Goal: Task Accomplishment & Management: Manage account settings

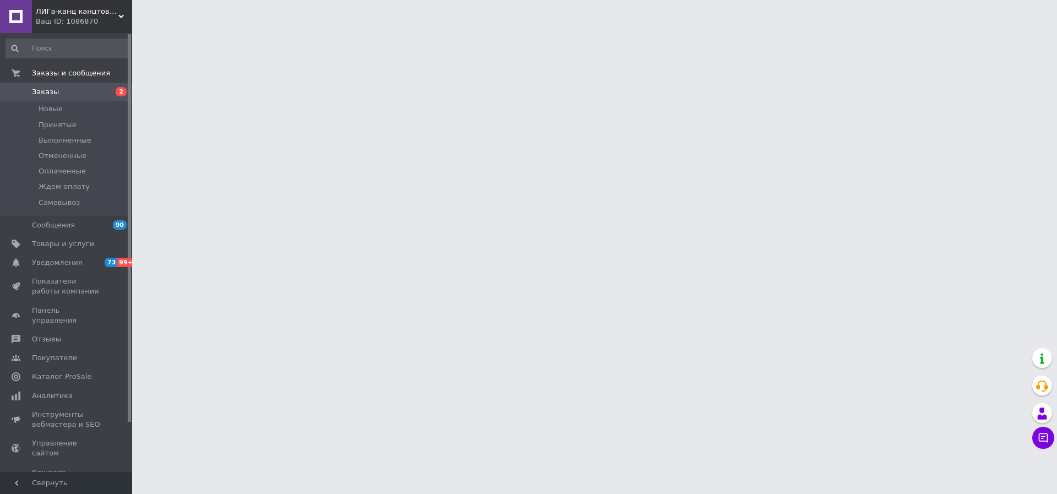
click at [61, 123] on span "Принятые" at bounding box center [58, 125] width 38 height 10
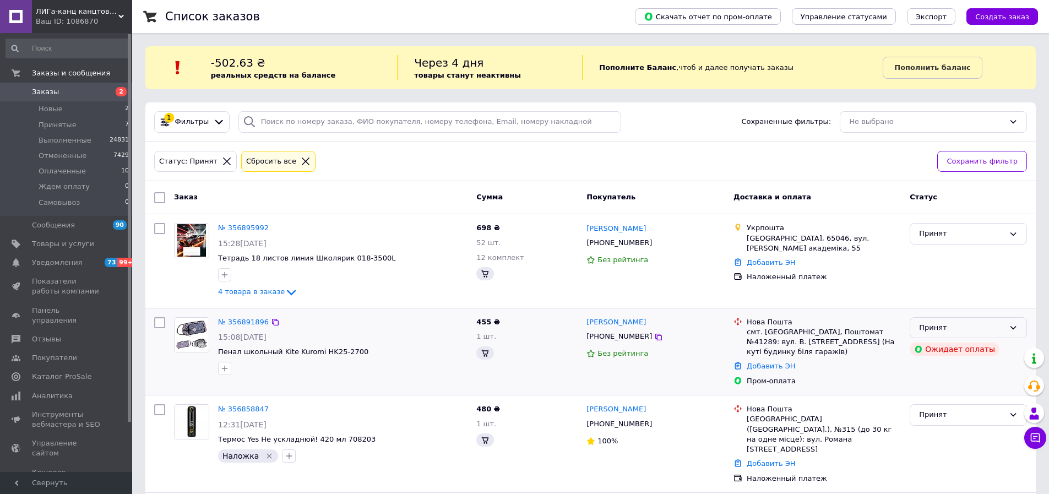
click at [1009, 324] on icon at bounding box center [1013, 327] width 9 height 9
click at [931, 371] on li "Отменен" at bounding box center [968, 371] width 116 height 20
click at [1008, 322] on div "Принят" at bounding box center [968, 327] width 117 height 21
click at [944, 368] on li "Отменен" at bounding box center [968, 371] width 116 height 20
click at [1014, 325] on icon at bounding box center [1013, 327] width 9 height 9
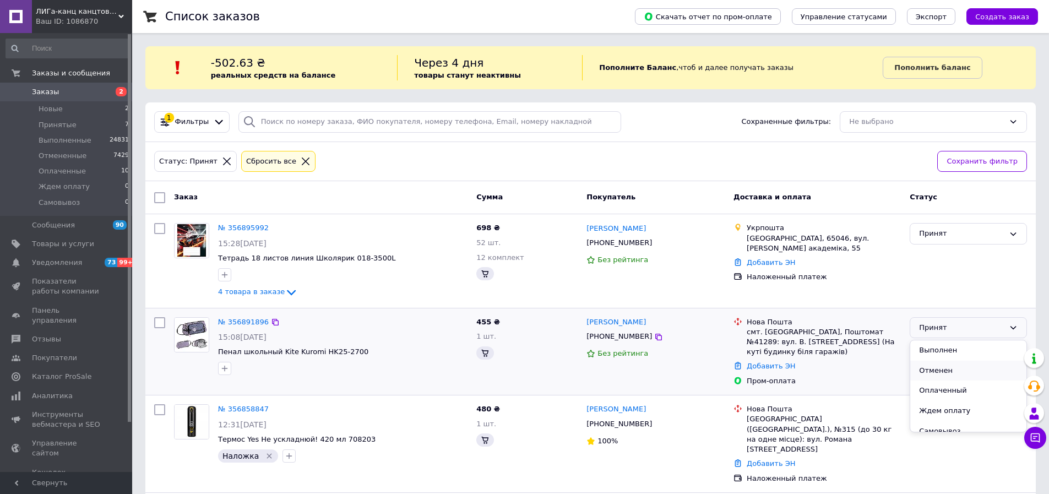
click at [926, 372] on li "Отменен" at bounding box center [968, 371] width 116 height 20
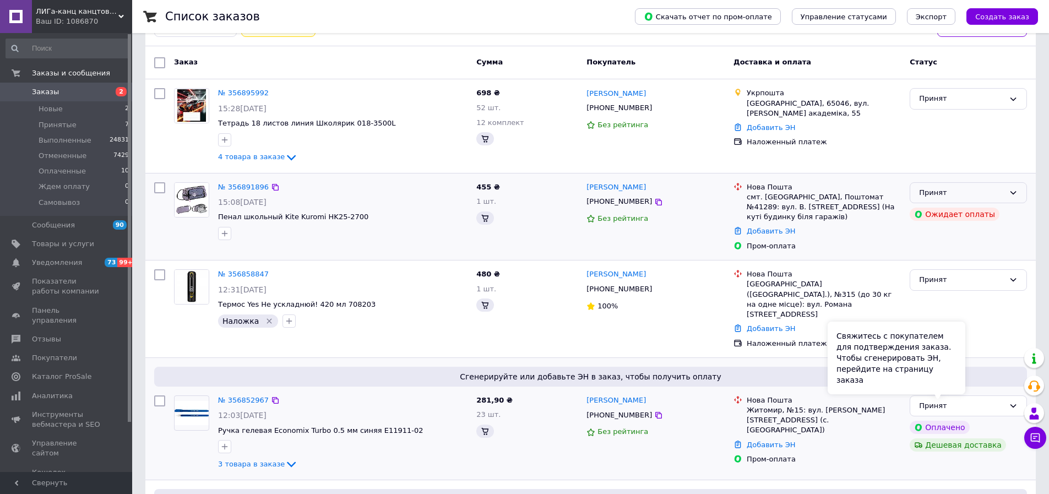
scroll to position [165, 0]
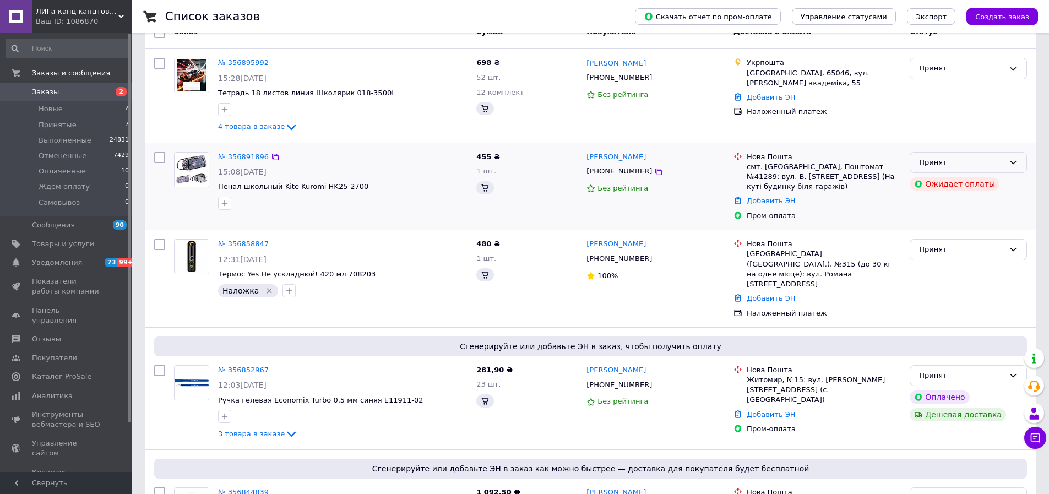
click at [1012, 161] on icon at bounding box center [1013, 162] width 9 height 9
click at [952, 202] on li "Отменен" at bounding box center [968, 206] width 116 height 20
click at [1012, 160] on icon at bounding box center [1013, 162] width 9 height 9
click at [931, 208] on li "Отменен" at bounding box center [968, 206] width 116 height 20
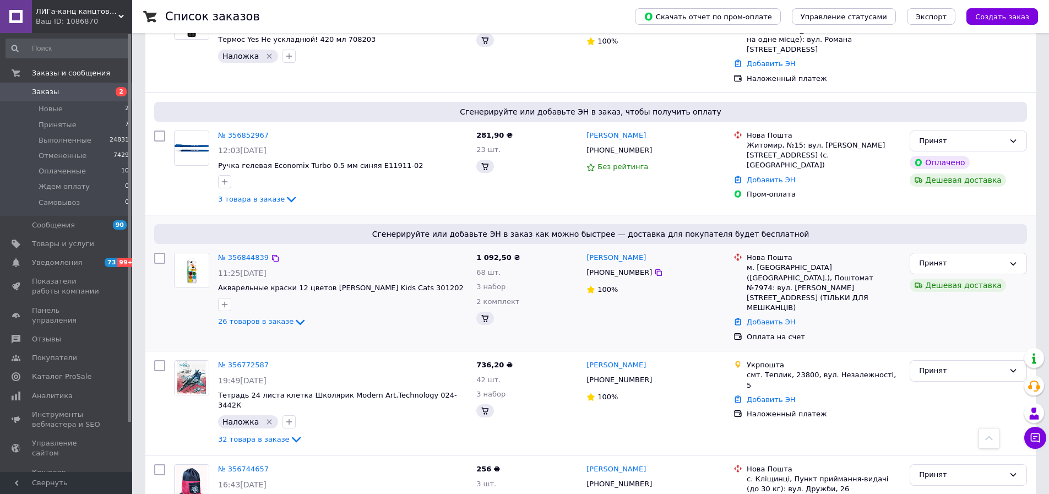
scroll to position [551, 0]
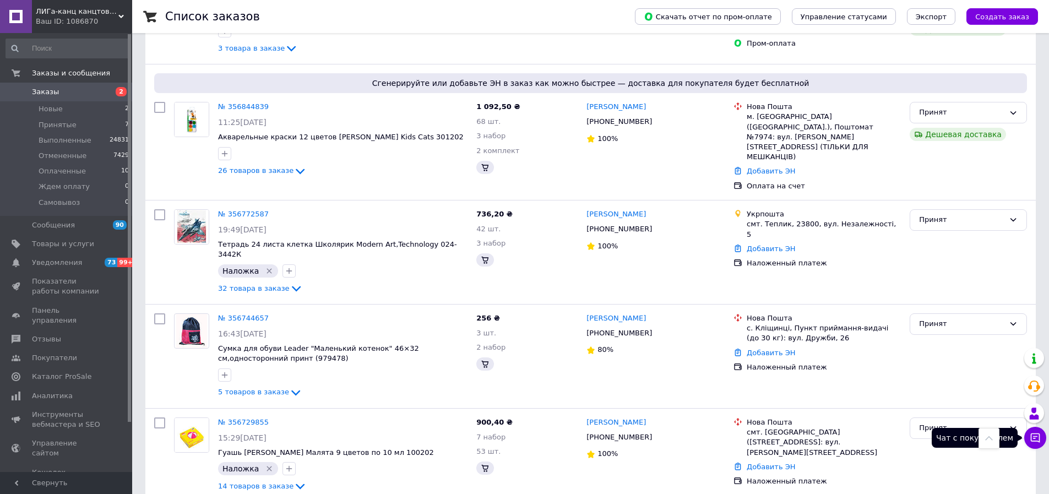
click at [1035, 438] on icon at bounding box center [1035, 437] width 9 height 9
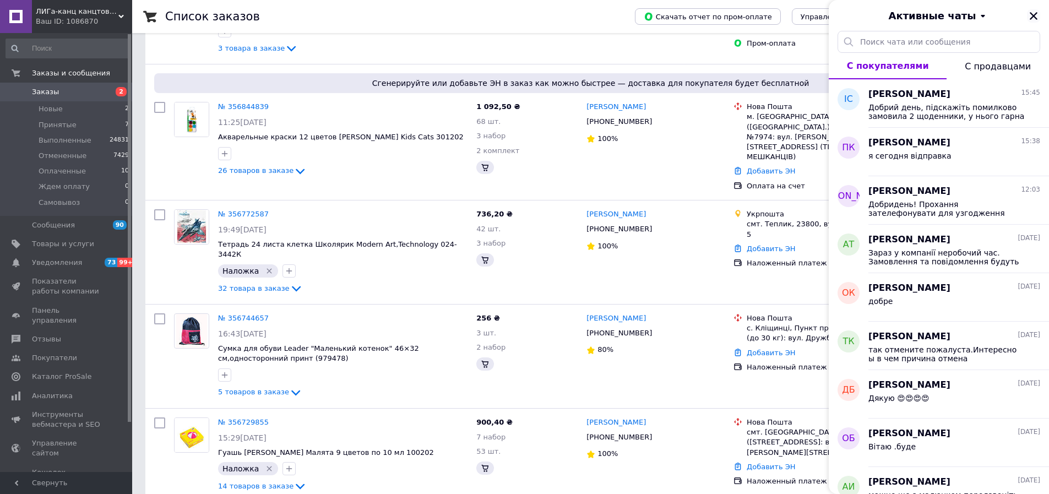
click at [1030, 15] on icon "Закрыть" at bounding box center [1034, 16] width 10 height 10
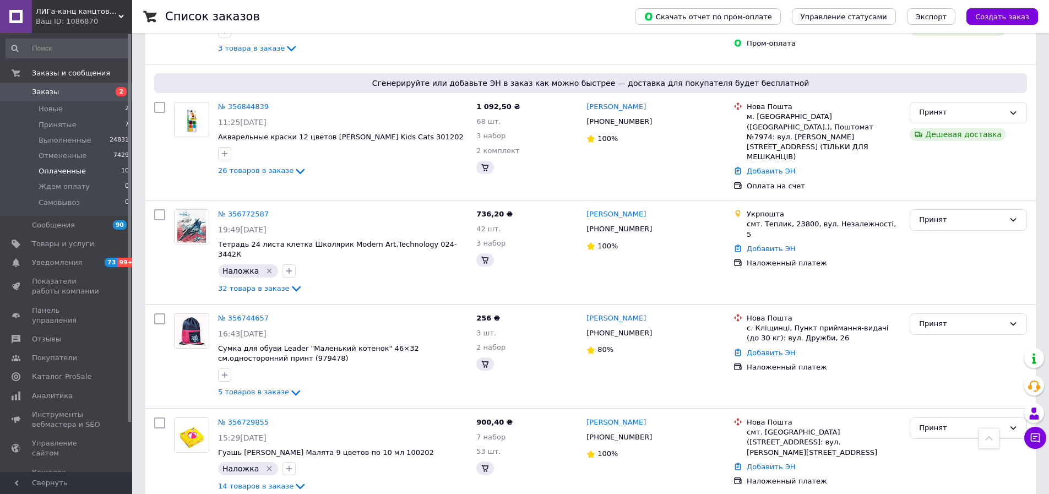
click at [58, 171] on span "Оплаченные" at bounding box center [62, 171] width 47 height 10
click at [57, 169] on span "Оплаченные" at bounding box center [62, 171] width 47 height 10
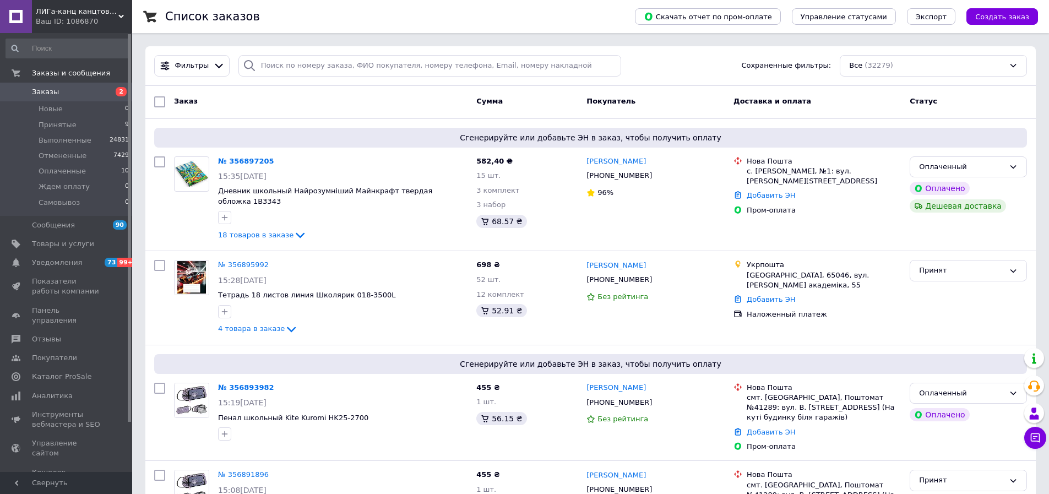
click at [245, 112] on div "Заказ" at bounding box center [321, 102] width 302 height 20
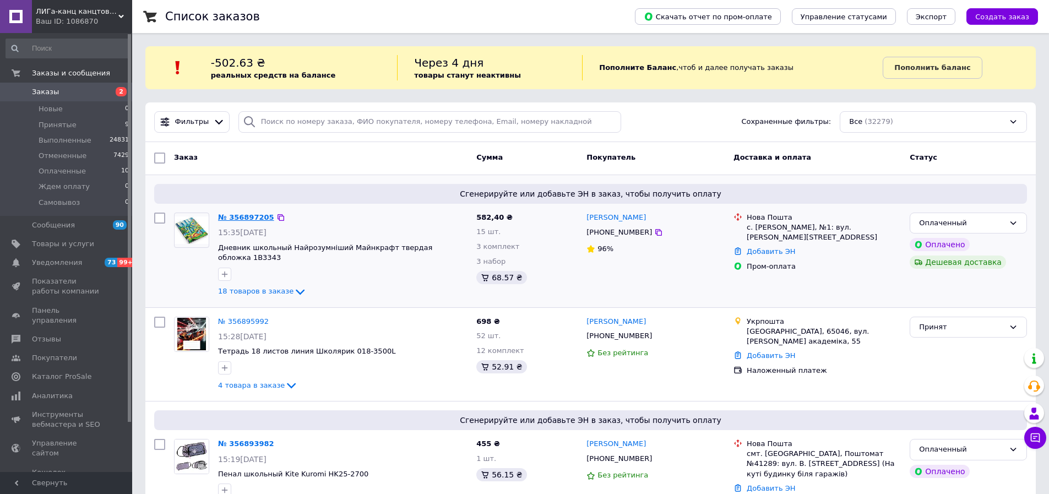
click at [249, 213] on div "№ 356897205" at bounding box center [246, 217] width 58 height 13
click at [256, 219] on link "№ 356897205" at bounding box center [246, 217] width 56 height 8
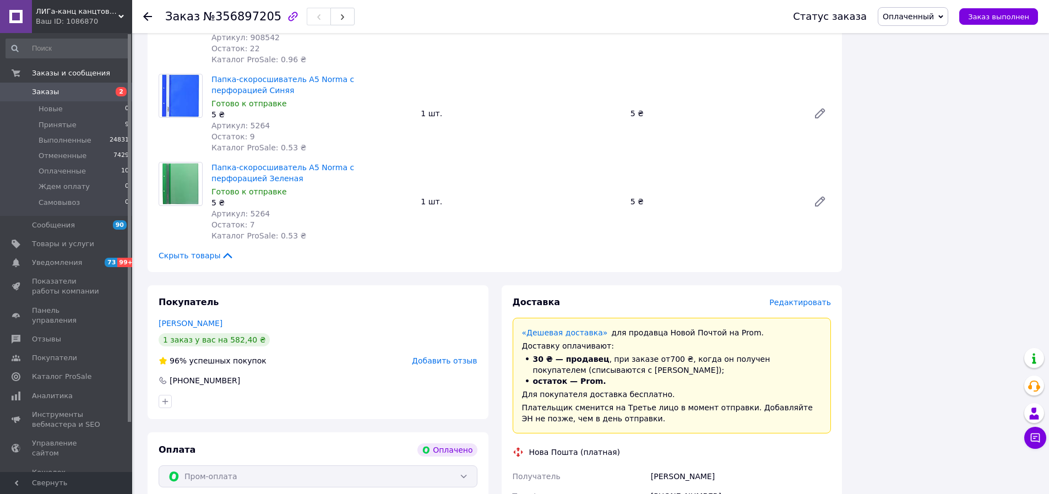
scroll to position [1487, 0]
click at [64, 126] on span "Принятые" at bounding box center [58, 125] width 38 height 10
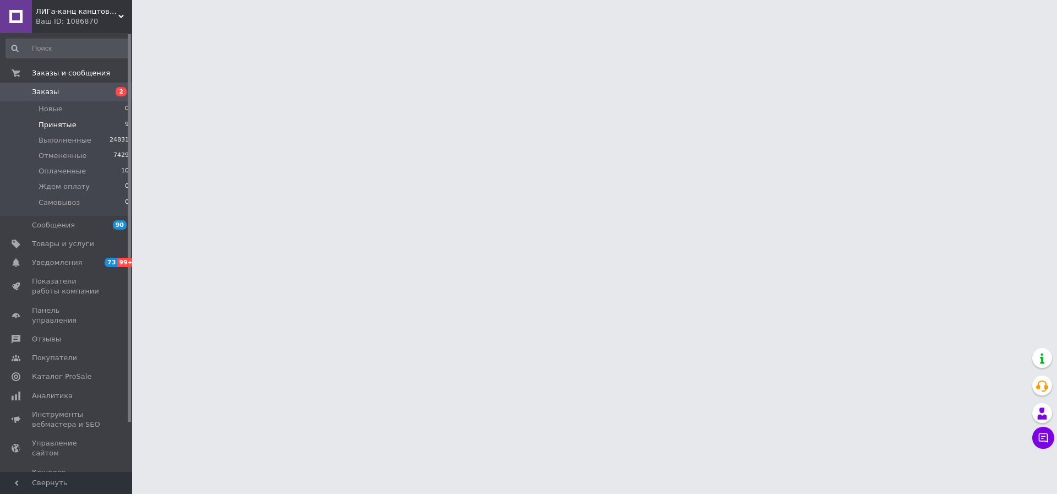
click at [52, 127] on span "Принятые" at bounding box center [58, 125] width 38 height 10
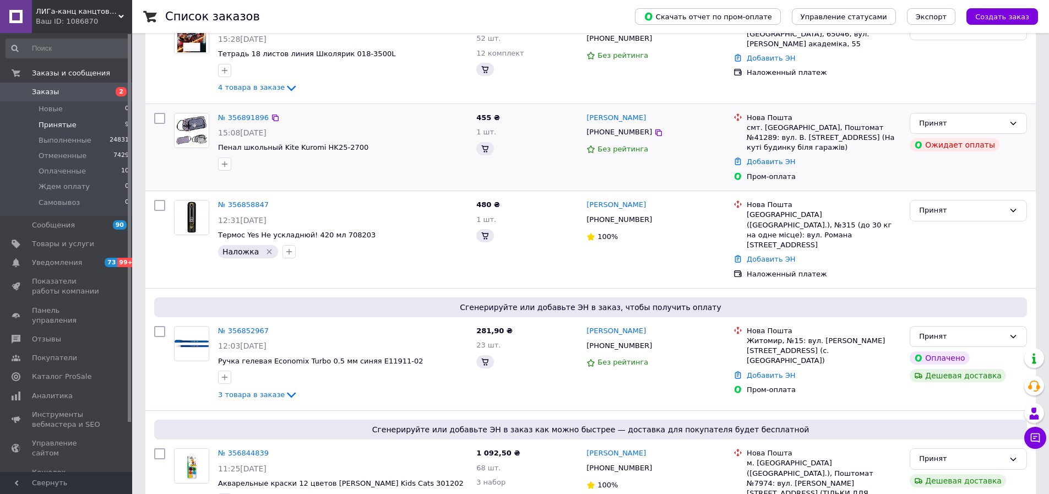
scroll to position [220, 0]
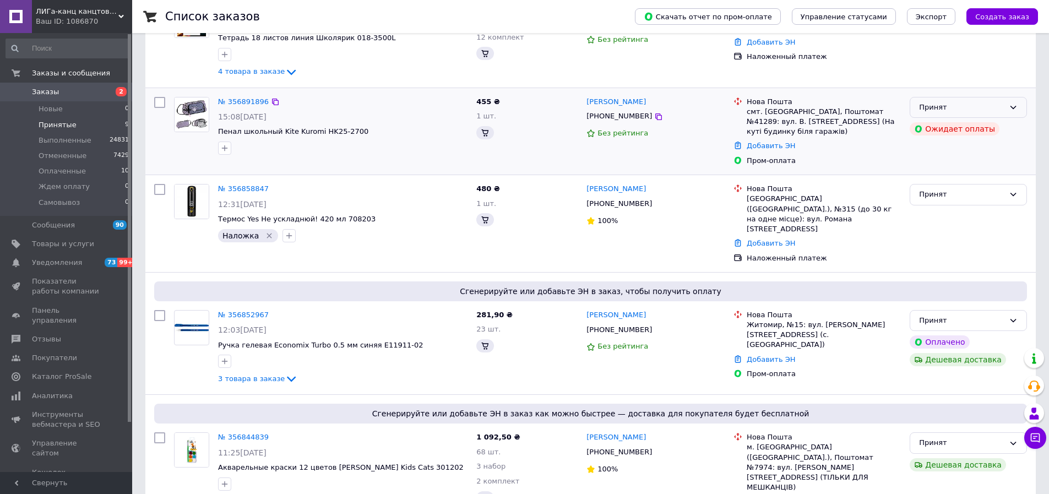
click at [1014, 105] on icon at bounding box center [1013, 107] width 9 height 9
click at [933, 150] on li "Отменен" at bounding box center [968, 150] width 116 height 20
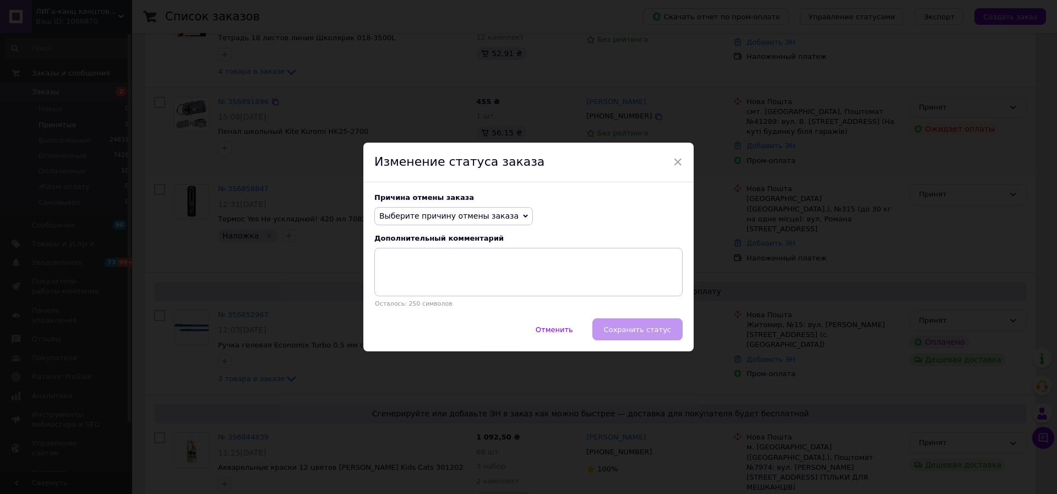
click at [523, 216] on icon at bounding box center [525, 216] width 5 height 3
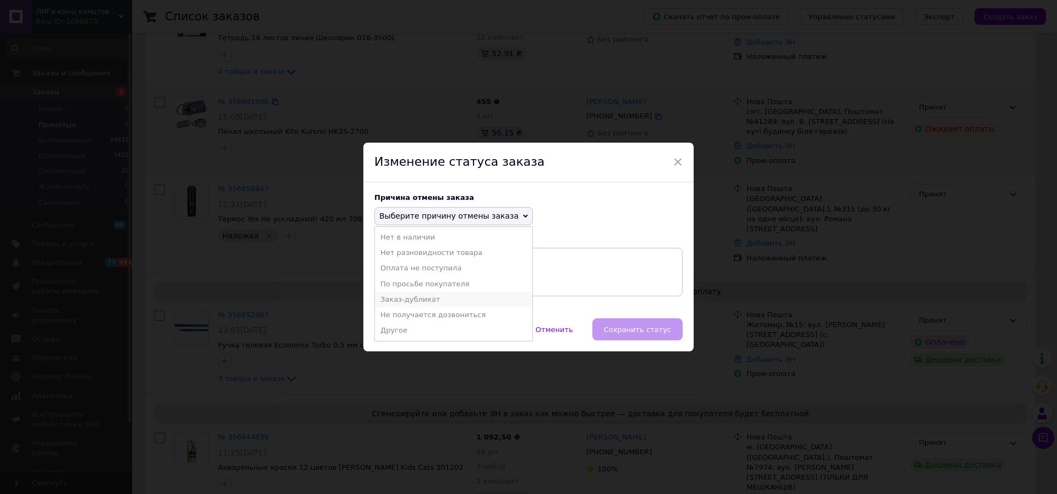
click at [415, 298] on li "Заказ-дубликат" at bounding box center [454, 299] width 158 height 15
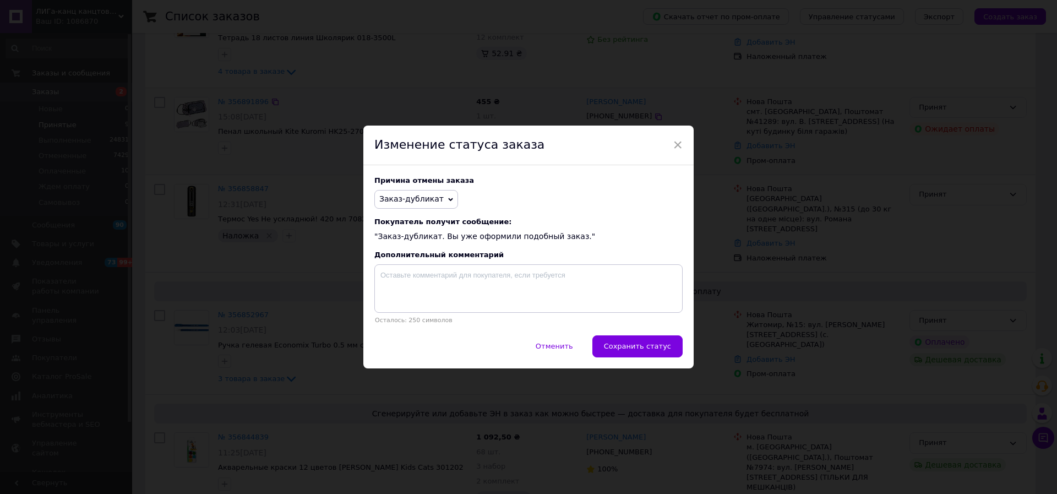
click at [627, 349] on span "Сохранить статус" at bounding box center [637, 346] width 67 height 8
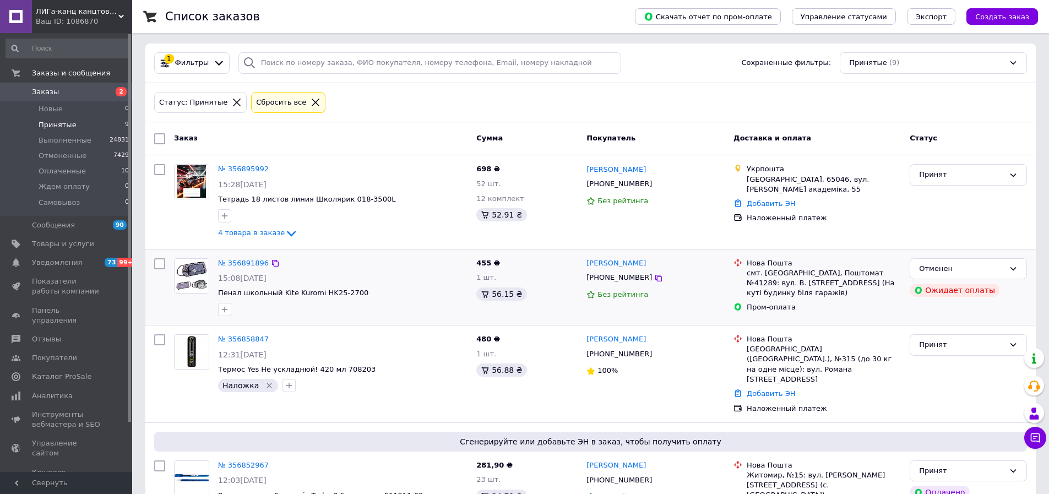
scroll to position [0, 0]
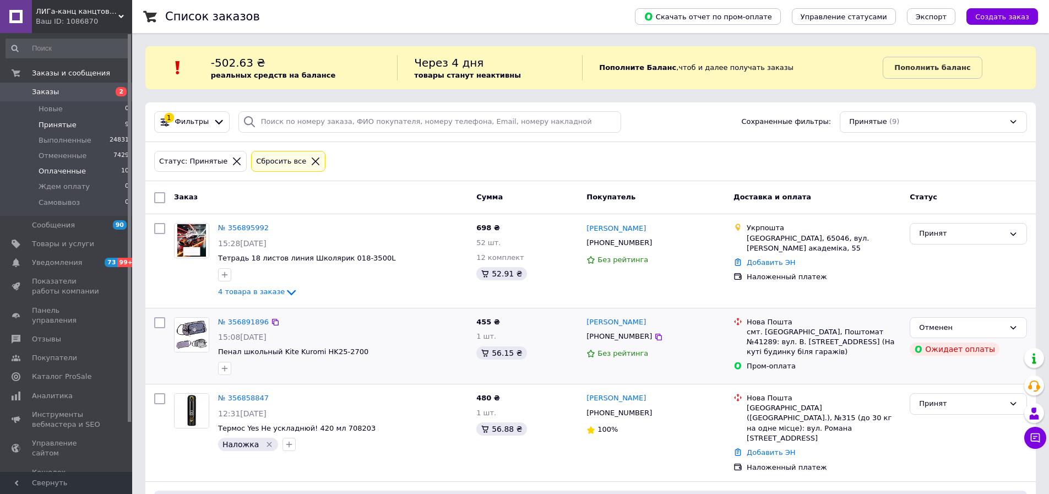
click at [78, 173] on span "Оплаченные" at bounding box center [62, 171] width 47 height 10
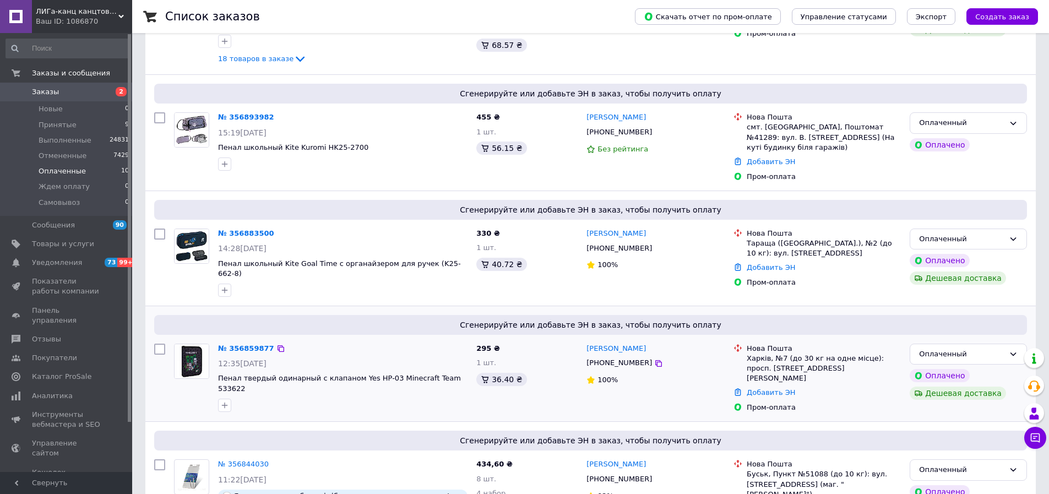
scroll to position [385, 0]
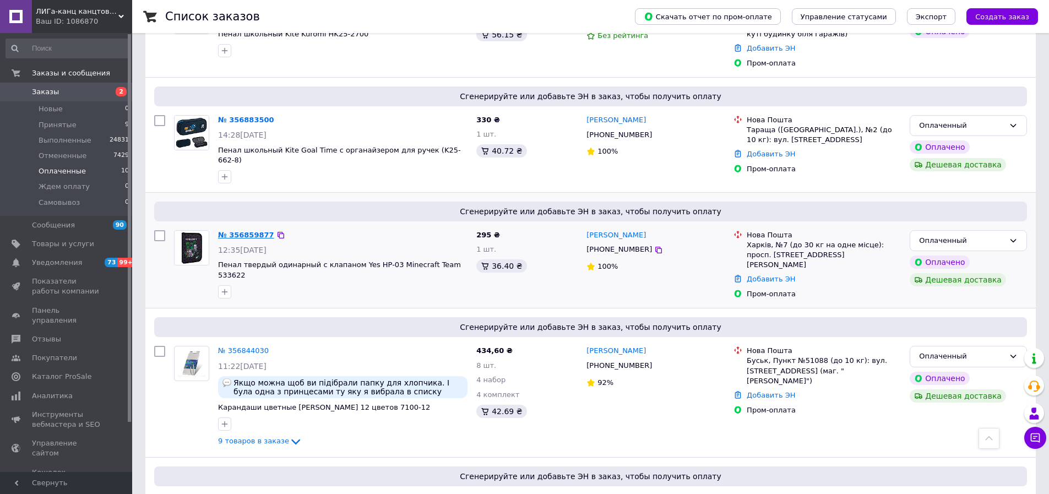
click at [255, 231] on link "№ 356859877" at bounding box center [246, 235] width 56 height 8
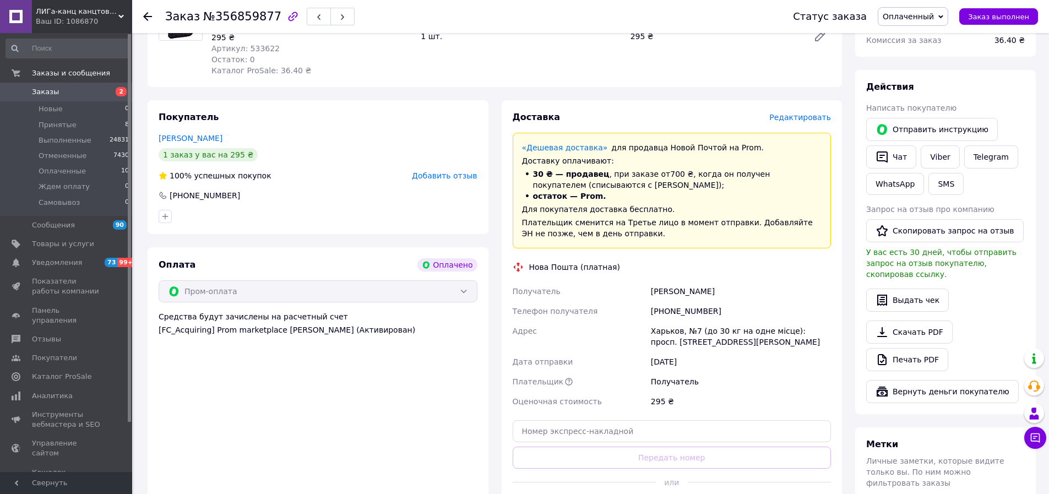
scroll to position [165, 0]
drag, startPoint x: 638, startPoint y: 286, endPoint x: 725, endPoint y: 286, distance: 86.5
click at [725, 286] on div "Получатель Рудько Виталий Телефон получателя +380503338503 Адрес Харьков, №7 (д…" at bounding box center [672, 346] width 323 height 130
copy div "Получатель Рудько Виталий"
drag, startPoint x: 640, startPoint y: 310, endPoint x: 713, endPoint y: 308, distance: 73.3
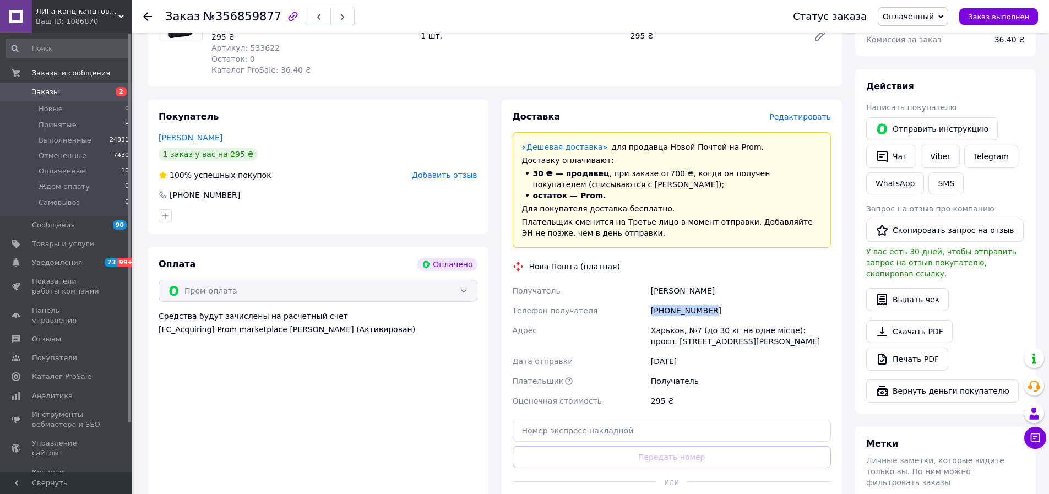
click at [713, 308] on div "Получатель Рудько Виталий Телефон получателя +380503338503 Адрес Харьков, №7 (д…" at bounding box center [672, 346] width 323 height 130
copy div "Телефон получателя +380503338503"
drag, startPoint x: 199, startPoint y: 15, endPoint x: 265, endPoint y: 19, distance: 66.7
click at [265, 19] on span "№356859877" at bounding box center [242, 16] width 78 height 13
copy span "№356859877"
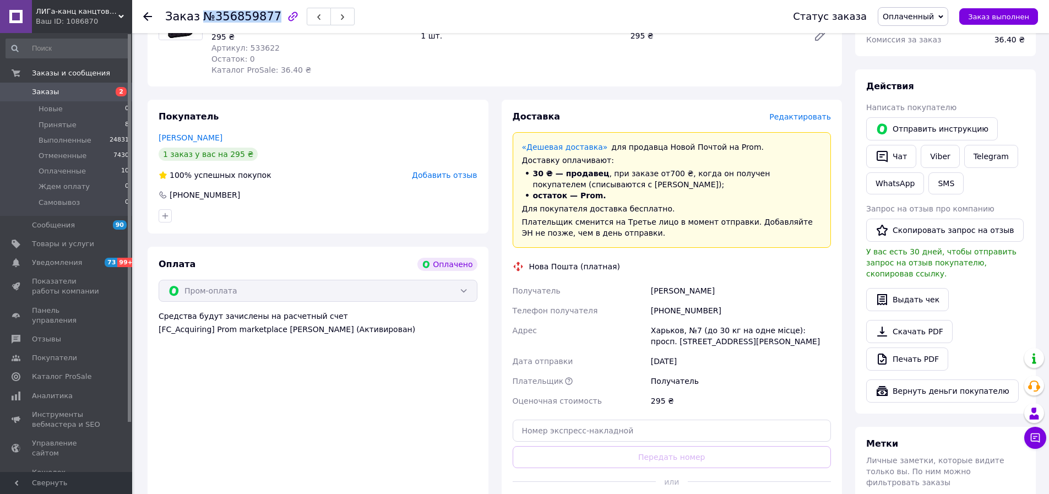
scroll to position [0, 0]
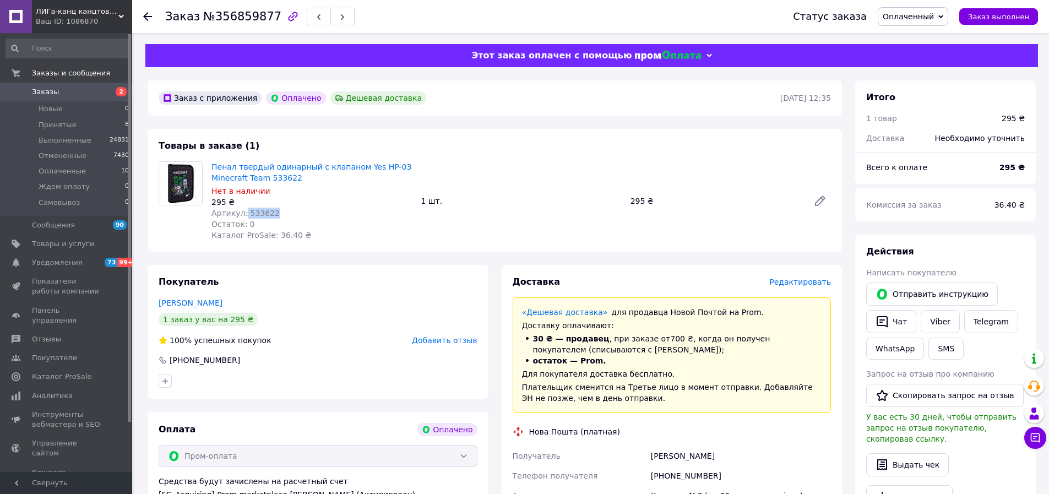
drag, startPoint x: 241, startPoint y: 212, endPoint x: 284, endPoint y: 215, distance: 43.0
click at [284, 213] on div "Артикул: 533622" at bounding box center [311, 213] width 200 height 11
copy span "533622"
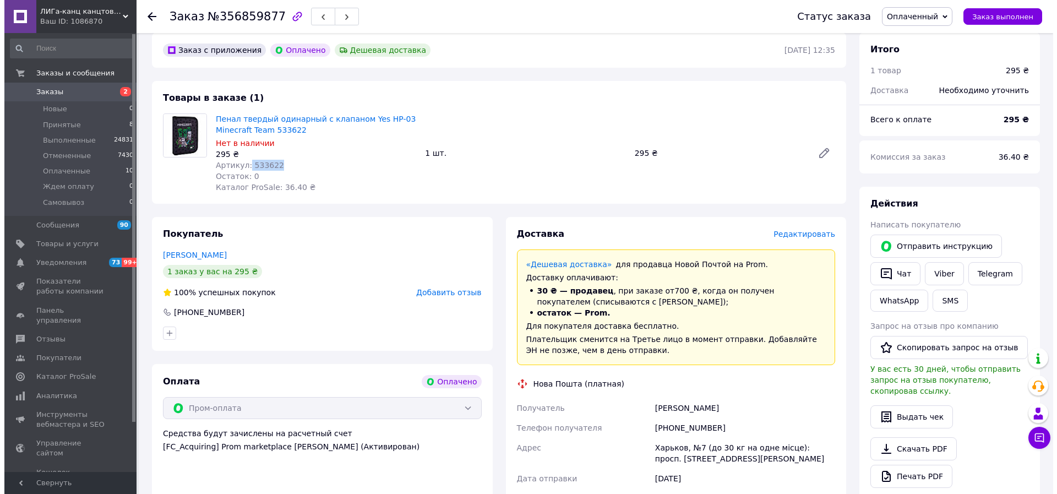
scroll to position [110, 0]
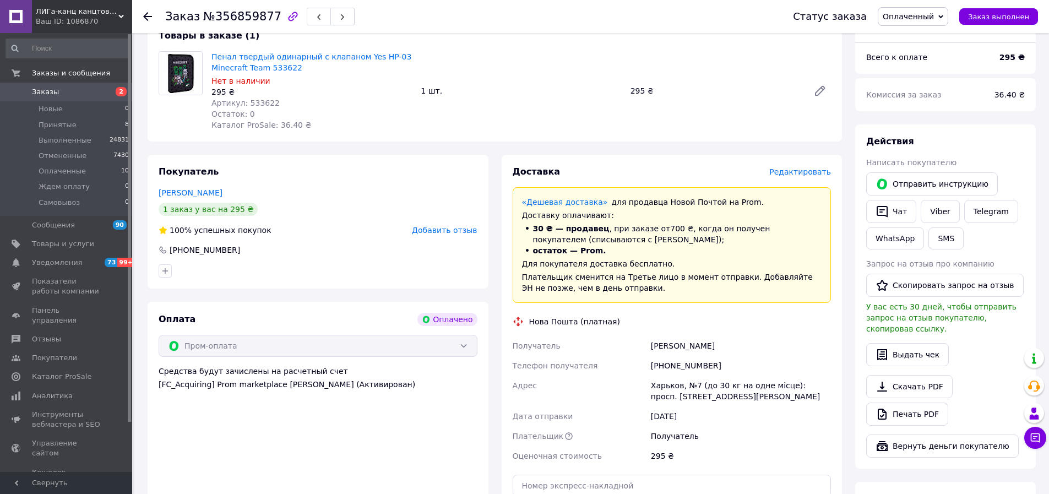
click at [807, 169] on span "Редактировать" at bounding box center [800, 171] width 62 height 9
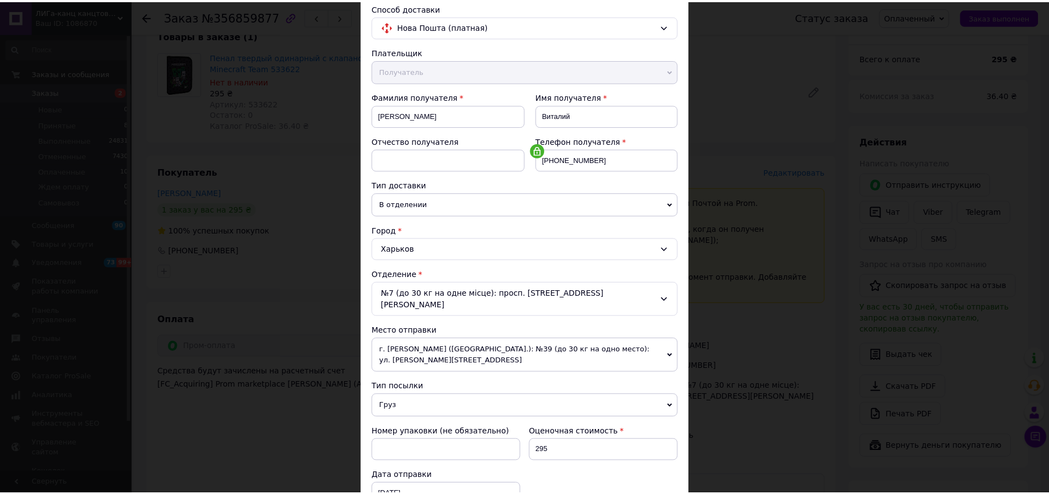
scroll to position [237, 0]
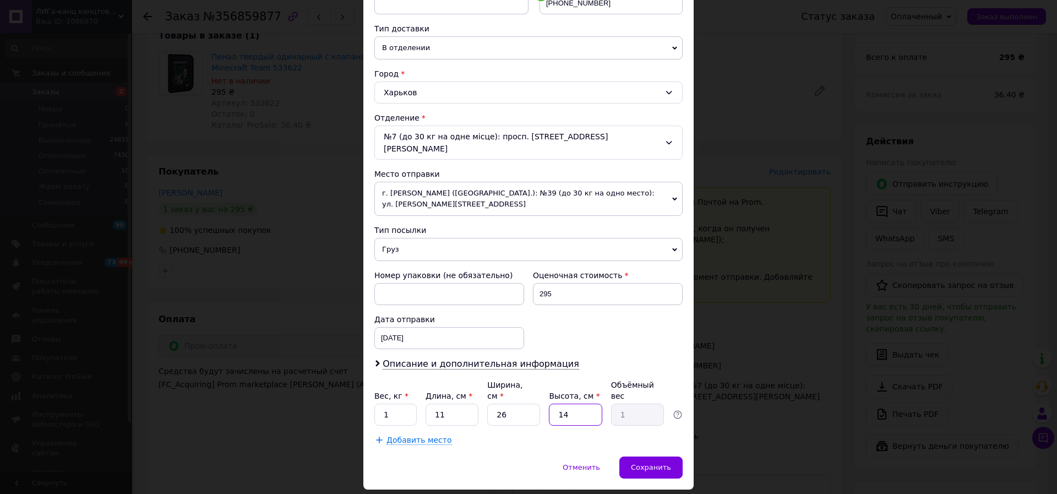
click at [582, 404] on input "14" at bounding box center [575, 415] width 53 height 22
type input "1"
type input "0.1"
click at [544, 381] on div "Вес, кг * 1 Длина, см * 11 Ширина, см * 26 Высота, см * Объёмный вес" at bounding box center [528, 402] width 308 height 46
type input "2"
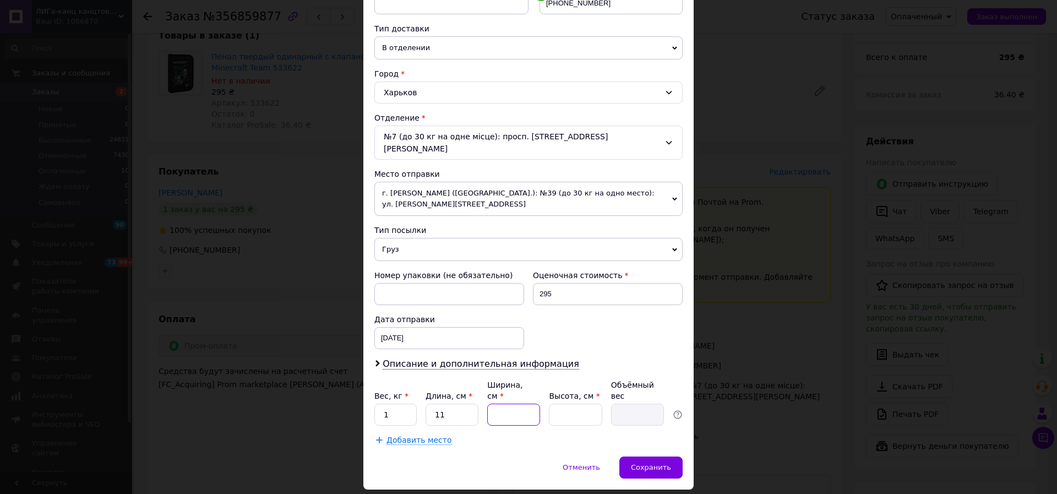
click at [506, 404] on input "Ширина, см *" at bounding box center [513, 415] width 53 height 22
type input "1"
click at [461, 404] on input "Длина, см *" at bounding box center [452, 415] width 53 height 22
click at [403, 404] on input "Вес, кг *" at bounding box center [395, 415] width 42 height 22
type input "0.270"
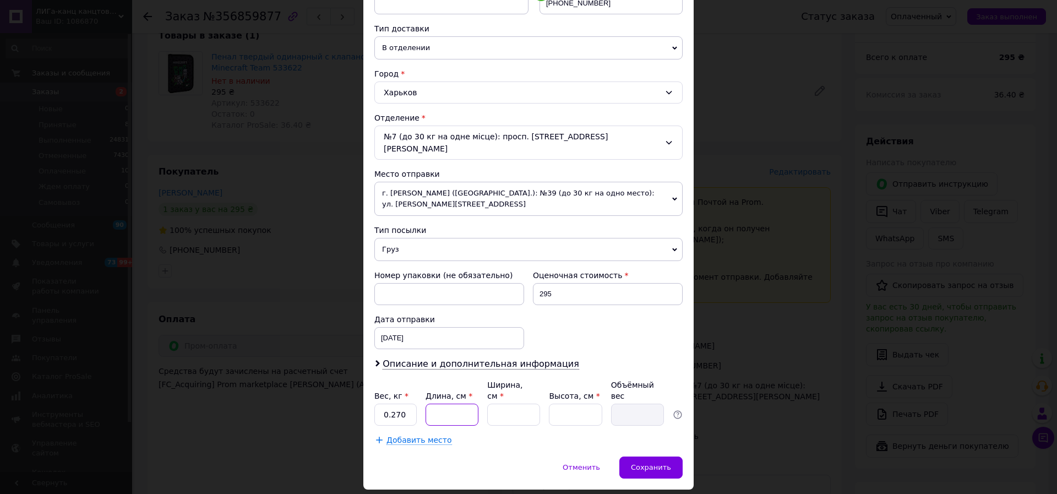
click at [444, 404] on input "Длина, см *" at bounding box center [452, 415] width 53 height 22
type input "22"
click at [504, 404] on input "Ширина, см *" at bounding box center [513, 415] width 53 height 22
type input "17"
click at [598, 404] on input "Высота, см *" at bounding box center [575, 415] width 53 height 22
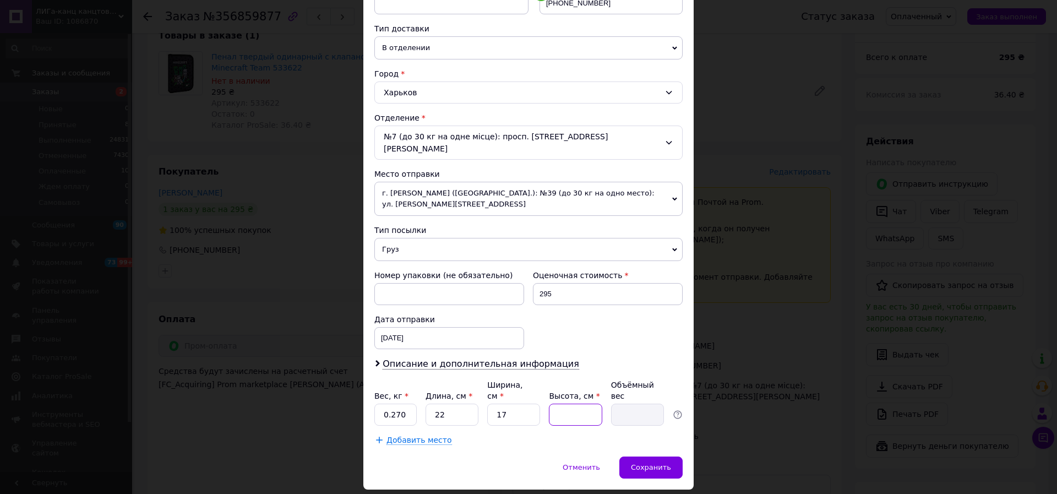
type input "1"
type input "0.1"
type input "11"
type input "1.03"
type input "11"
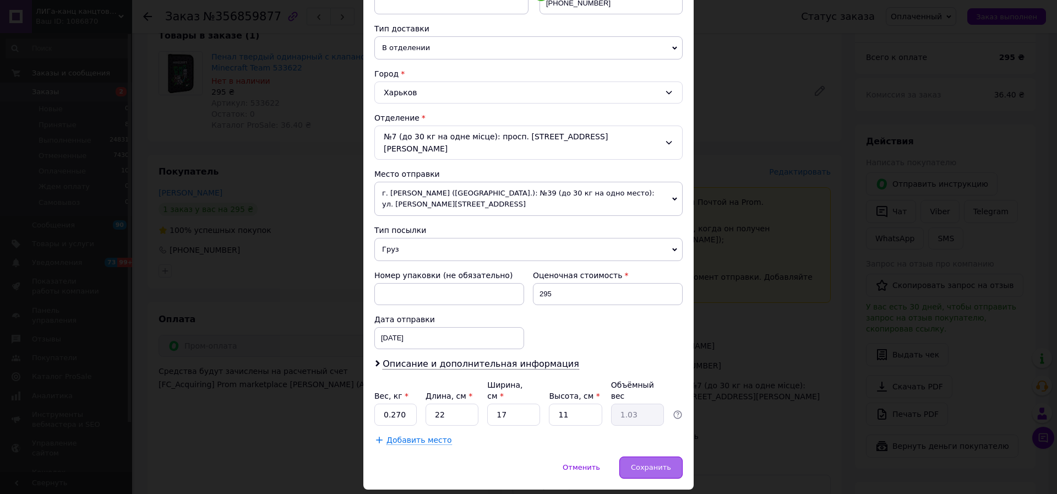
click at [640, 463] on span "Сохранить" at bounding box center [651, 467] width 40 height 8
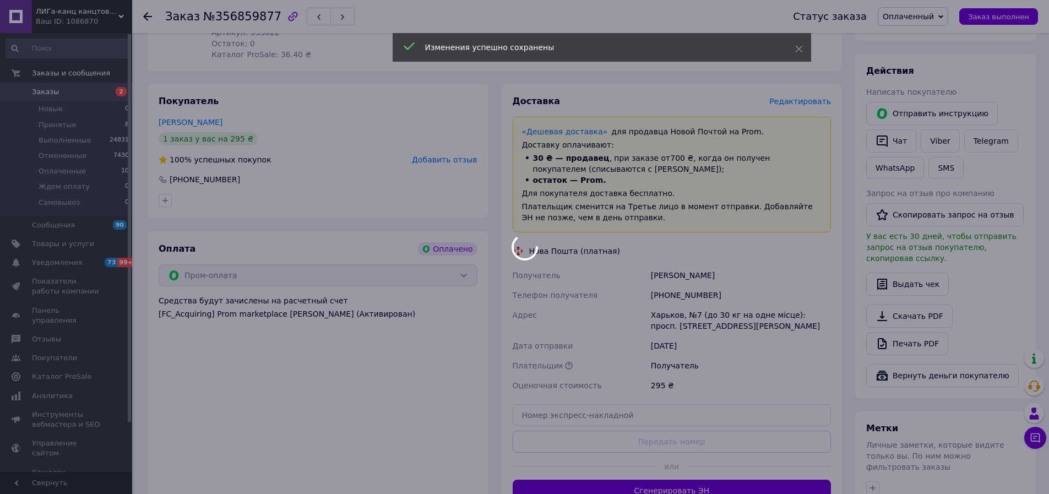
scroll to position [330, 0]
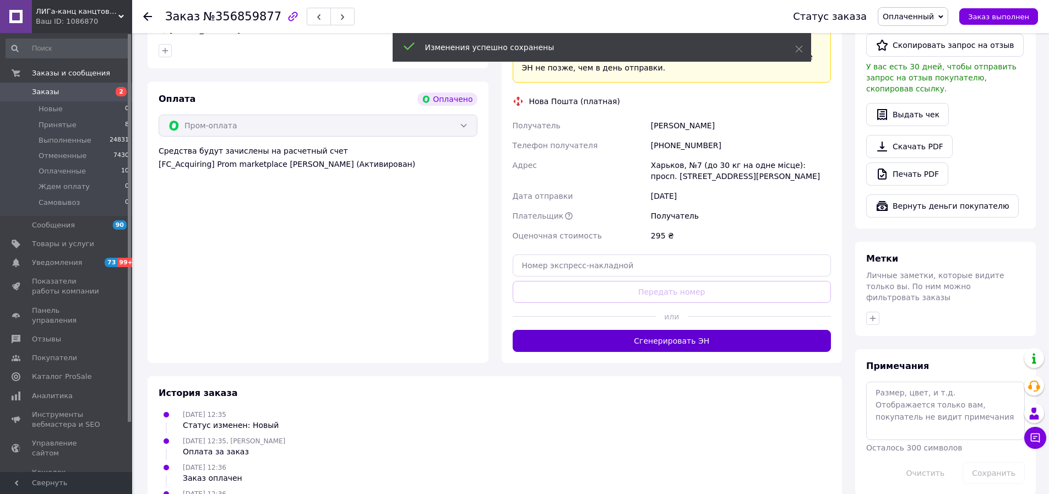
click at [696, 335] on button "Сгенерировать ЭН" at bounding box center [672, 341] width 319 height 22
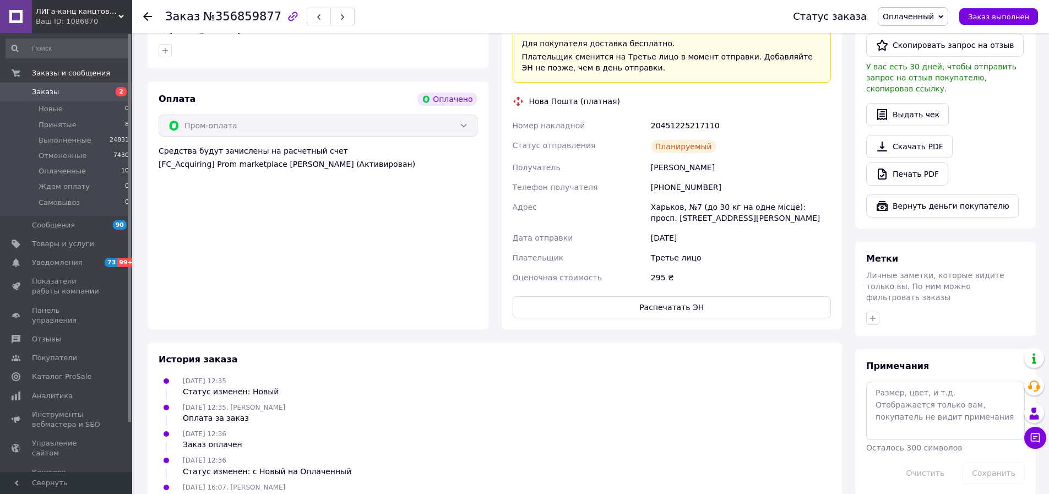
click at [943, 19] on icon at bounding box center [940, 16] width 5 height 5
click at [928, 54] on li "Выполнен" at bounding box center [912, 55] width 69 height 17
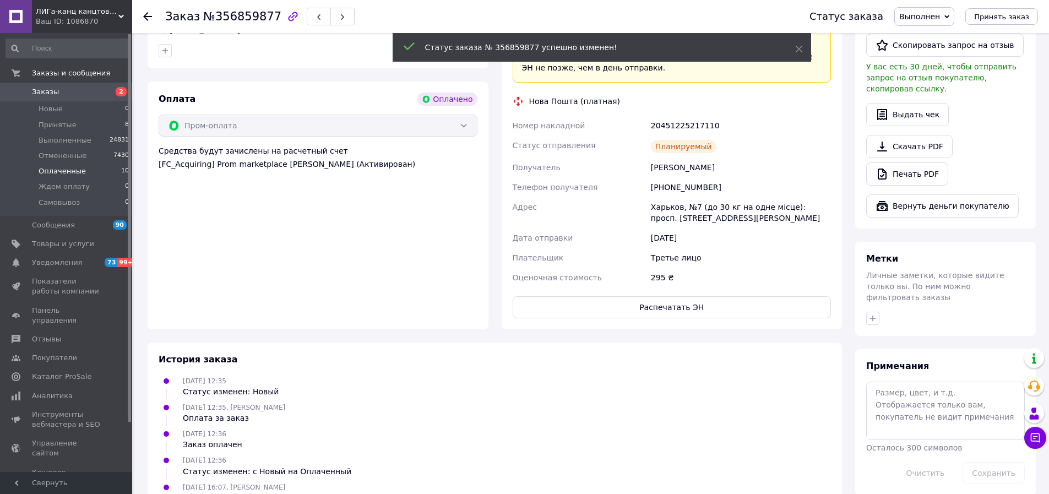
click at [51, 171] on span "Оплаченные" at bounding box center [62, 171] width 47 height 10
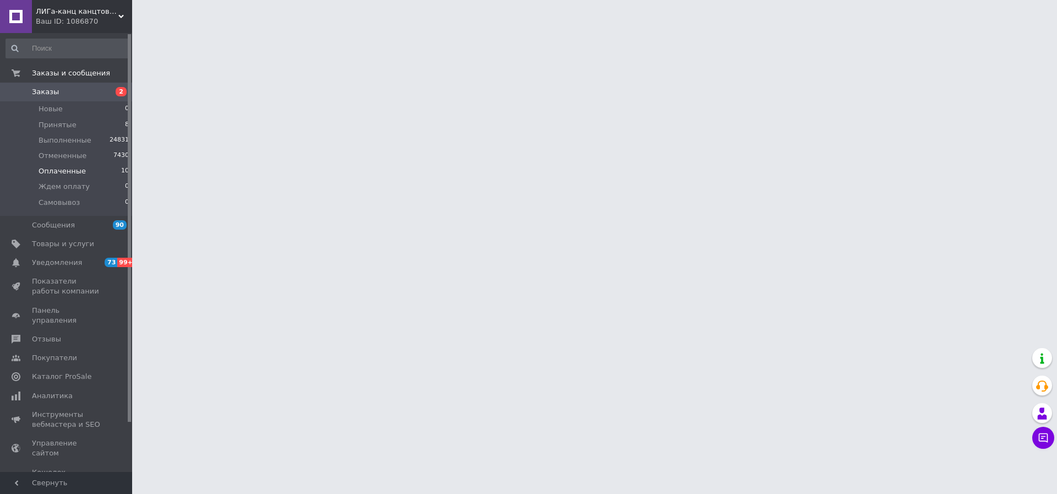
click at [51, 171] on span "Оплаченные" at bounding box center [62, 171] width 47 height 10
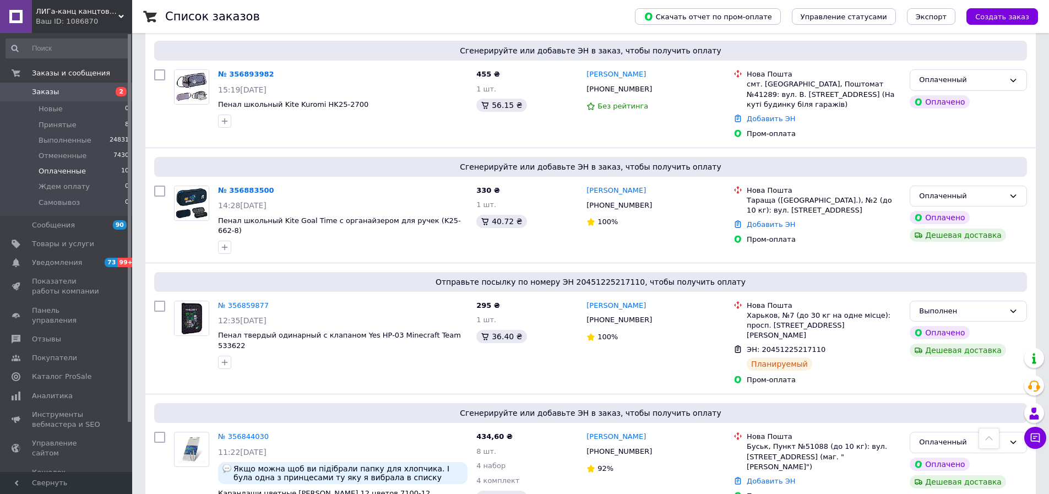
scroll to position [301, 0]
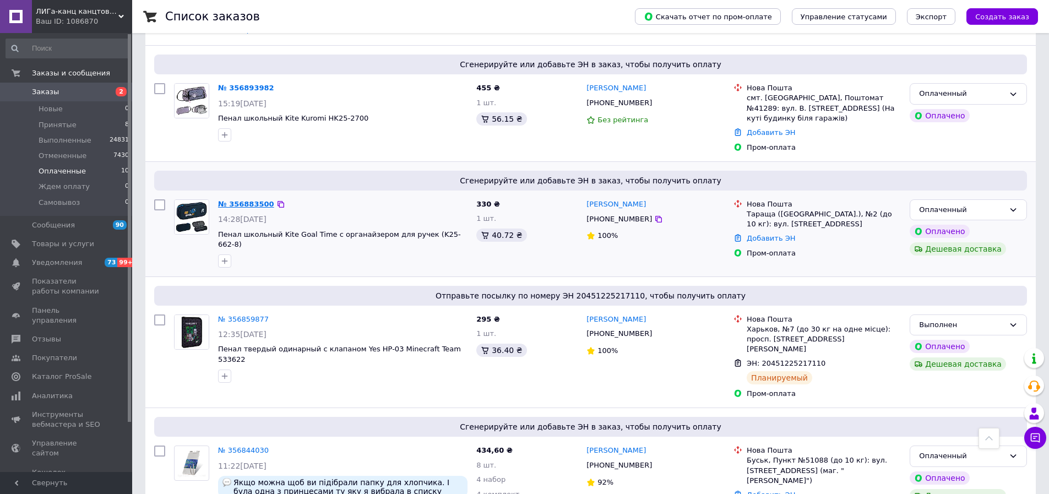
click at [245, 200] on link "№ 356883500" at bounding box center [246, 204] width 56 height 8
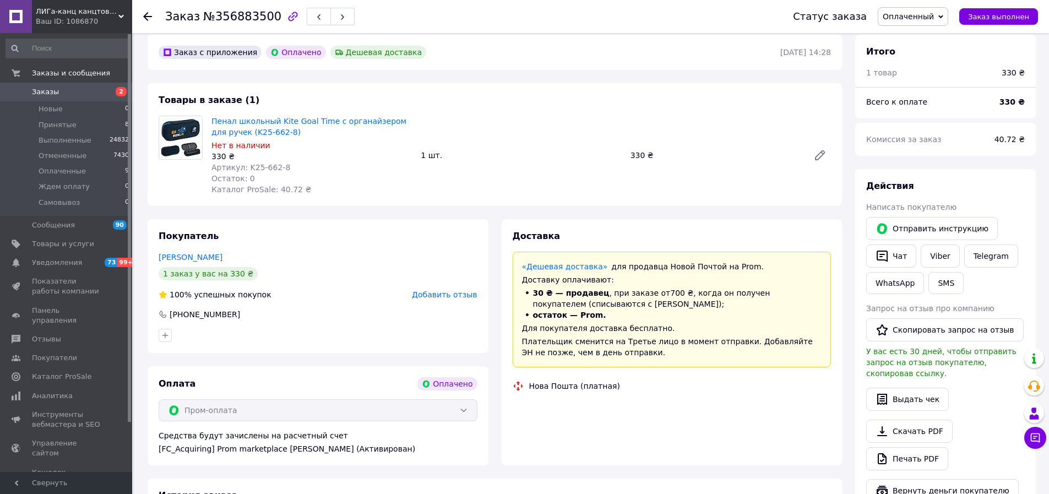
scroll to position [301, 0]
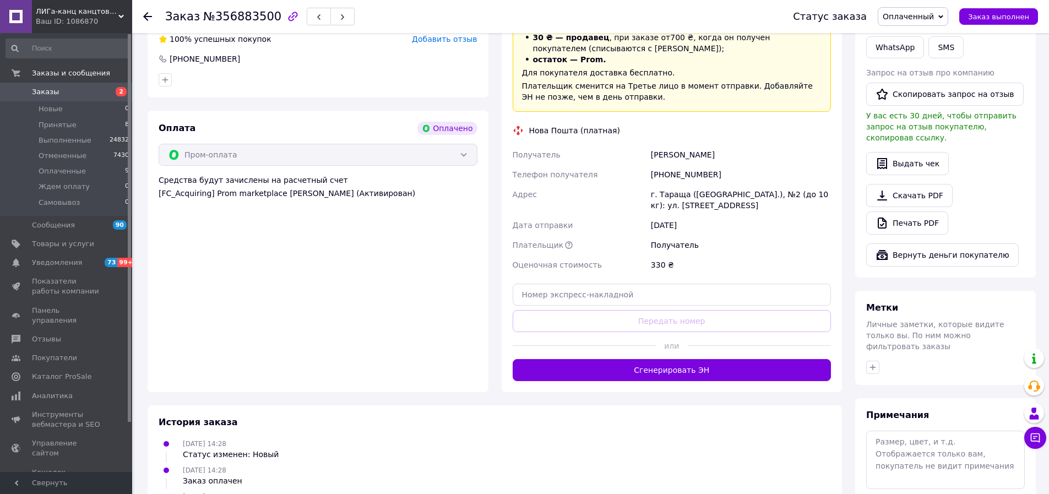
drag, startPoint x: 640, startPoint y: 156, endPoint x: 725, endPoint y: 160, distance: 84.4
click at [725, 160] on div "Получатель Жанна Шевченко Телефон получателя +380637714455 Адрес г. Тараща (Кие…" at bounding box center [672, 210] width 323 height 130
copy div "Получатель Жанна Шевченко"
drag, startPoint x: 642, startPoint y: 170, endPoint x: 710, endPoint y: 173, distance: 68.4
click at [710, 173] on div "Получатель Жанна Шевченко Телефон получателя +380637714455 Адрес г. Тараща (Кие…" at bounding box center [672, 210] width 323 height 130
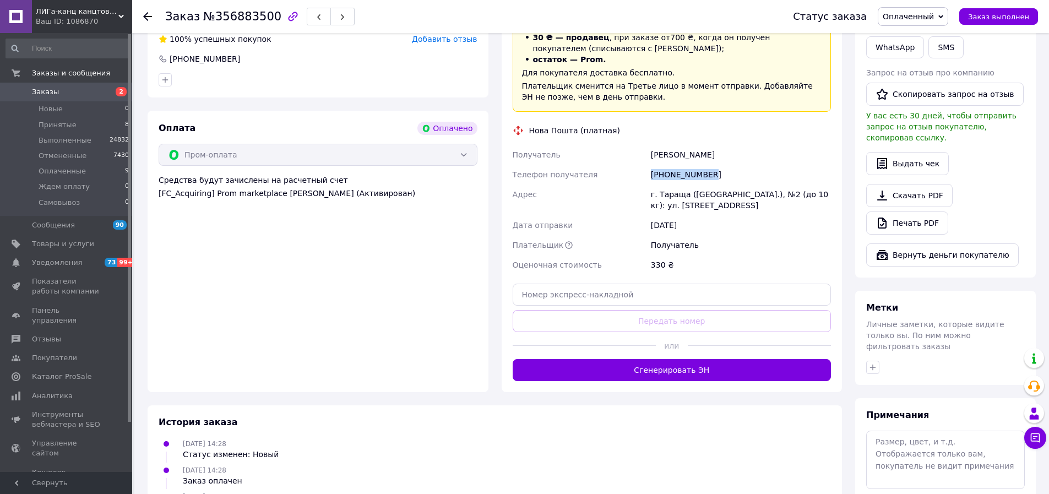
copy div "Телефон получателя +380637714455"
drag, startPoint x: 197, startPoint y: 15, endPoint x: 264, endPoint y: 18, distance: 66.7
click at [264, 18] on span "№356883500" at bounding box center [242, 16] width 78 height 13
copy span "№356883500"
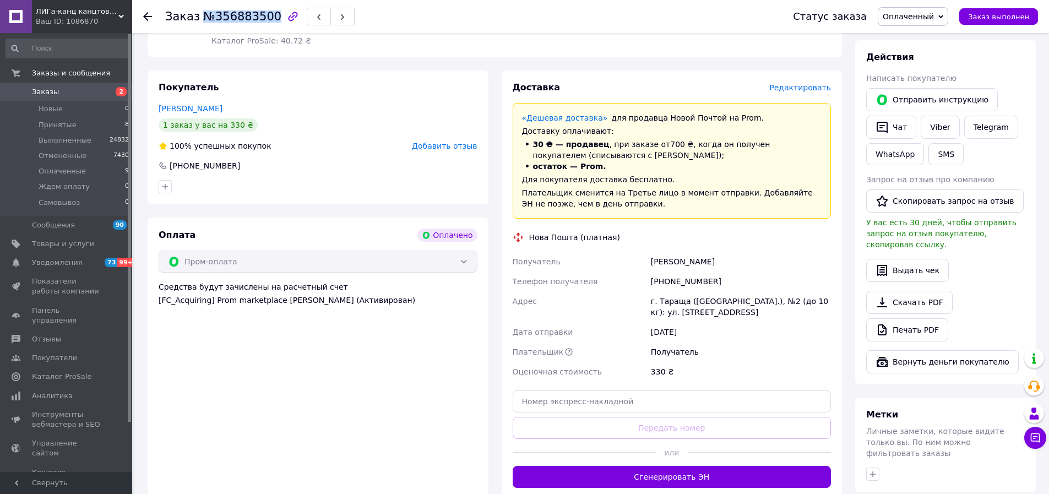
scroll to position [26, 0]
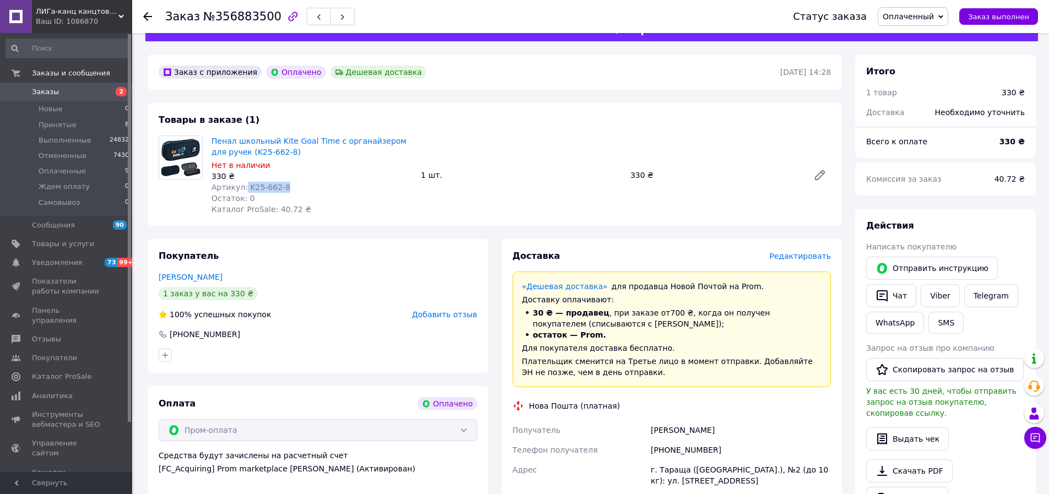
drag, startPoint x: 243, startPoint y: 186, endPoint x: 290, endPoint y: 184, distance: 47.4
click at [290, 184] on div "Артикул: K25-662-8" at bounding box center [311, 187] width 200 height 11
copy span "K25-662-8"
click at [60, 172] on span "Оплаченные" at bounding box center [62, 171] width 47 height 10
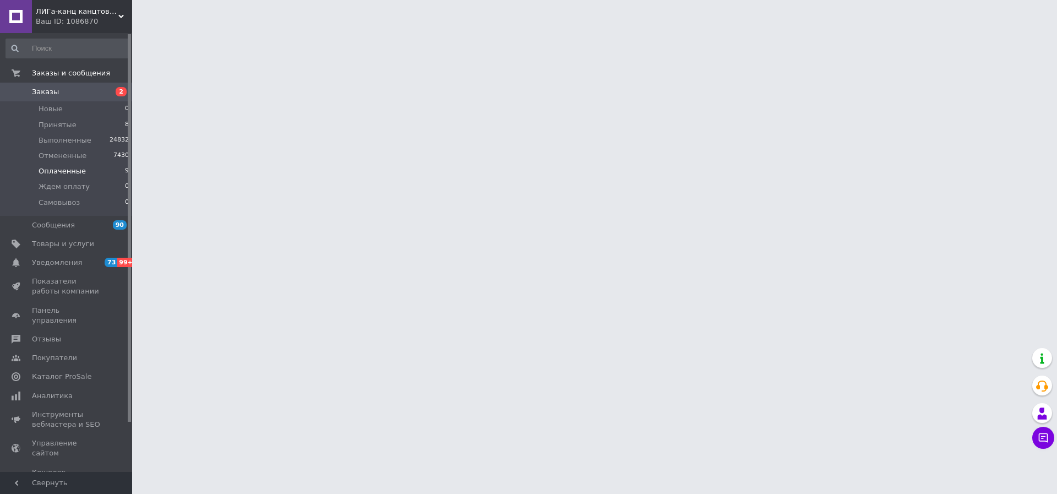
click at [73, 170] on span "Оплаченные" at bounding box center [62, 171] width 47 height 10
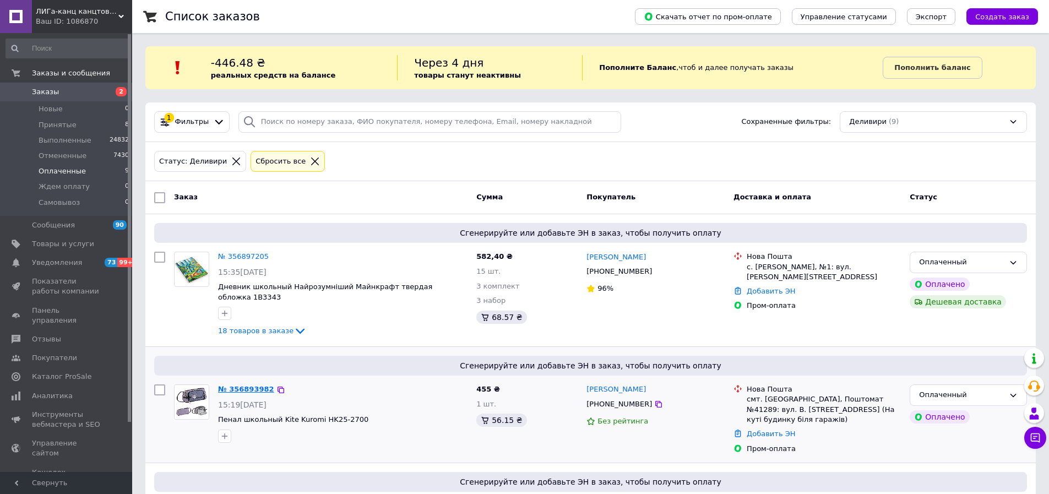
click at [245, 385] on link "№ 356893982" at bounding box center [246, 389] width 56 height 8
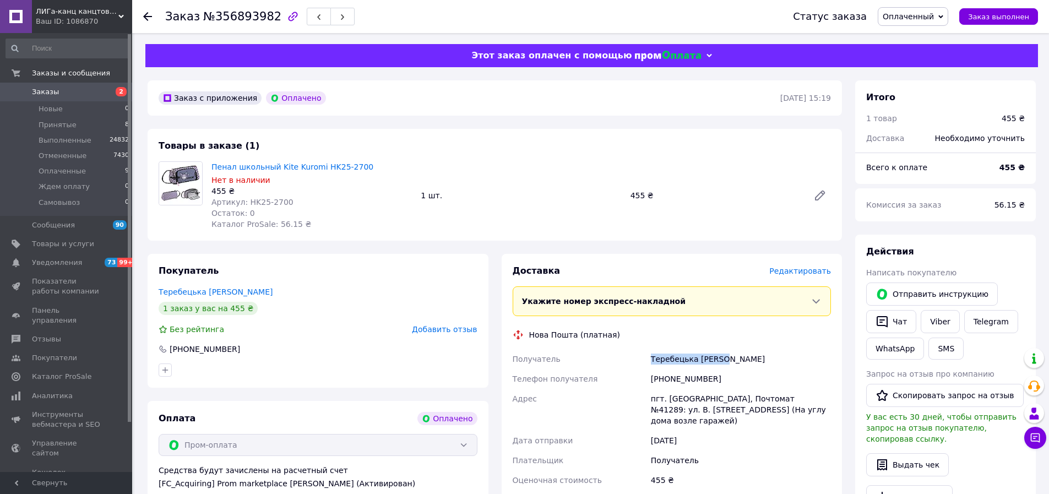
drag, startPoint x: 642, startPoint y: 353, endPoint x: 736, endPoint y: 357, distance: 94.3
click at [736, 357] on div "Получатель Теребецька Галина Телефон получателя +380973473749 Адрес пгт. Больша…" at bounding box center [672, 419] width 323 height 141
copy div "Получатель Теребецька Галина"
drag, startPoint x: 648, startPoint y: 383, endPoint x: 709, endPoint y: 372, distance: 62.1
click at [709, 372] on div "+380973473749" at bounding box center [741, 379] width 184 height 20
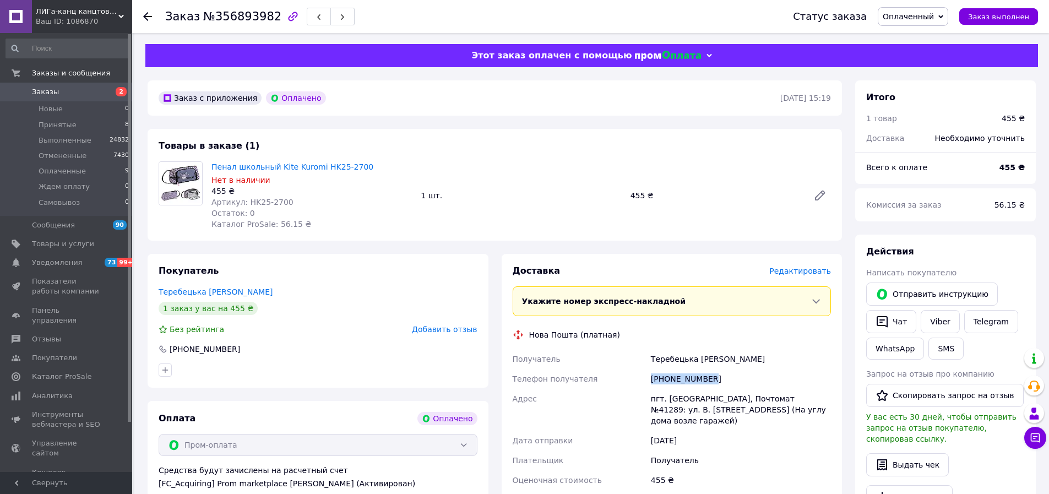
copy div "+380973473749"
drag, startPoint x: 200, startPoint y: 15, endPoint x: 264, endPoint y: 19, distance: 64.0
click at [264, 19] on span "№356893982" at bounding box center [242, 16] width 78 height 13
drag, startPoint x: 242, startPoint y: 202, endPoint x: 285, endPoint y: 201, distance: 43.0
click at [285, 201] on div "Артикул: HK25-2700" at bounding box center [311, 202] width 200 height 11
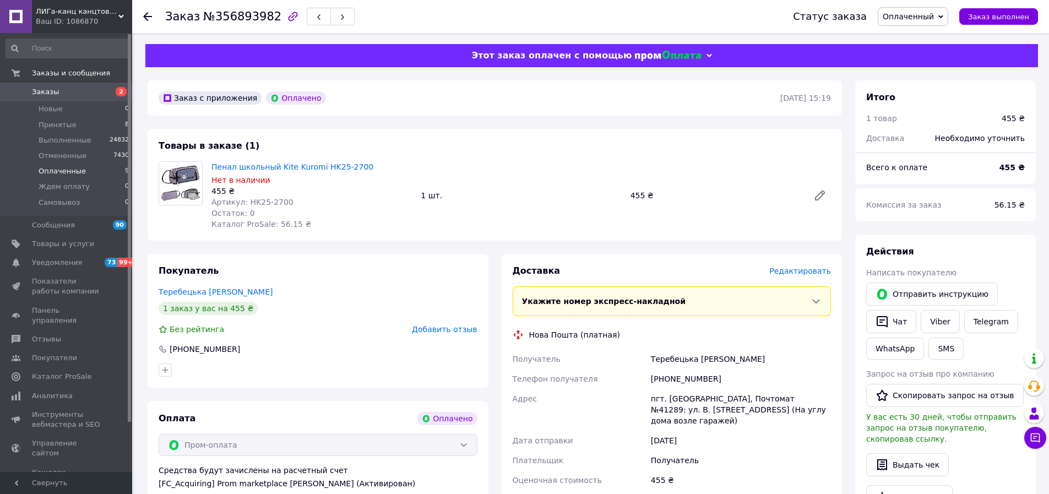
click at [66, 169] on span "Оплаченные" at bounding box center [62, 171] width 47 height 10
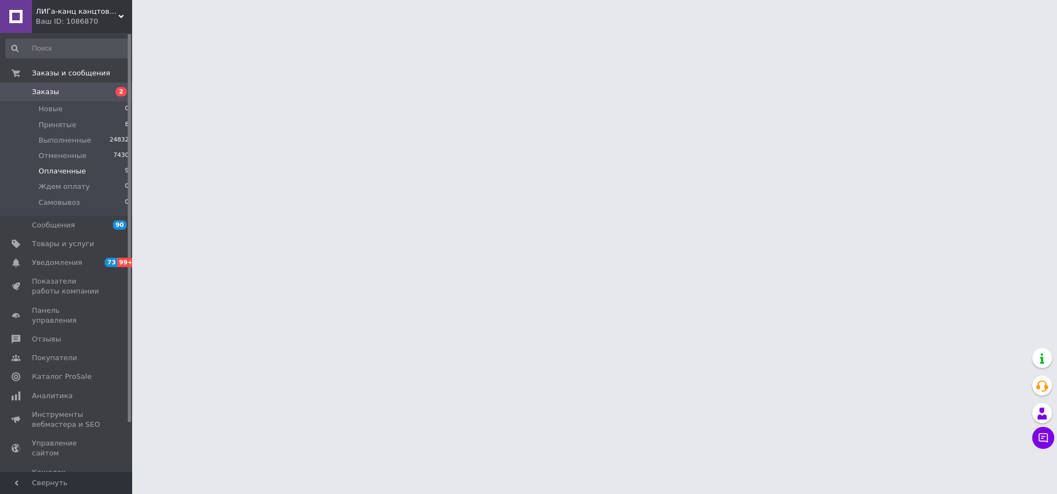
click at [68, 171] on span "Оплаченные" at bounding box center [62, 171] width 47 height 10
click at [70, 172] on span "Оплаченные" at bounding box center [62, 171] width 47 height 10
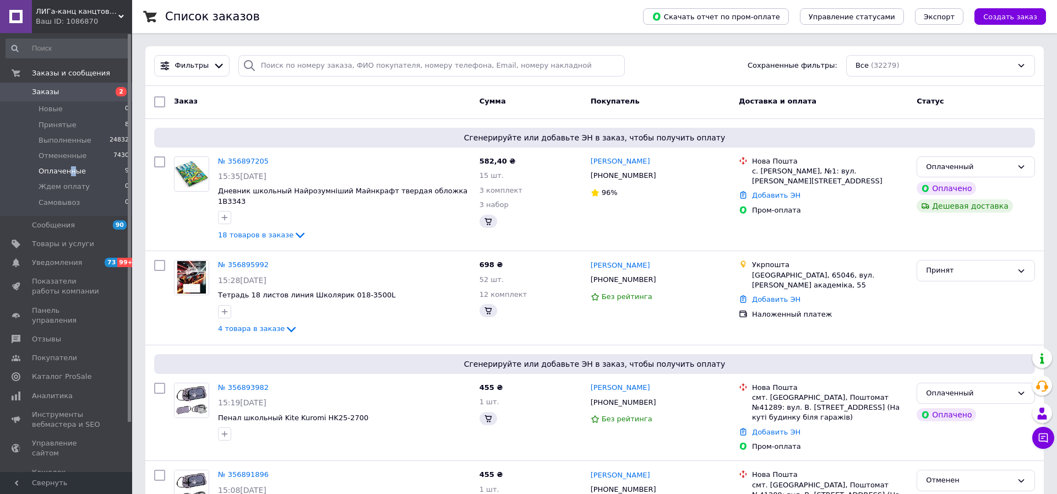
click at [68, 172] on span "Оплаченные" at bounding box center [62, 171] width 47 height 10
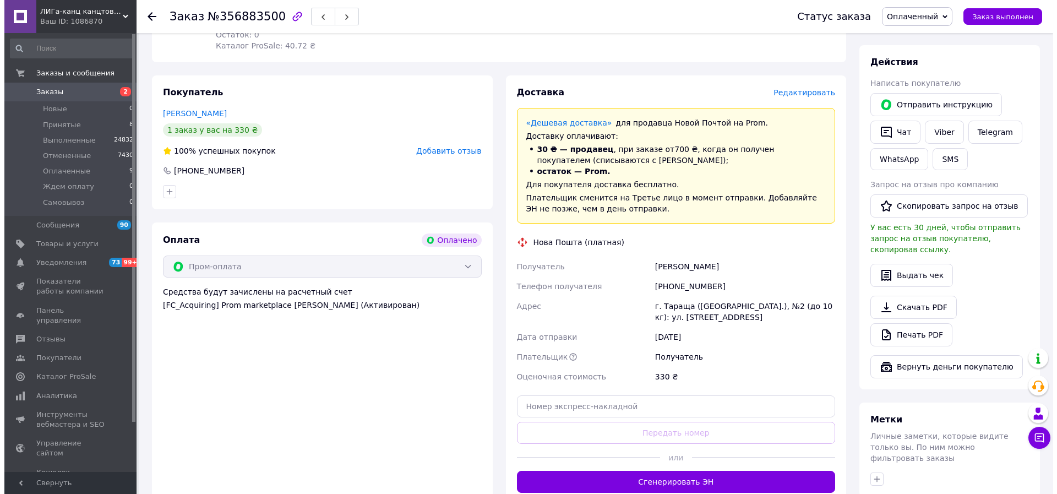
scroll to position [110, 0]
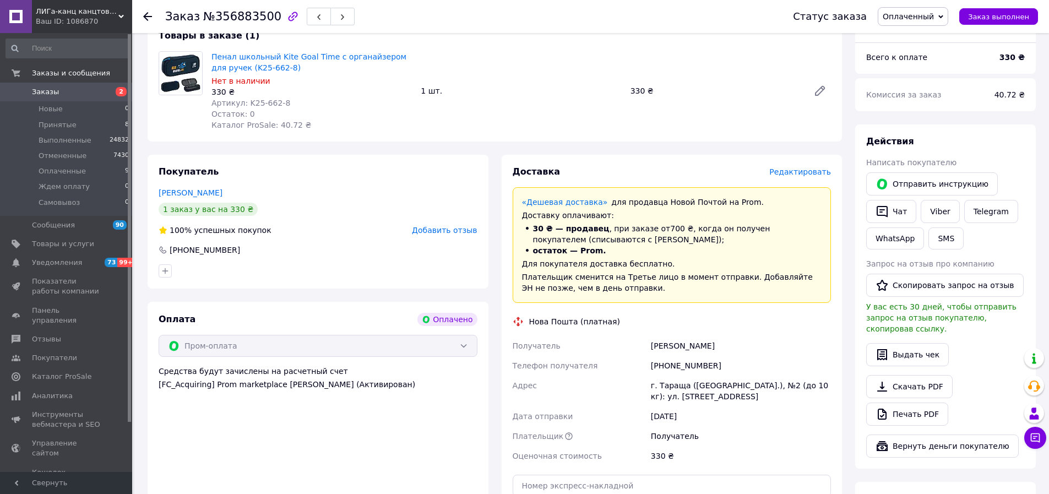
click at [811, 171] on span "Редактировать" at bounding box center [800, 171] width 62 height 9
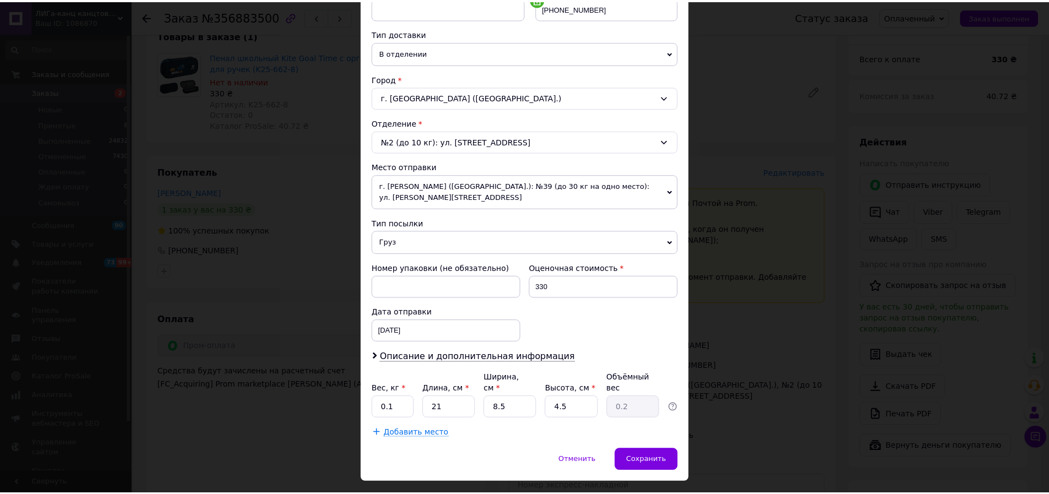
scroll to position [237, 0]
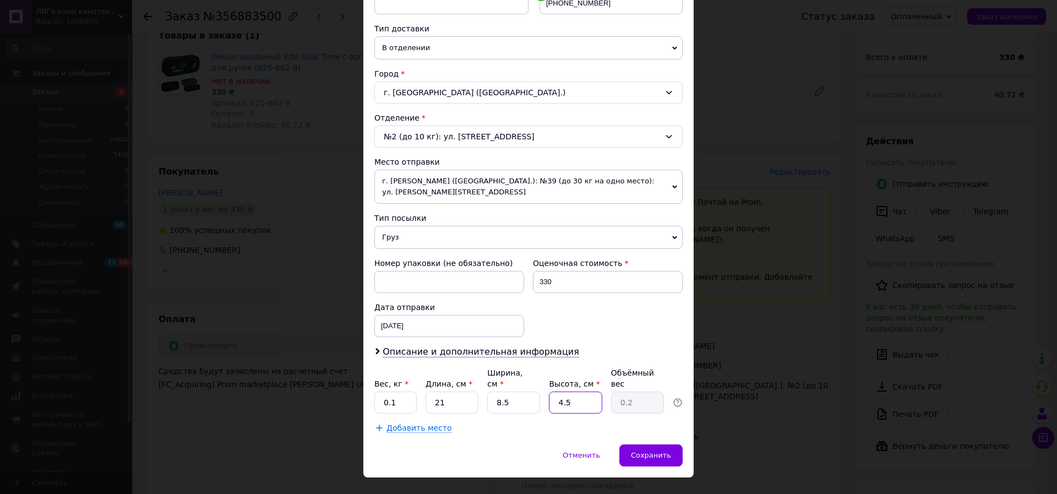
click at [571, 392] on input "4.5" at bounding box center [575, 403] width 53 height 22
type input "4."
type input "0.18"
type input "4"
type input "8"
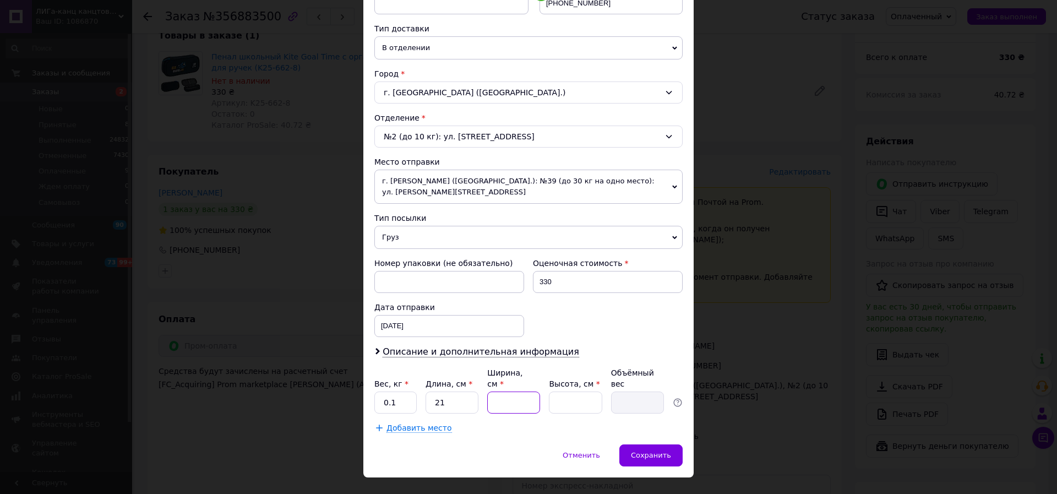
click at [519, 392] on input "Ширина, см *" at bounding box center [513, 403] width 53 height 22
type input "2"
click at [449, 392] on input "Длина, см *" at bounding box center [452, 403] width 53 height 22
type input "0"
click at [394, 392] on input "Вес, кг *" at bounding box center [395, 403] width 42 height 22
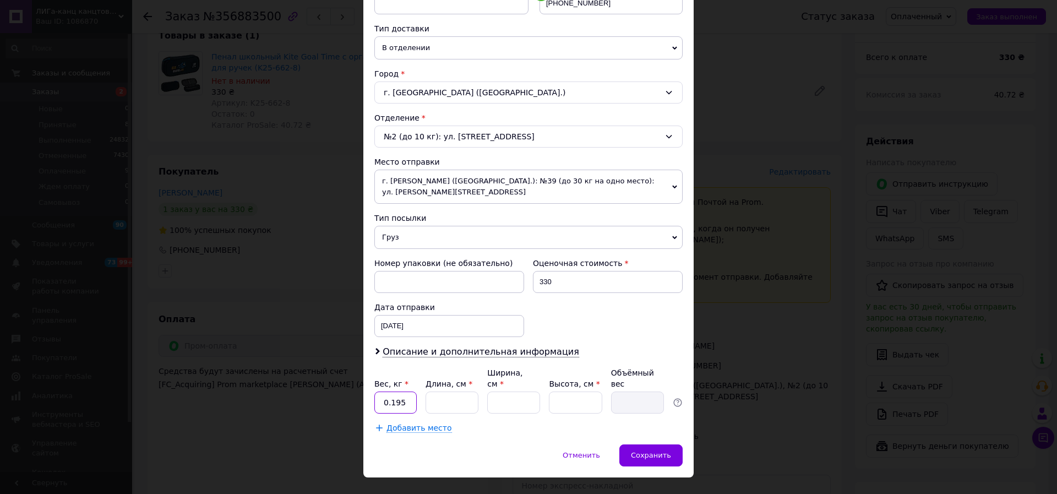
type input "0.195"
click at [436, 392] on input "Длина, см *" at bounding box center [452, 403] width 53 height 22
type input "20"
click at [508, 392] on input "Ширина, см *" at bounding box center [513, 403] width 53 height 22
type input "16"
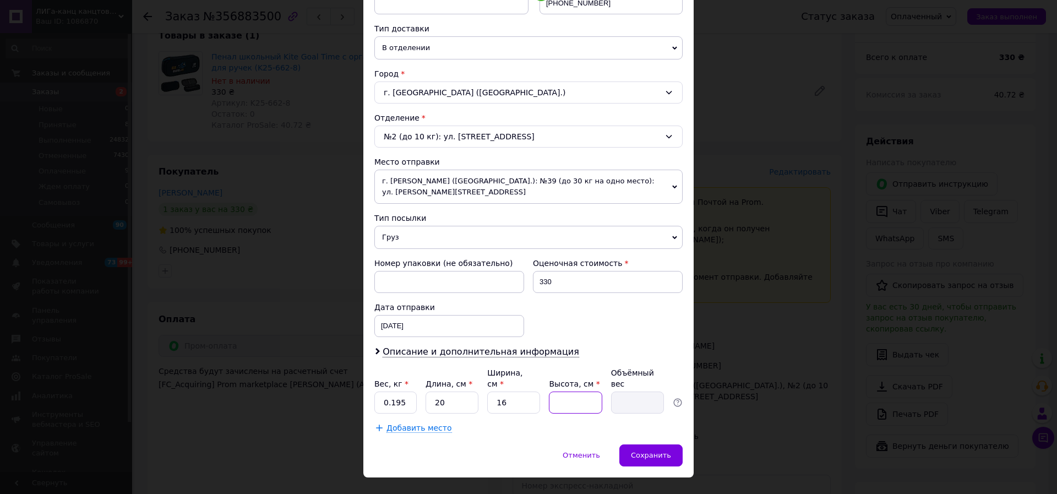
click at [574, 392] on input "Высота, см *" at bounding box center [575, 403] width 53 height 22
type input "1"
type input "0.1"
type input "13"
type input "1.04"
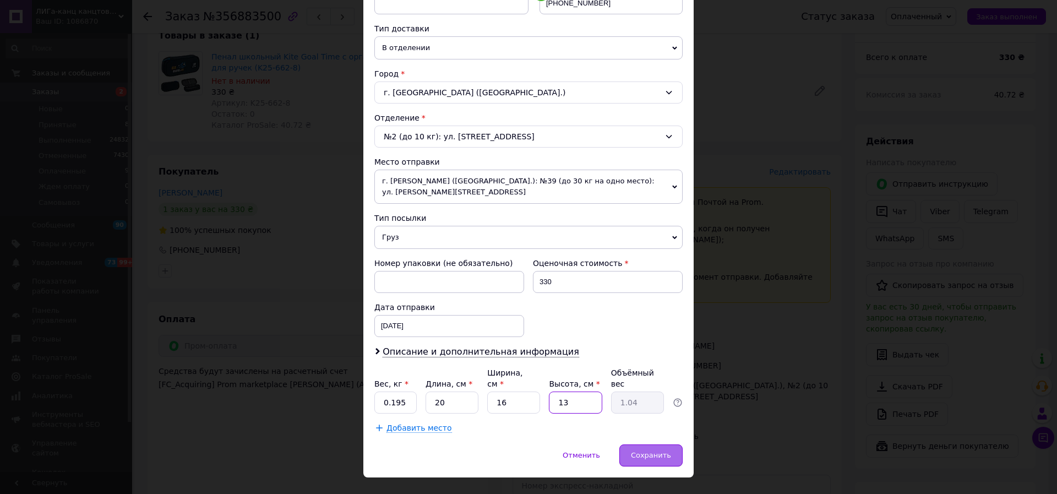
type input "13"
click at [650, 451] on span "Сохранить" at bounding box center [651, 455] width 40 height 8
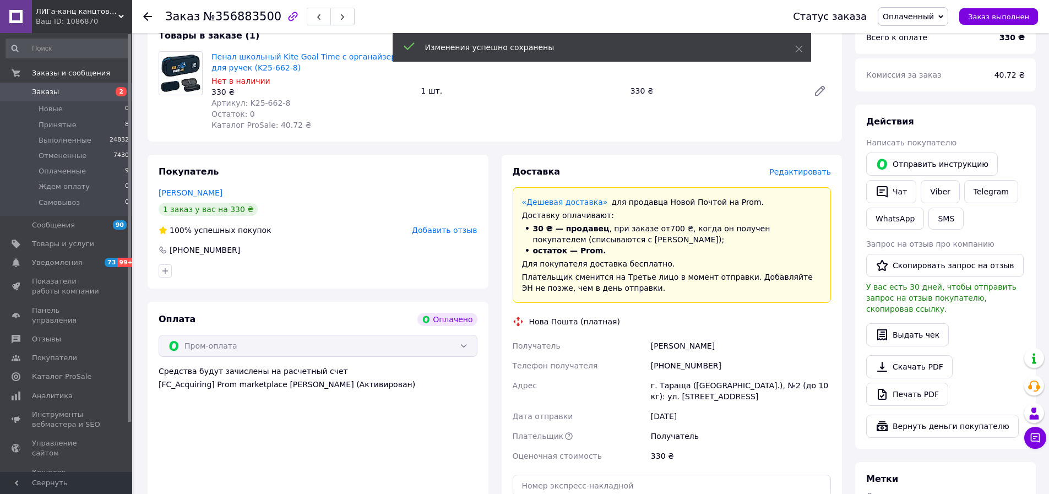
scroll to position [275, 0]
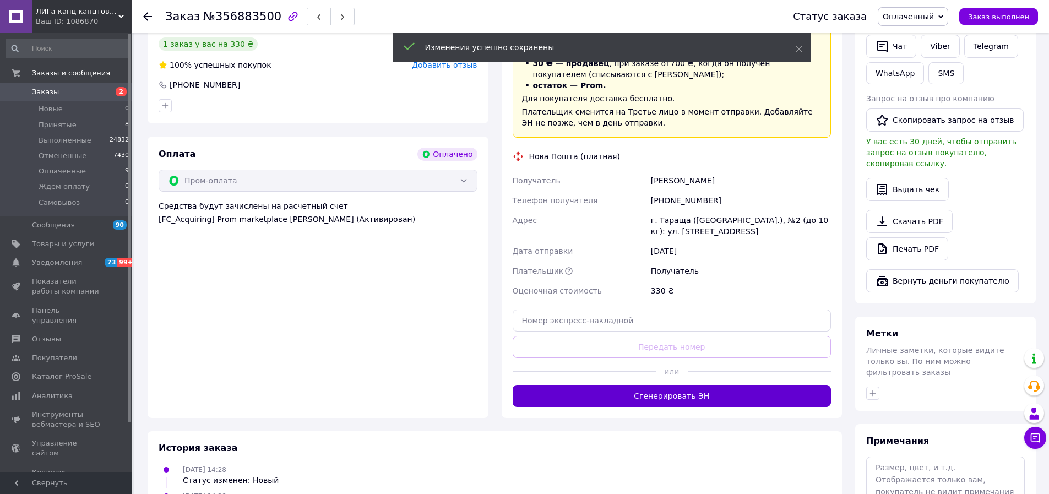
click at [688, 394] on button "Сгенерировать ЭН" at bounding box center [672, 396] width 319 height 22
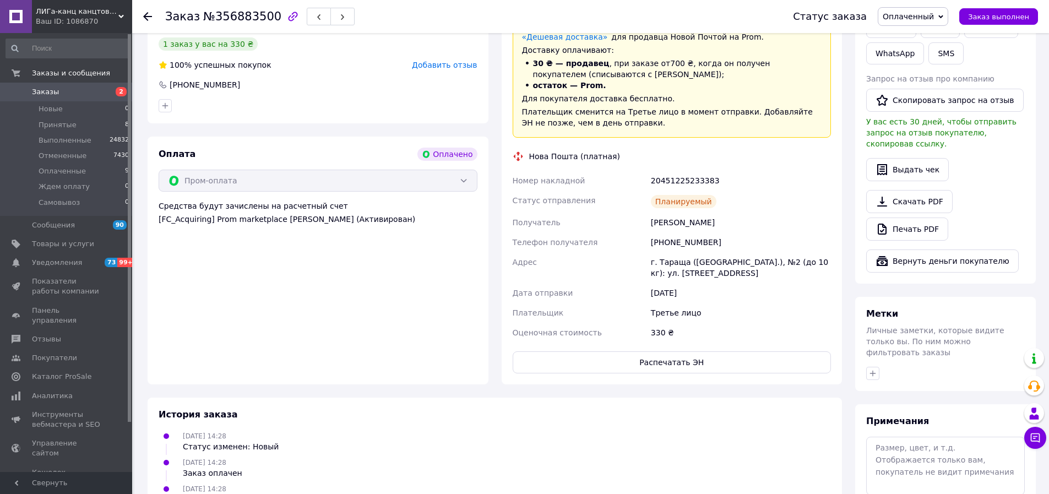
click at [934, 17] on span "Оплаченный" at bounding box center [908, 16] width 51 height 9
click at [918, 55] on li "Выполнен" at bounding box center [912, 55] width 69 height 17
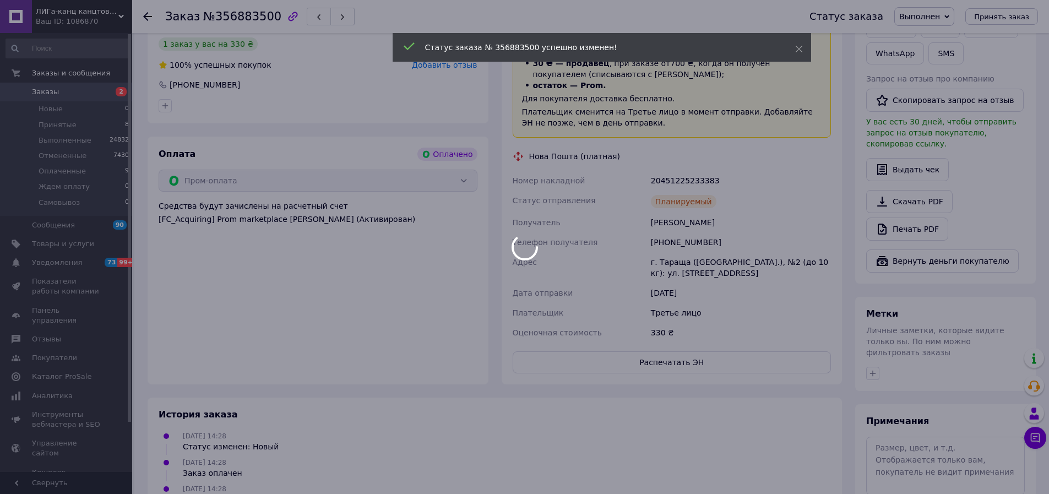
click at [70, 169] on div at bounding box center [524, 247] width 1049 height 494
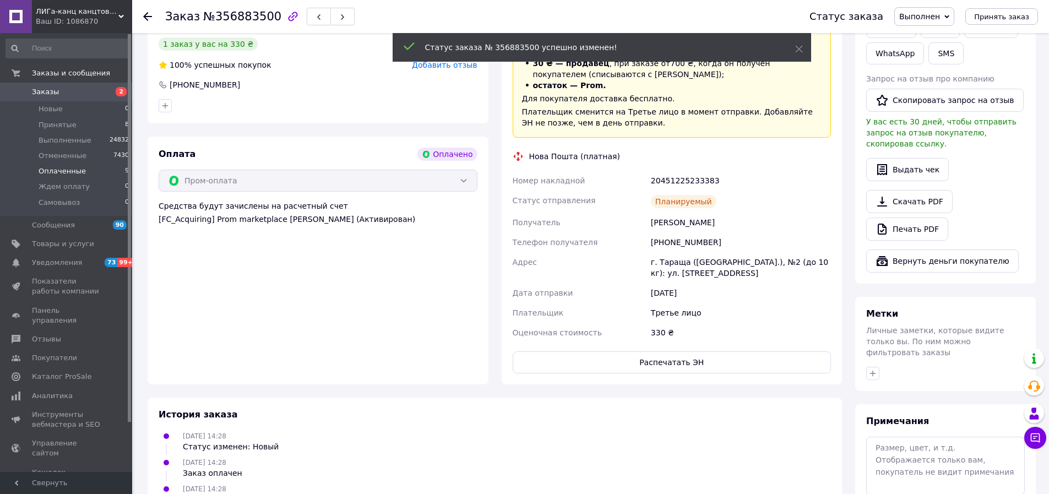
click at [74, 172] on span "Оплаченные" at bounding box center [62, 171] width 47 height 10
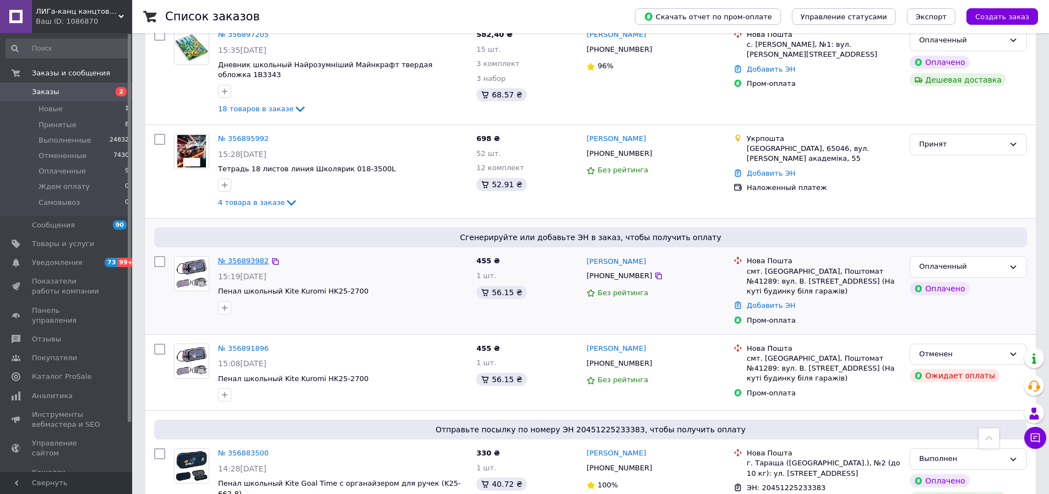
click at [254, 257] on link "№ 356893982" at bounding box center [243, 261] width 51 height 8
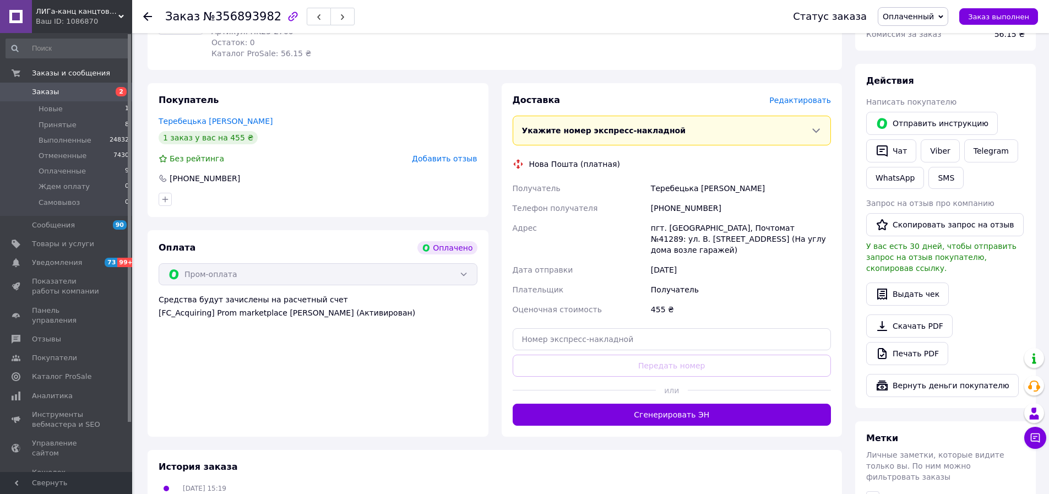
scroll to position [276, 0]
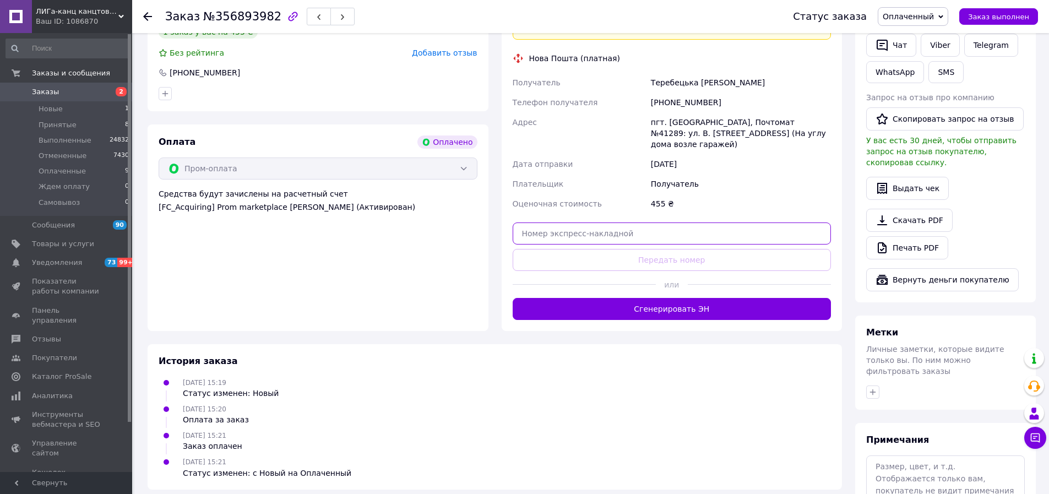
click at [542, 222] on input "text" at bounding box center [672, 233] width 319 height 22
paste input "20451225237611"
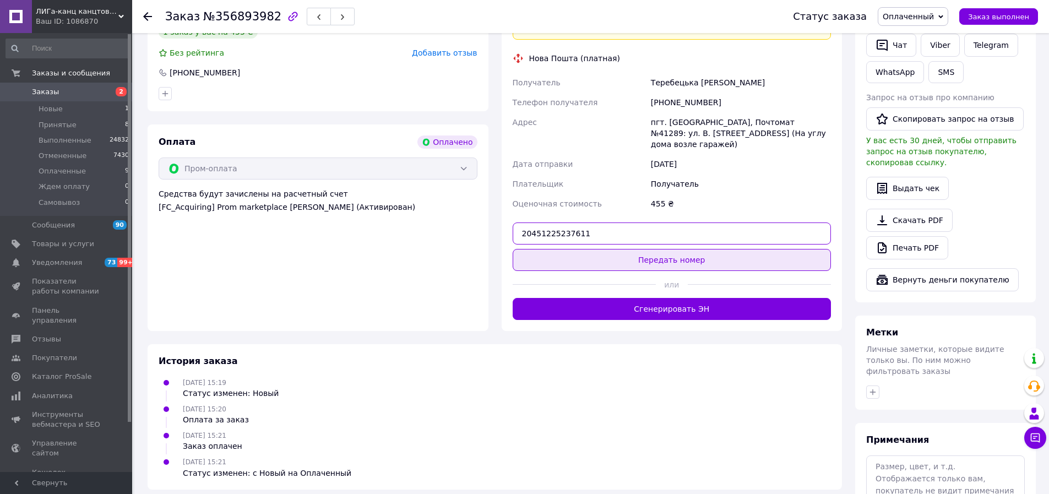
type input "20451225237611"
click at [655, 249] on button "Передать номер" at bounding box center [672, 260] width 319 height 22
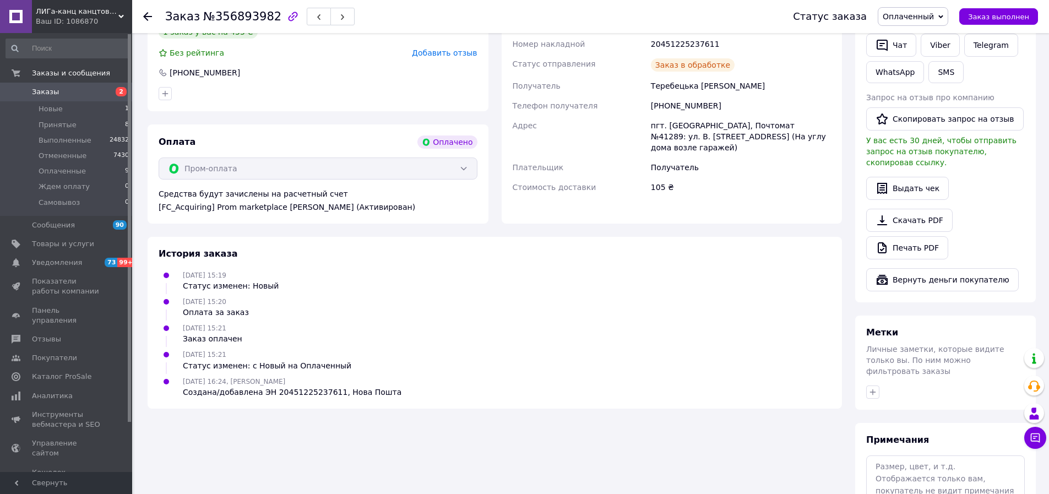
click at [924, 17] on span "Оплаченный" at bounding box center [908, 16] width 51 height 9
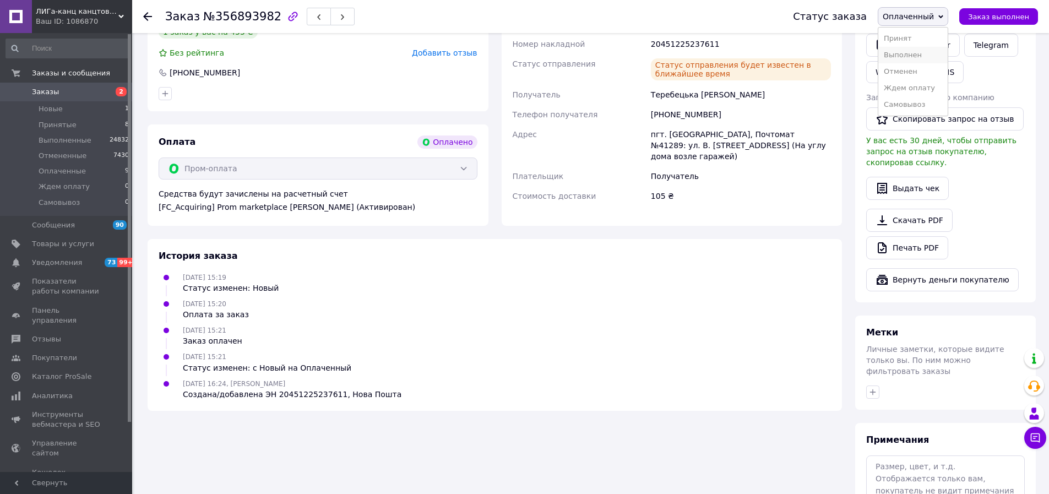
click at [916, 56] on li "Выполнен" at bounding box center [912, 55] width 69 height 17
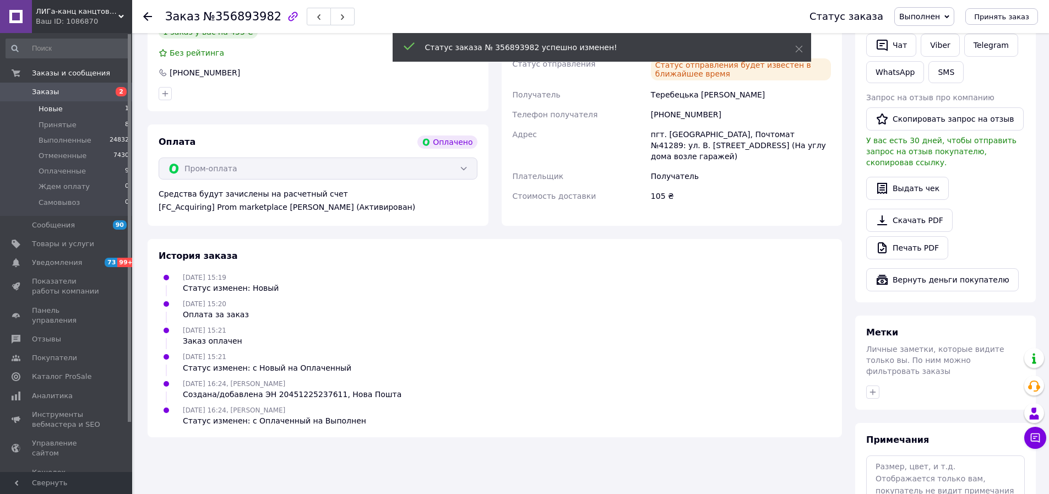
click at [59, 111] on span "Новые" at bounding box center [51, 109] width 24 height 10
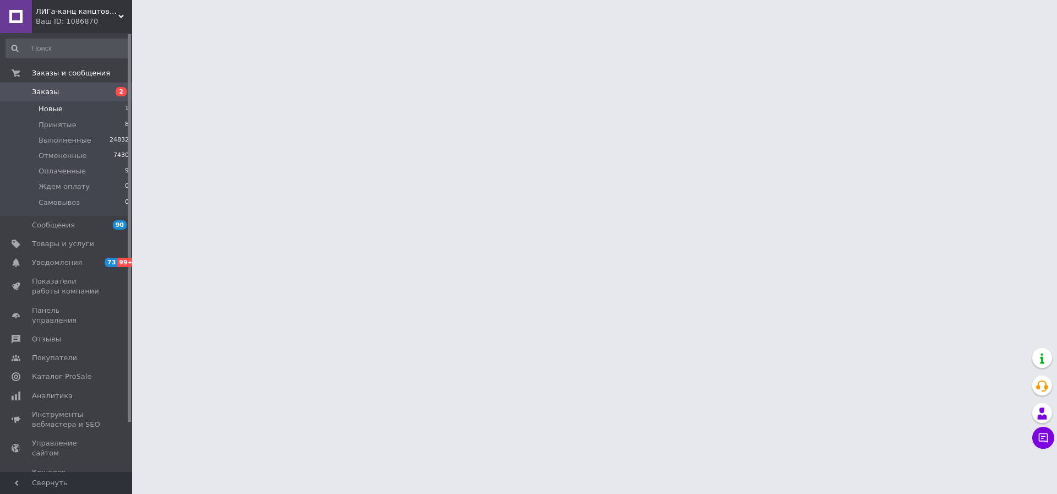
click at [52, 110] on span "Новые" at bounding box center [51, 109] width 24 height 10
click at [66, 110] on li "Новые" at bounding box center [67, 108] width 135 height 15
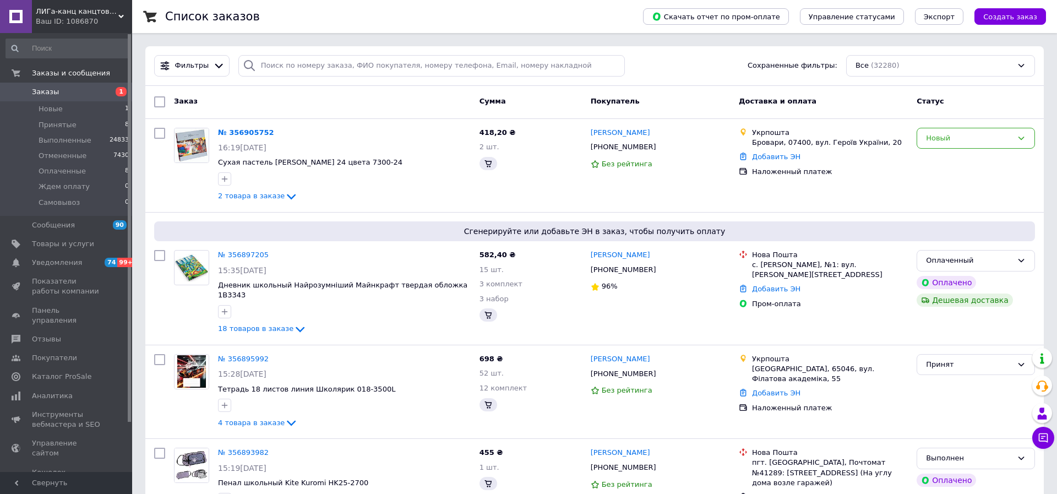
click at [962, 112] on div "Статус" at bounding box center [976, 102] width 127 height 20
click at [1008, 112] on div "Статус" at bounding box center [976, 102] width 127 height 20
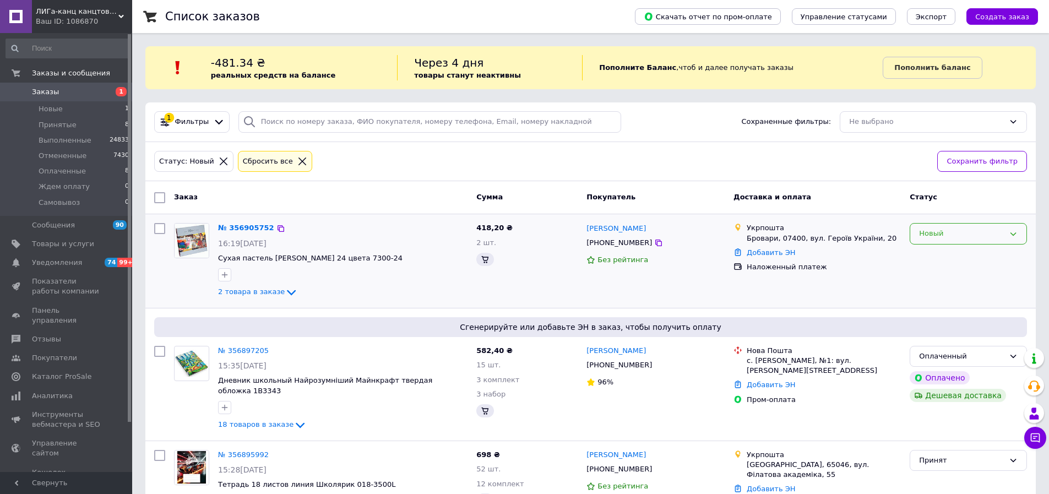
click at [999, 229] on div "Новый" at bounding box center [961, 234] width 85 height 12
click at [939, 257] on li "Принят" at bounding box center [968, 257] width 116 height 20
click at [65, 171] on span "Оплаченные" at bounding box center [62, 171] width 47 height 10
click at [68, 172] on span "Оплаченные" at bounding box center [62, 171] width 47 height 10
click at [1004, 233] on div "Новый" at bounding box center [968, 233] width 117 height 21
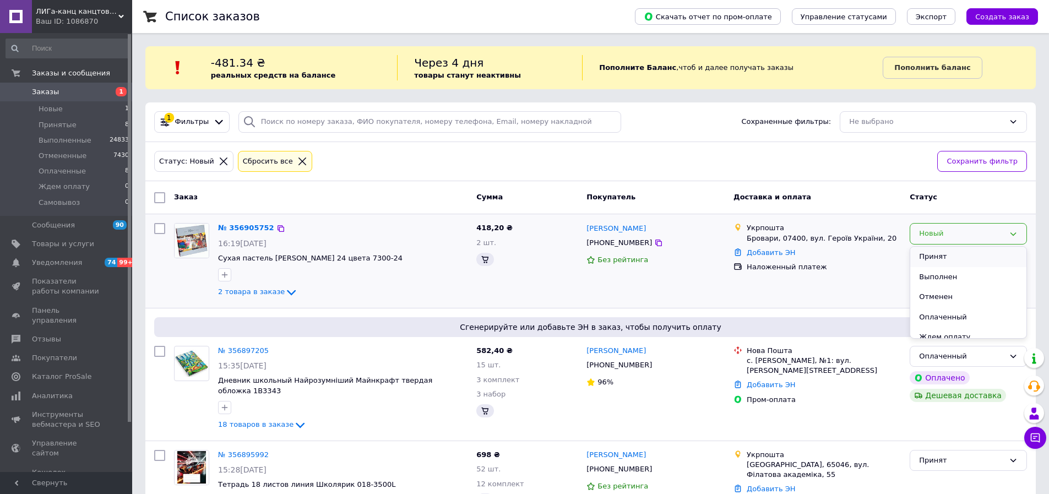
click at [931, 257] on li "Принят" at bounding box center [968, 257] width 116 height 20
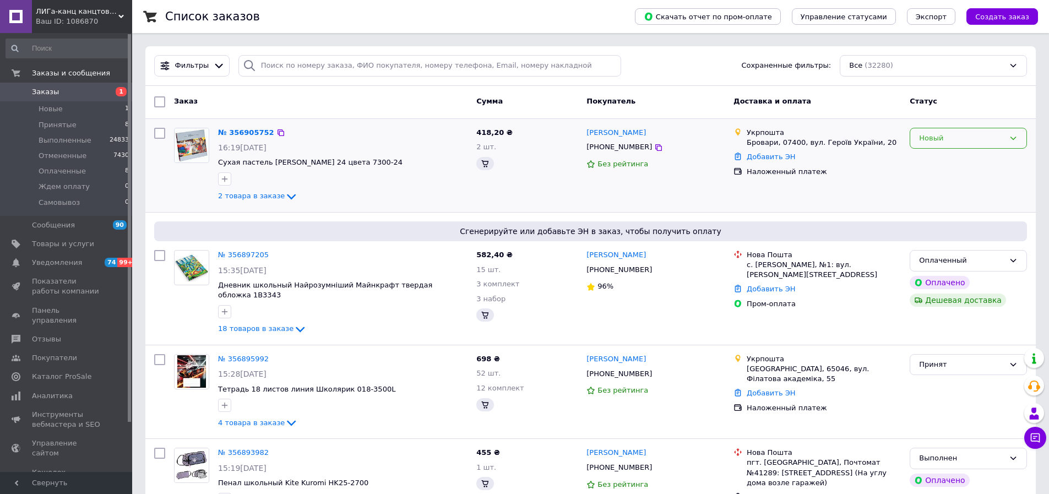
click at [985, 133] on div "Новый" at bounding box center [961, 139] width 85 height 12
click at [932, 112] on div "Статус" at bounding box center [968, 102] width 126 height 20
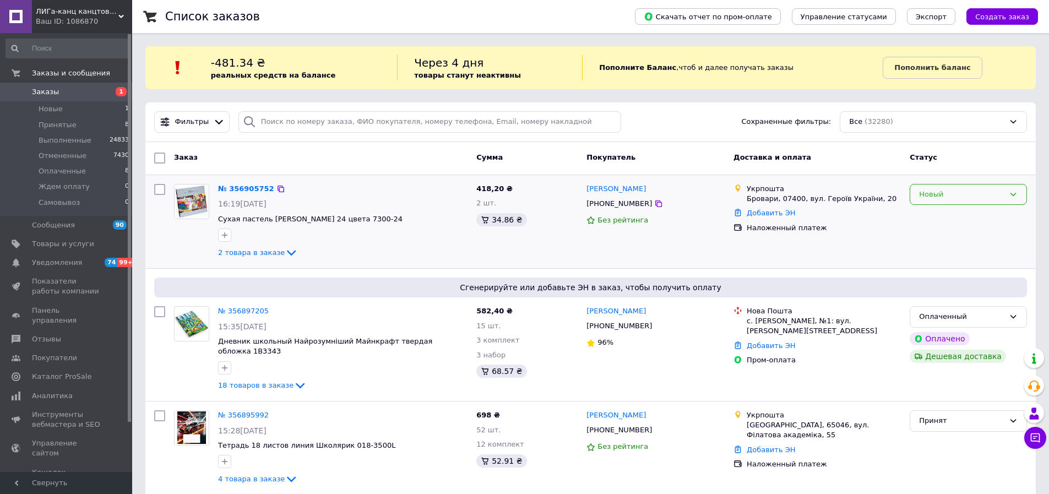
click at [1002, 192] on div "Новый" at bounding box center [961, 195] width 85 height 12
click at [934, 218] on li "Принят" at bounding box center [968, 217] width 116 height 20
click at [56, 170] on span "Оплаченные" at bounding box center [62, 171] width 47 height 10
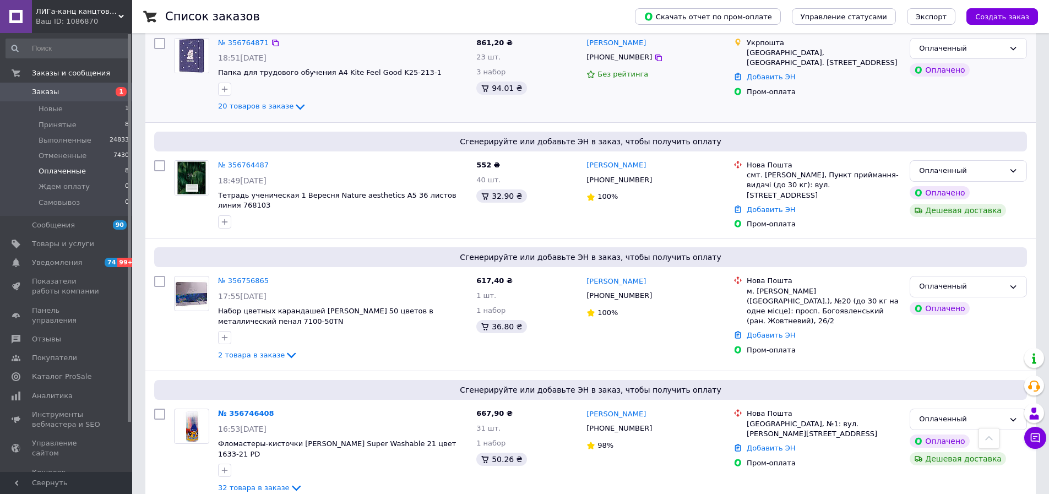
scroll to position [551, 0]
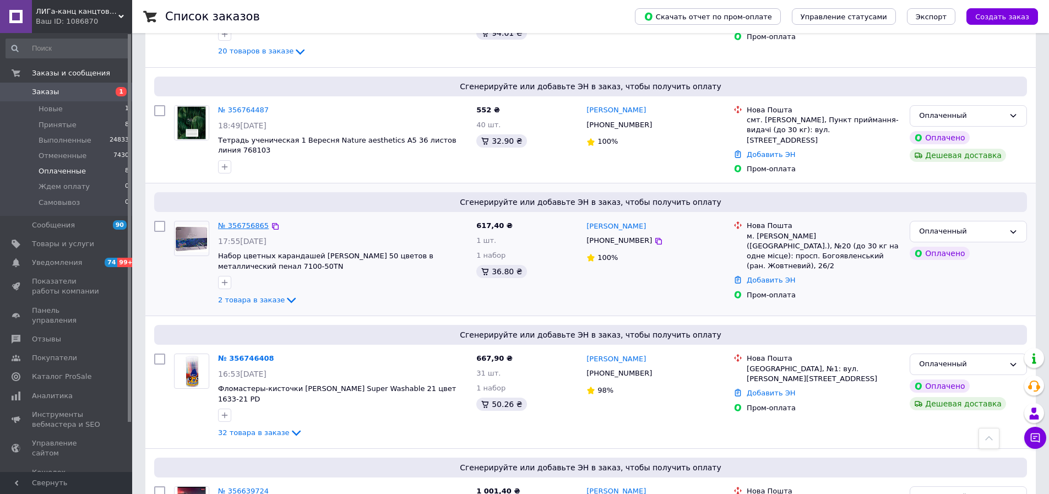
click at [242, 221] on link "№ 356756865" at bounding box center [243, 225] width 51 height 8
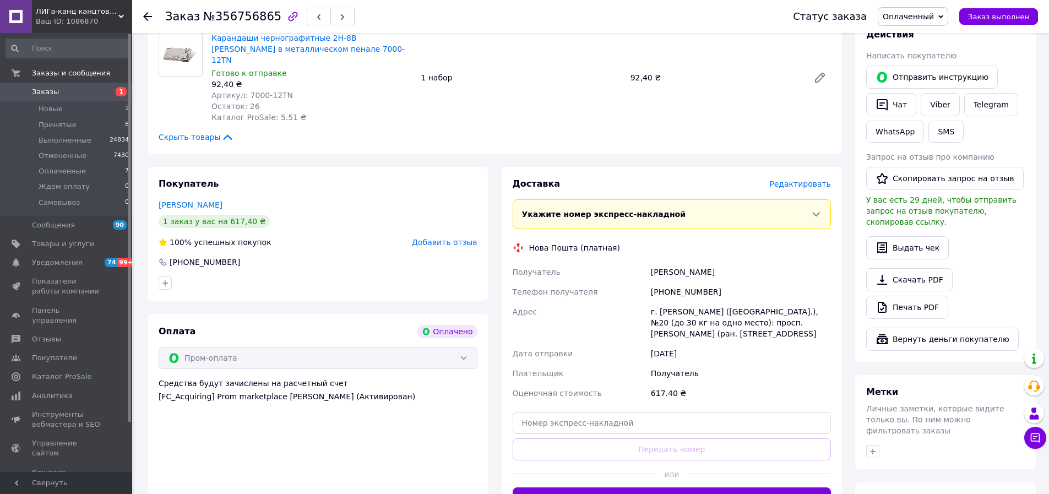
scroll to position [275, 0]
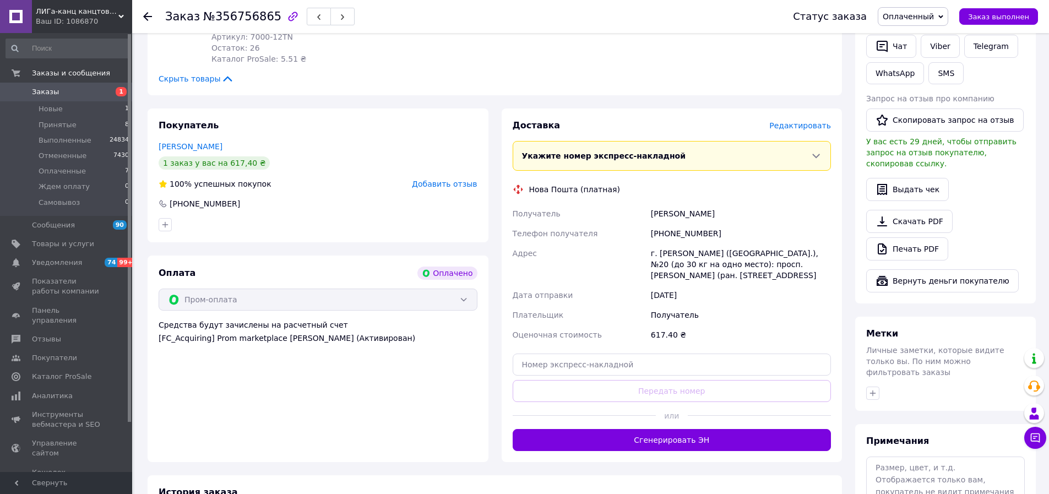
drag, startPoint x: 627, startPoint y: 195, endPoint x: 740, endPoint y: 204, distance: 112.7
click at [740, 204] on div "Получатель Политанская Инна Телефон получателя +380662850126 Адрес г. Николаев …" at bounding box center [672, 274] width 323 height 141
copy div "Получатель Политанская Инна"
drag, startPoint x: 632, startPoint y: 222, endPoint x: 715, endPoint y: 225, distance: 83.7
click at [715, 225] on div "Получатель Политанская Инна Телефон получателя +380662850126 Адрес г. Николаев …" at bounding box center [672, 274] width 323 height 141
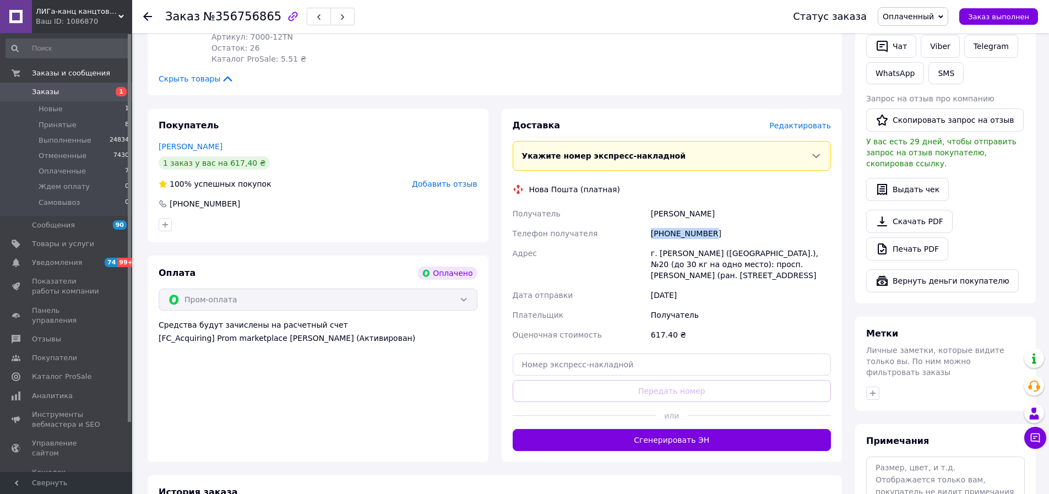
copy div "Телефон получателя +380662850126"
drag, startPoint x: 198, startPoint y: 10, endPoint x: 266, endPoint y: 15, distance: 68.5
click at [266, 15] on span "№356756865" at bounding box center [242, 16] width 78 height 13
copy span "№356756865"
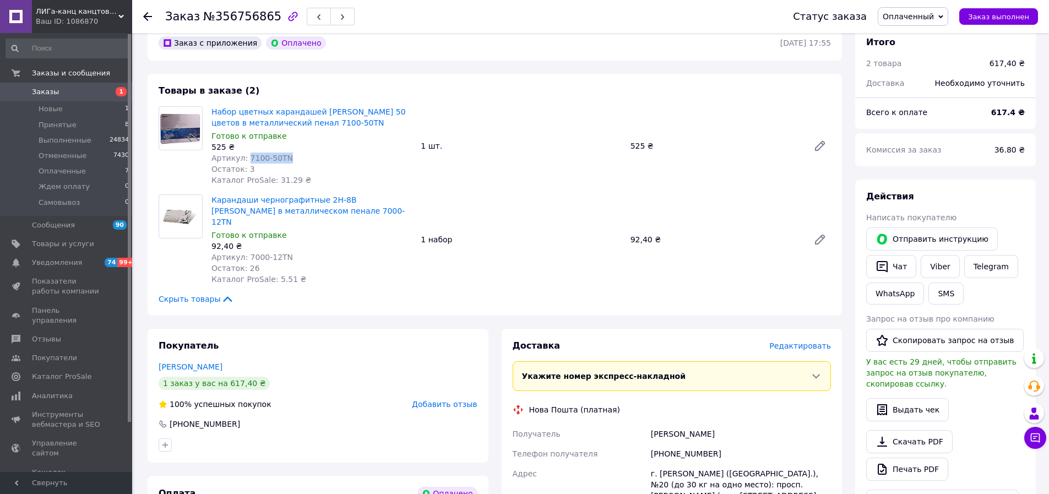
drag, startPoint x: 244, startPoint y: 155, endPoint x: 289, endPoint y: 156, distance: 44.6
click at [289, 156] on div "Артикул: 7100-50TN" at bounding box center [311, 158] width 200 height 11
copy span "7100-50TN"
drag, startPoint x: 243, startPoint y: 244, endPoint x: 295, endPoint y: 247, distance: 51.9
click at [295, 252] on div "Артикул: 7000-12TN" at bounding box center [311, 257] width 200 height 11
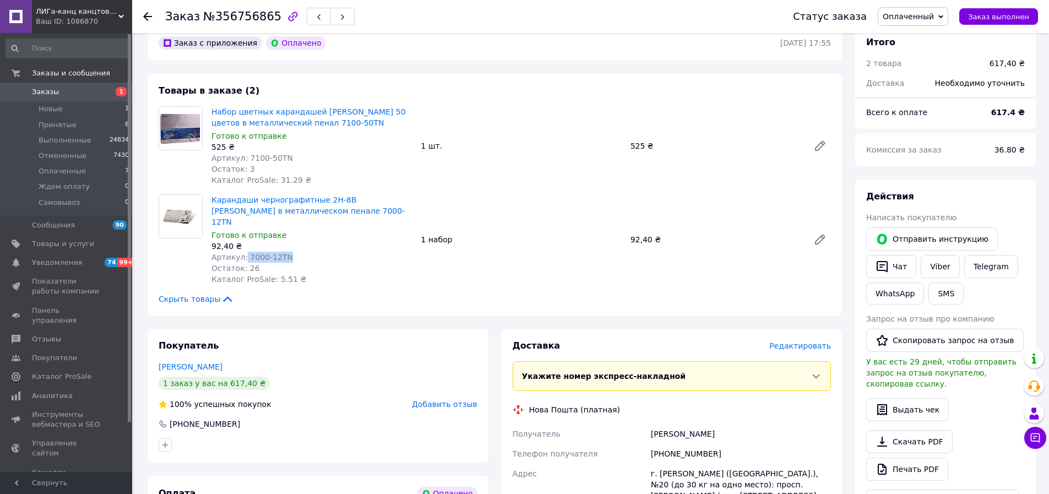
copy span "7000-12TN"
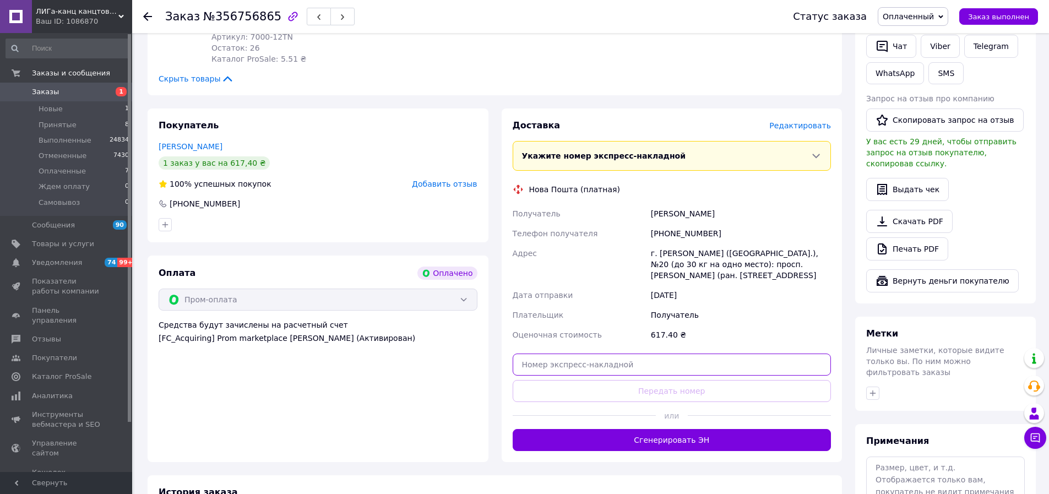
click at [523, 355] on input "text" at bounding box center [672, 365] width 319 height 22
paste input "20451225255759"
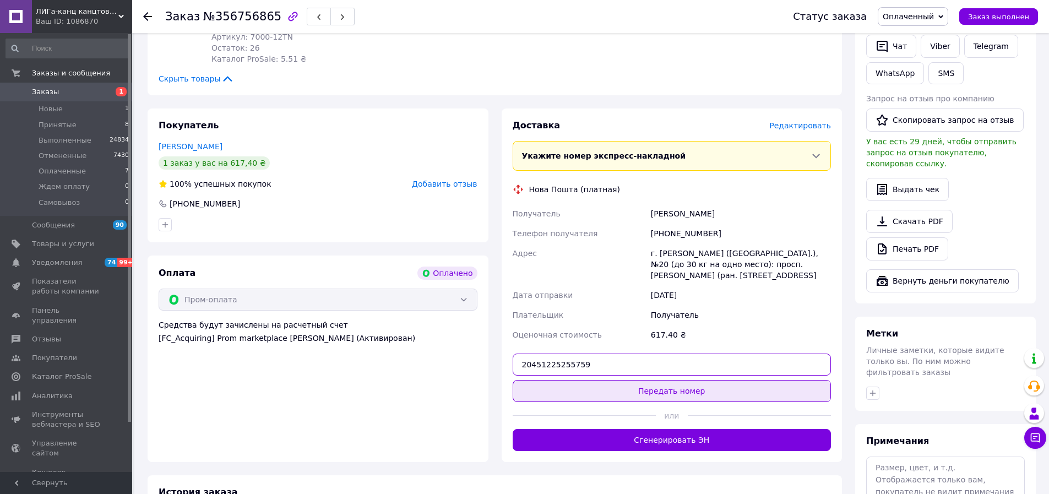
type input "20451225255759"
click at [688, 384] on button "Передать номер" at bounding box center [672, 391] width 319 height 22
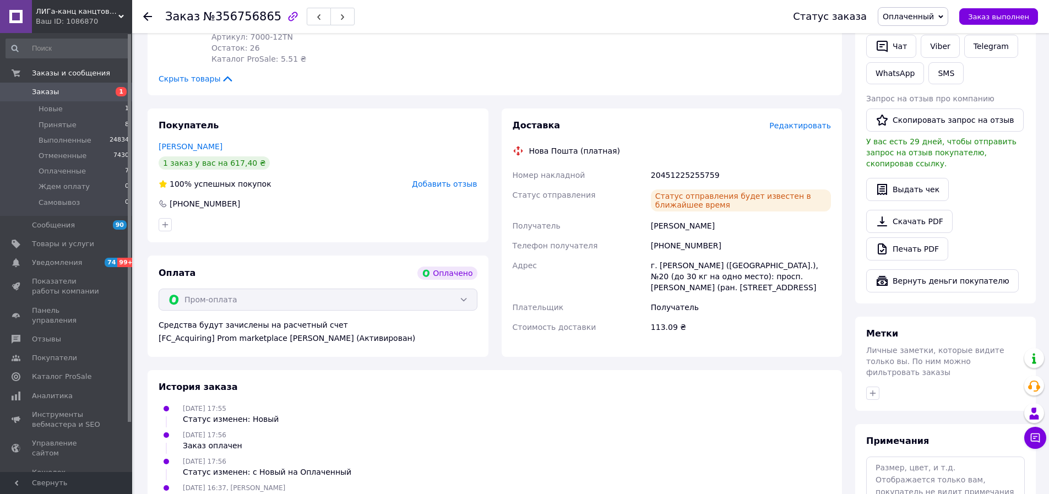
click at [926, 13] on span "Оплаченный" at bounding box center [908, 16] width 51 height 9
click at [920, 52] on li "Выполнен" at bounding box center [912, 55] width 69 height 17
click at [79, 171] on span "Оплаченные" at bounding box center [62, 171] width 47 height 10
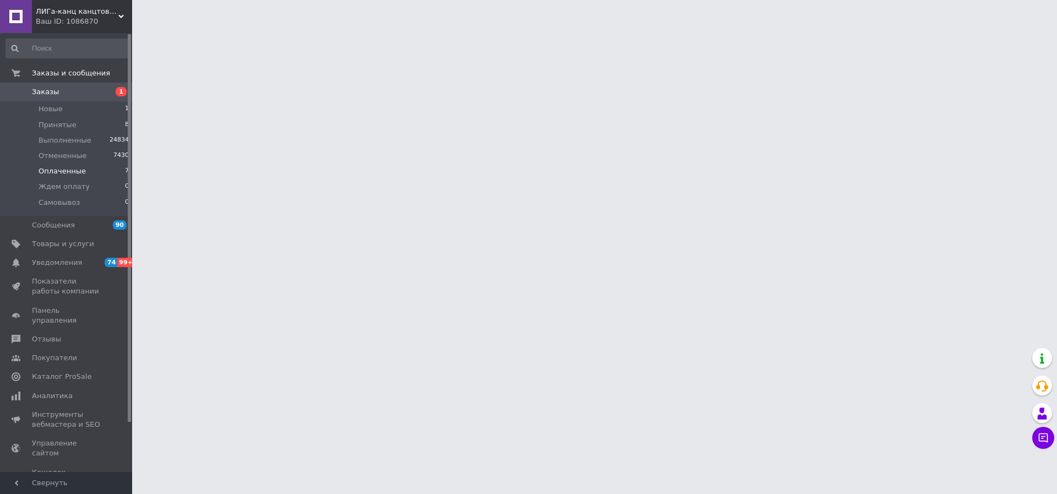
click at [63, 171] on span "Оплаченные" at bounding box center [62, 171] width 47 height 10
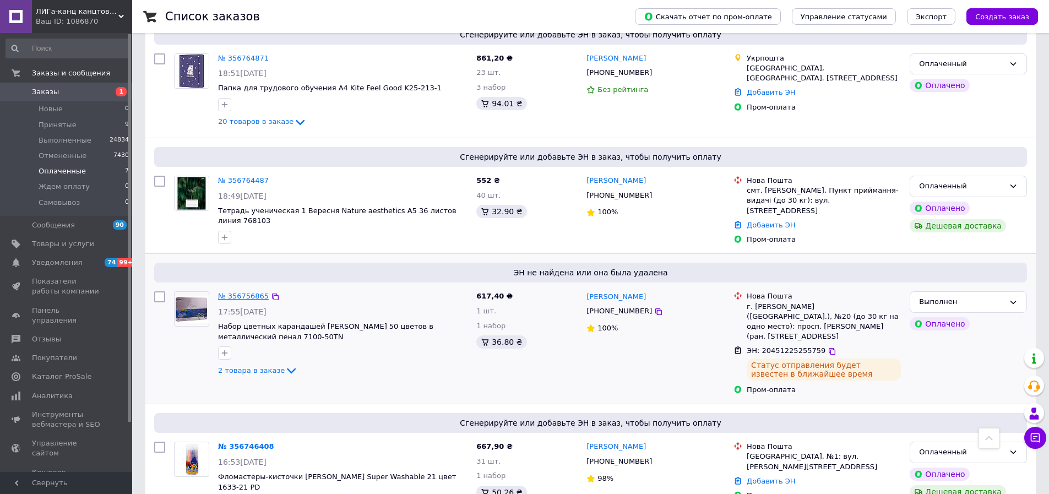
scroll to position [461, 0]
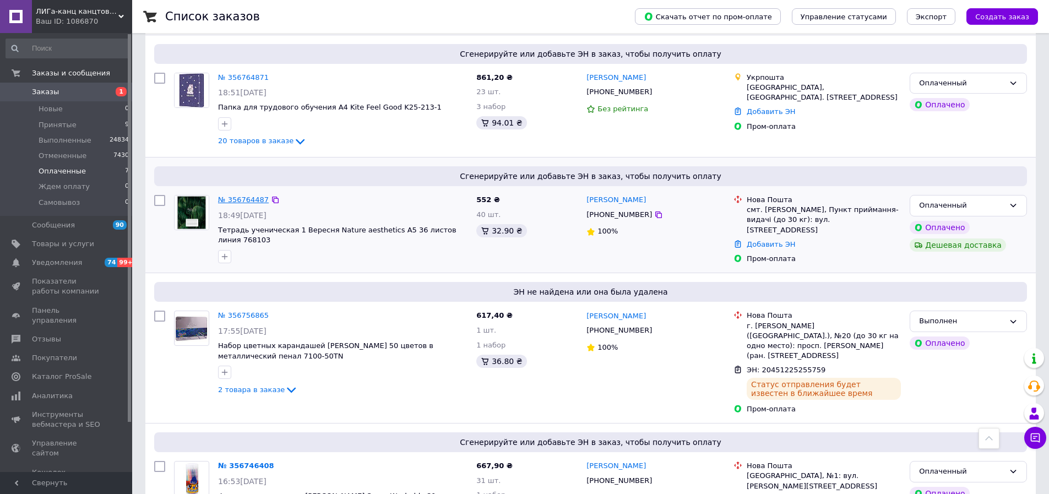
click at [236, 196] on link "№ 356764487" at bounding box center [243, 200] width 51 height 8
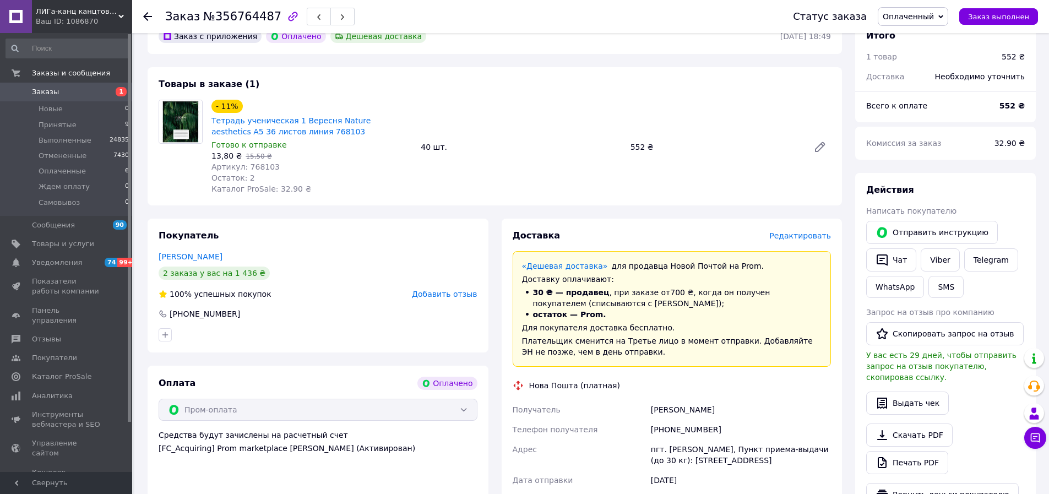
scroll to position [110, 0]
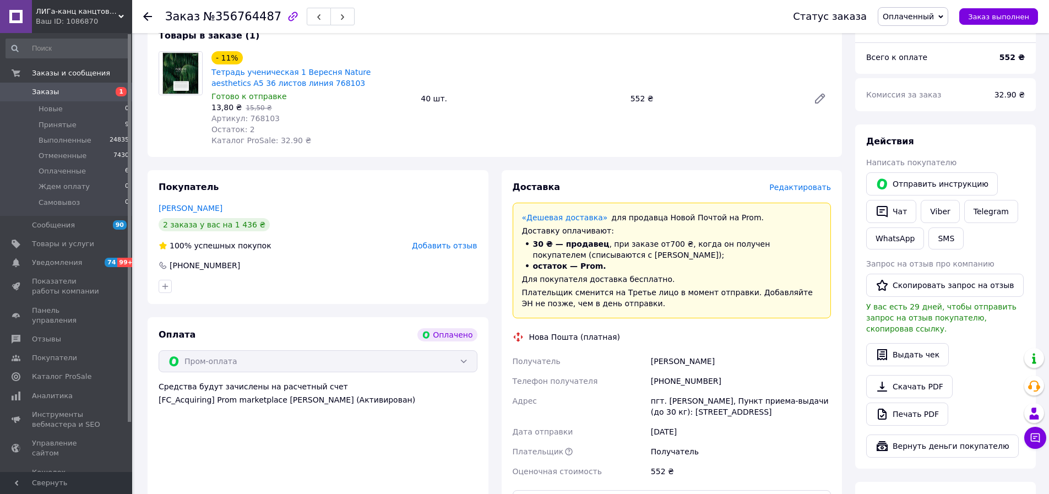
drag, startPoint x: 625, startPoint y: 357, endPoint x: 720, endPoint y: 357, distance: 95.3
click at [720, 357] on div "Получатель Янчук Валентина Телефон получателя +380681673285 Адрес пгт. Наркевич…" at bounding box center [672, 416] width 323 height 130
copy div "Получатель Янчук Валентина"
drag, startPoint x: 195, startPoint y: 15, endPoint x: 265, endPoint y: 10, distance: 70.7
click at [265, 10] on h1 "Заказ №356764487" at bounding box center [223, 16] width 116 height 13
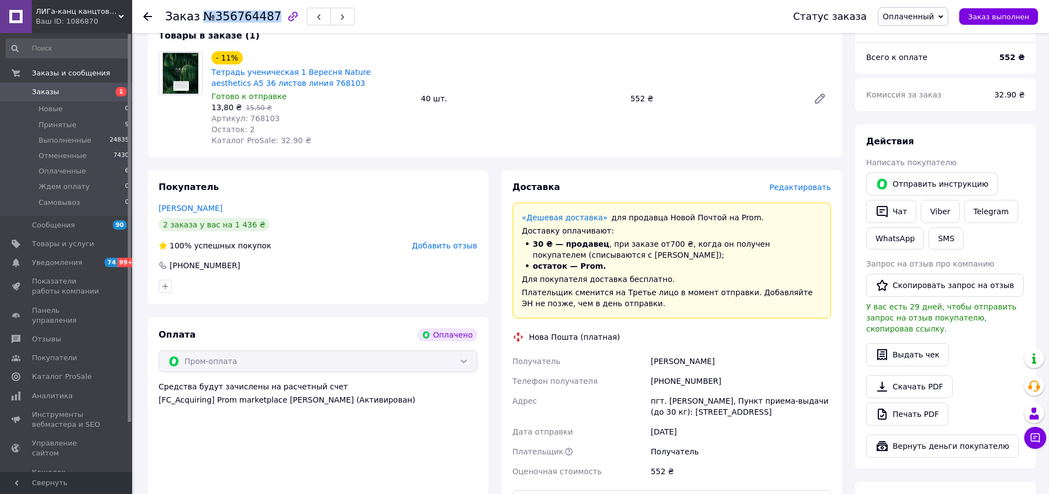
copy span "№356764487"
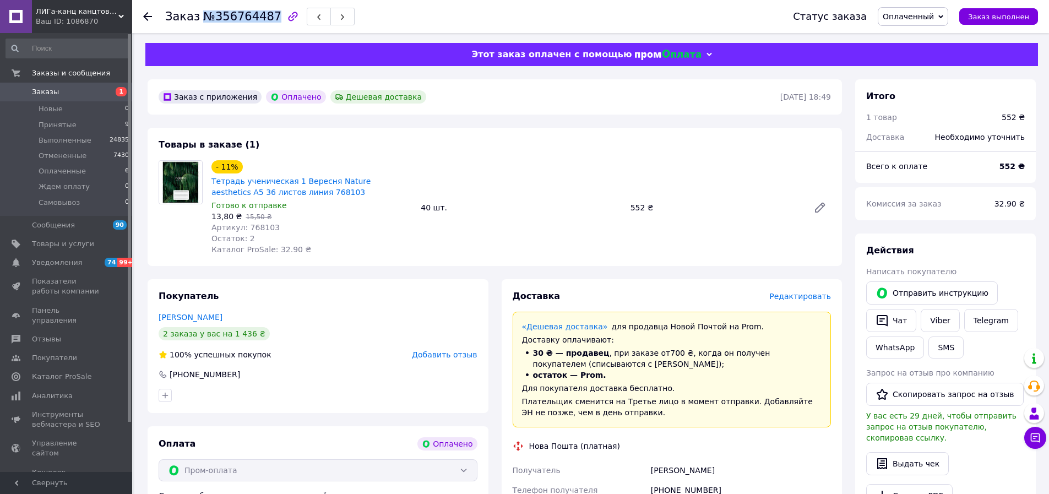
scroll to position [0, 0]
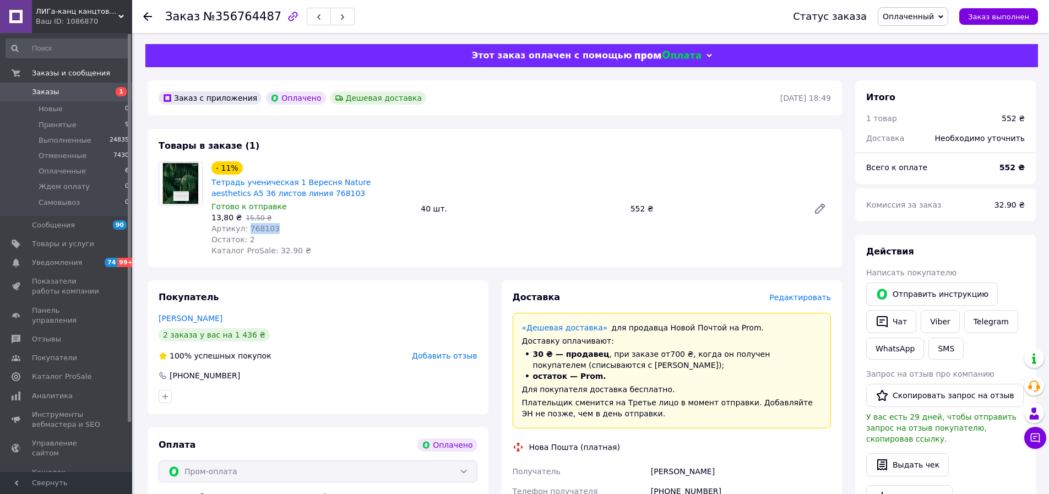
drag, startPoint x: 246, startPoint y: 227, endPoint x: 274, endPoint y: 231, distance: 28.9
click at [274, 231] on div "Артикул: 768103" at bounding box center [311, 228] width 200 height 11
copy span "768103"
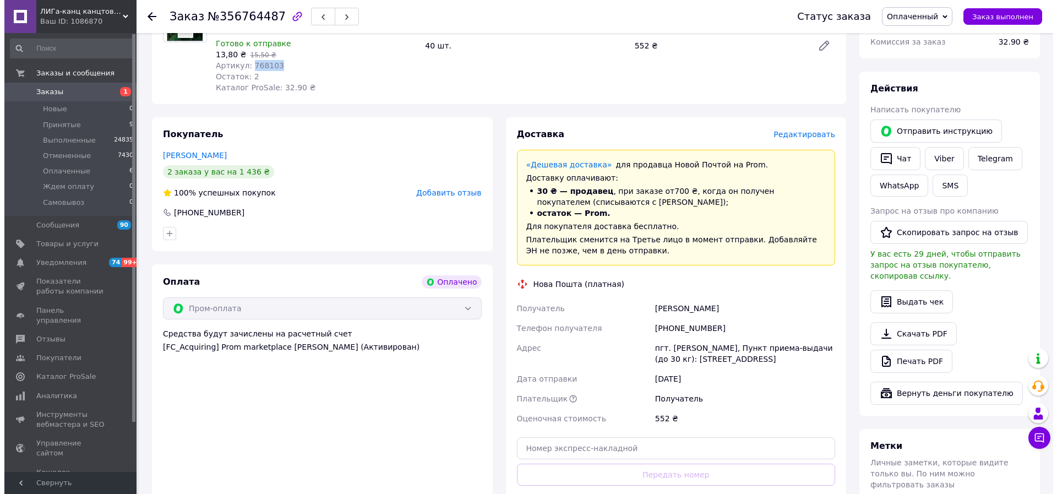
scroll to position [165, 0]
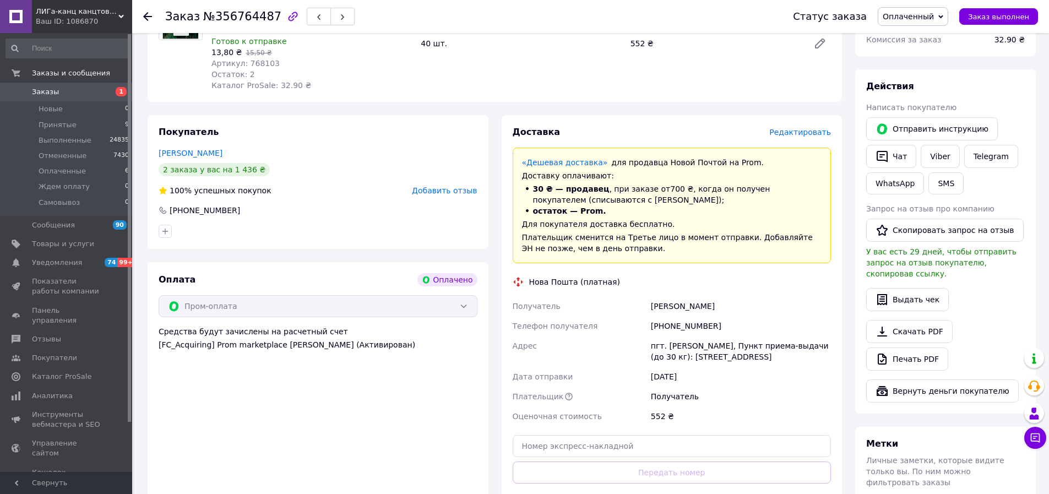
click at [816, 128] on span "Редактировать" at bounding box center [800, 132] width 62 height 9
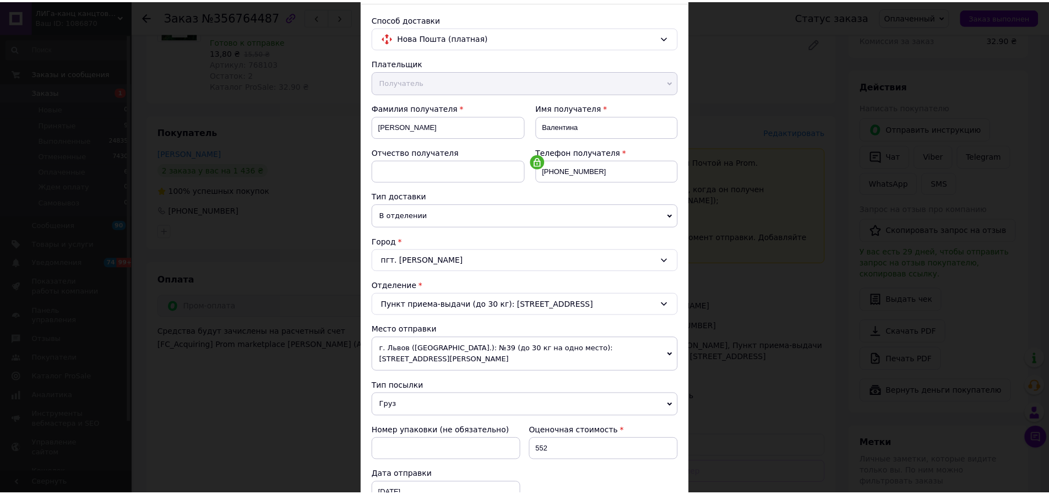
scroll to position [237, 0]
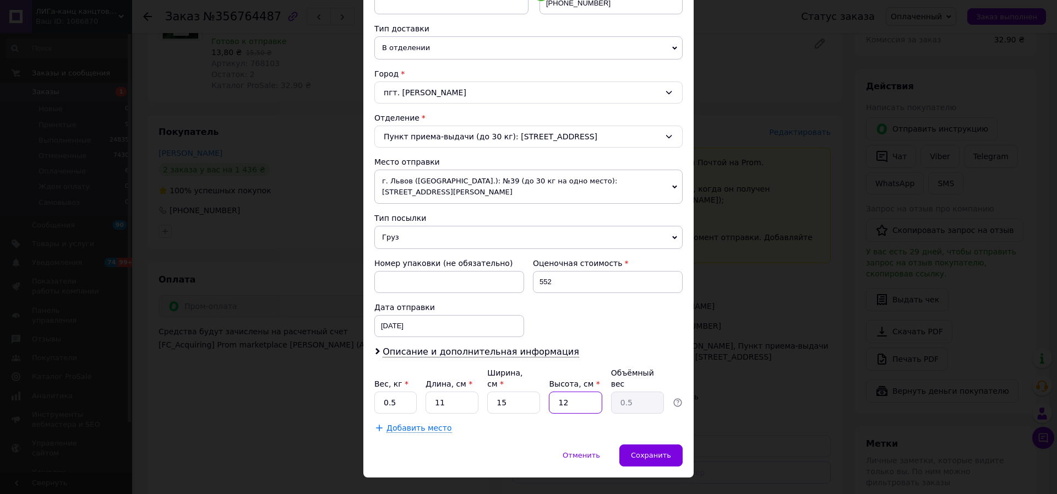
click at [571, 392] on input "12" at bounding box center [575, 403] width 53 height 22
type input "1"
type input "0.1"
click at [507, 392] on input "15" at bounding box center [513, 403] width 53 height 22
type input "1"
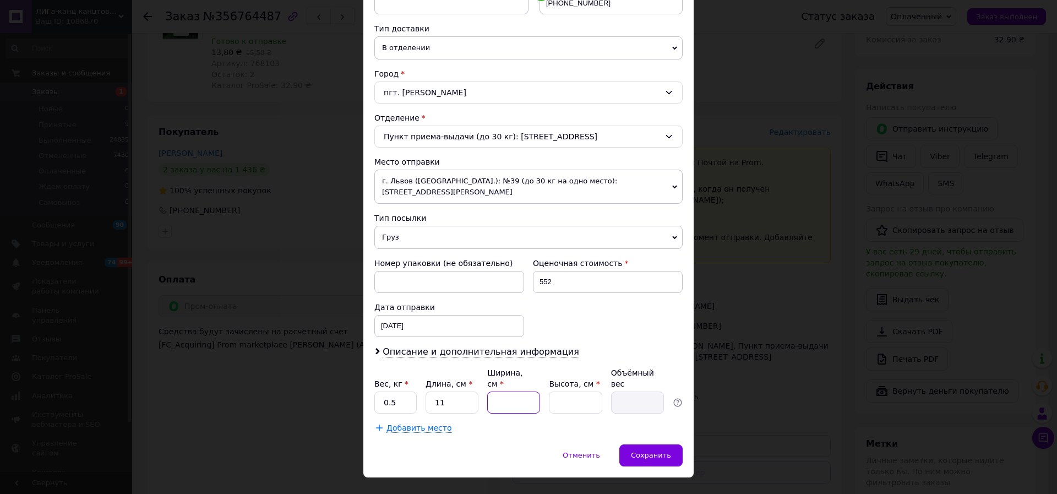
click at [507, 392] on input "Ширина, см *" at bounding box center [513, 403] width 53 height 22
type input "1"
click at [452, 392] on input "Длина, см *" at bounding box center [452, 403] width 53 height 22
type input "0"
click at [395, 392] on input "Вес, кг *" at bounding box center [395, 403] width 42 height 22
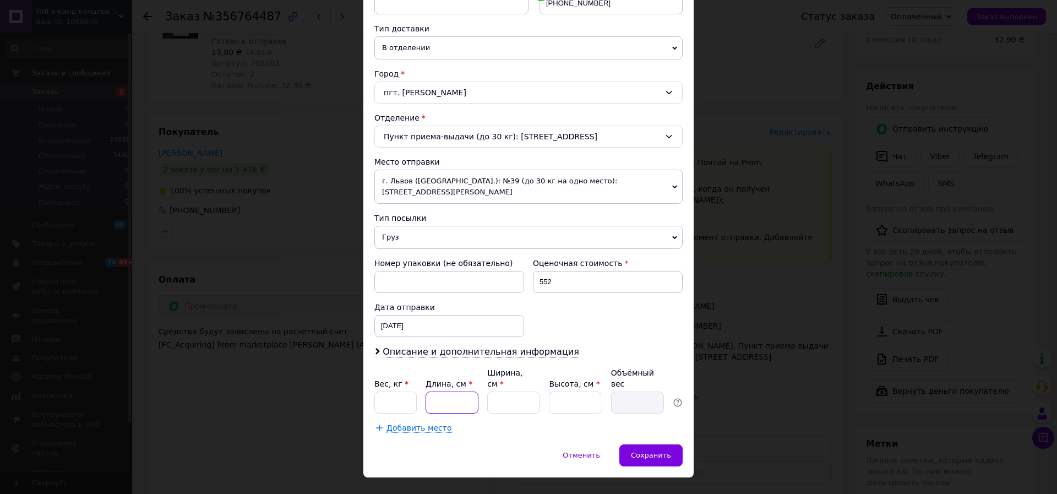
click at [453, 392] on input "Длина, см *" at bounding box center [452, 403] width 53 height 22
type input "24"
click at [490, 392] on input "Ширина, см *" at bounding box center [513, 403] width 53 height 22
type input "24"
click at [566, 392] on input "Высота, см *" at bounding box center [575, 403] width 53 height 22
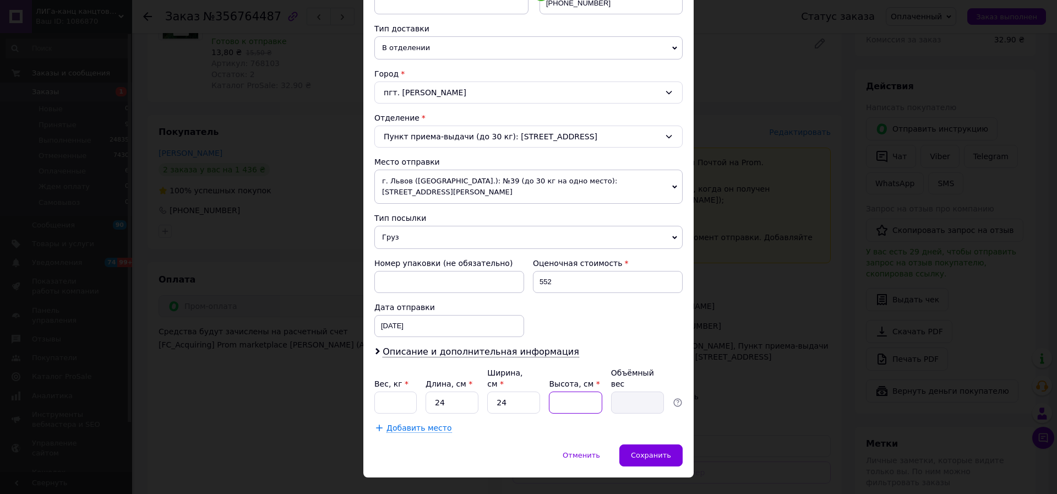
type input "2"
type input "0.29"
type input "20"
type input "2.88"
type input "20"
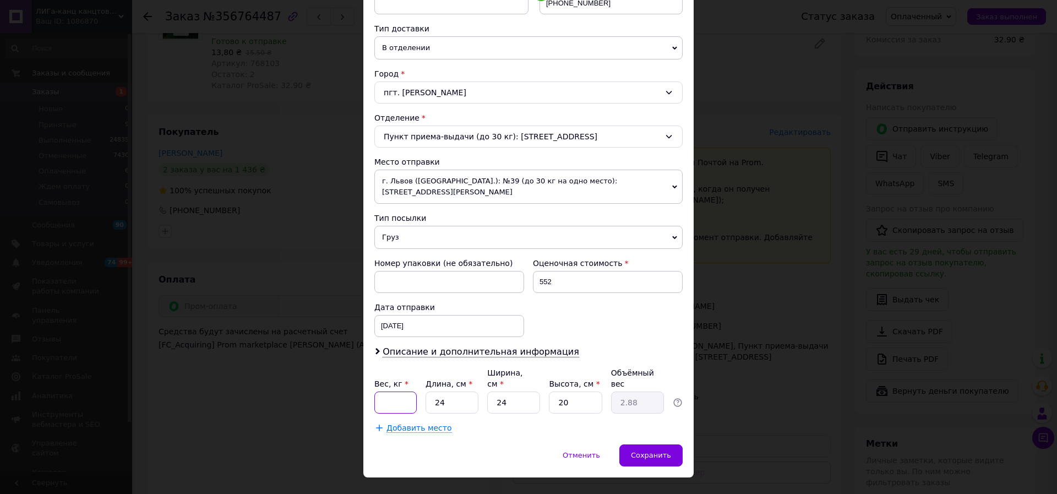
click at [379, 392] on input "Вес, кг *" at bounding box center [395, 403] width 42 height 22
type input "3.470"
click at [649, 451] on span "Сохранить" at bounding box center [651, 455] width 40 height 8
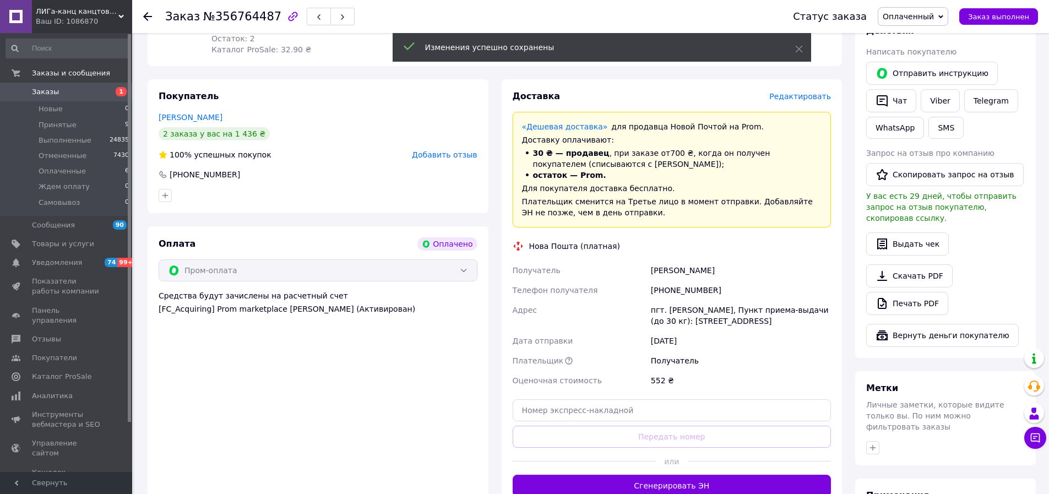
scroll to position [385, 0]
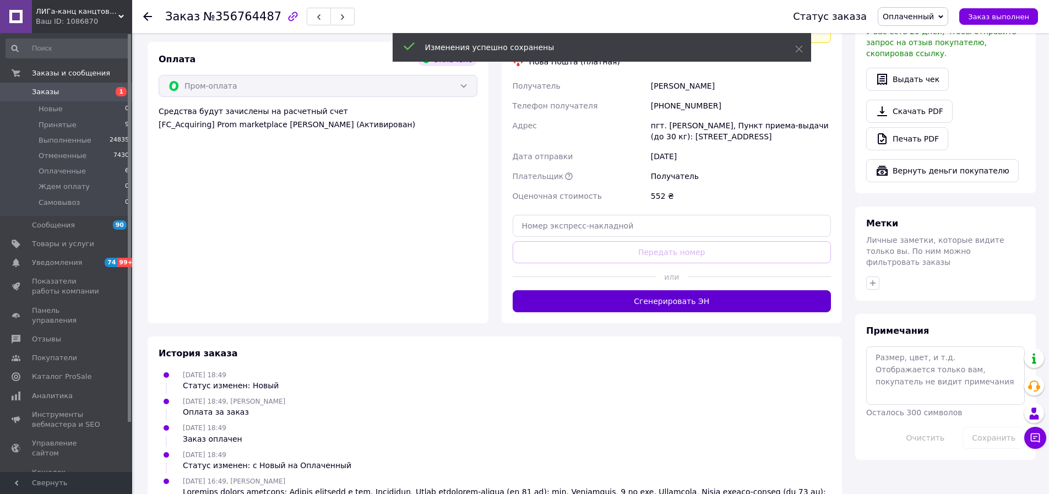
click at [681, 305] on button "Сгенерировать ЭН" at bounding box center [672, 301] width 319 height 22
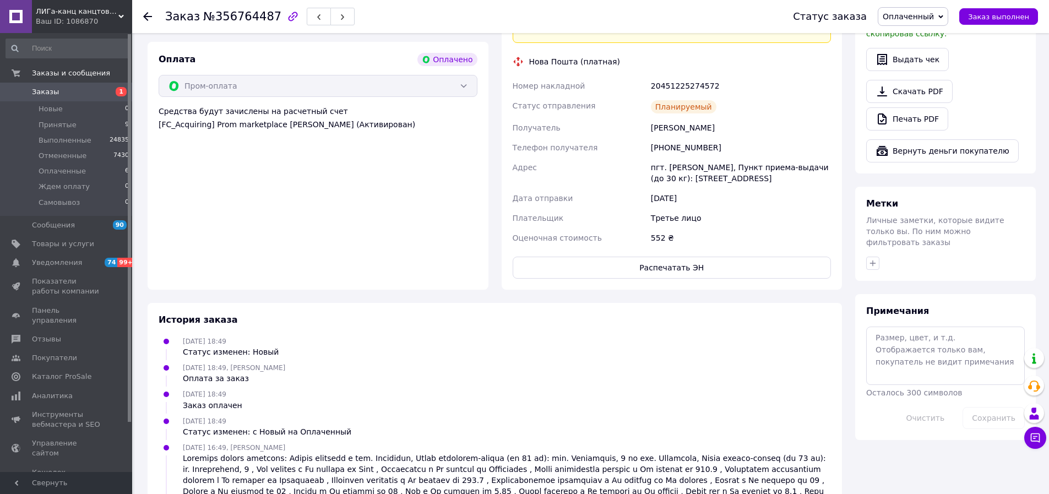
click at [928, 8] on span "Оплаченный" at bounding box center [913, 16] width 70 height 19
click at [924, 56] on li "Выполнен" at bounding box center [912, 55] width 69 height 17
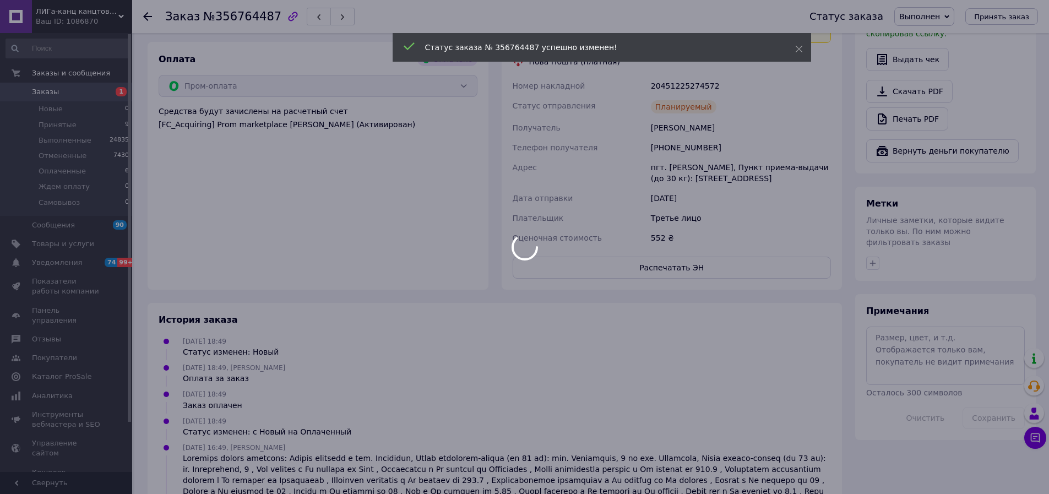
click at [75, 124] on div at bounding box center [524, 247] width 1049 height 494
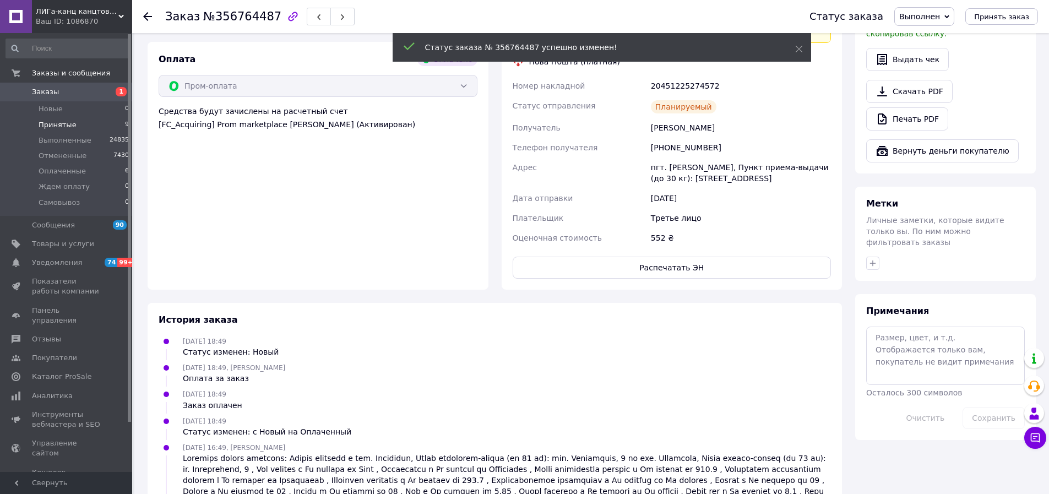
click at [64, 126] on span "Принятые" at bounding box center [58, 125] width 38 height 10
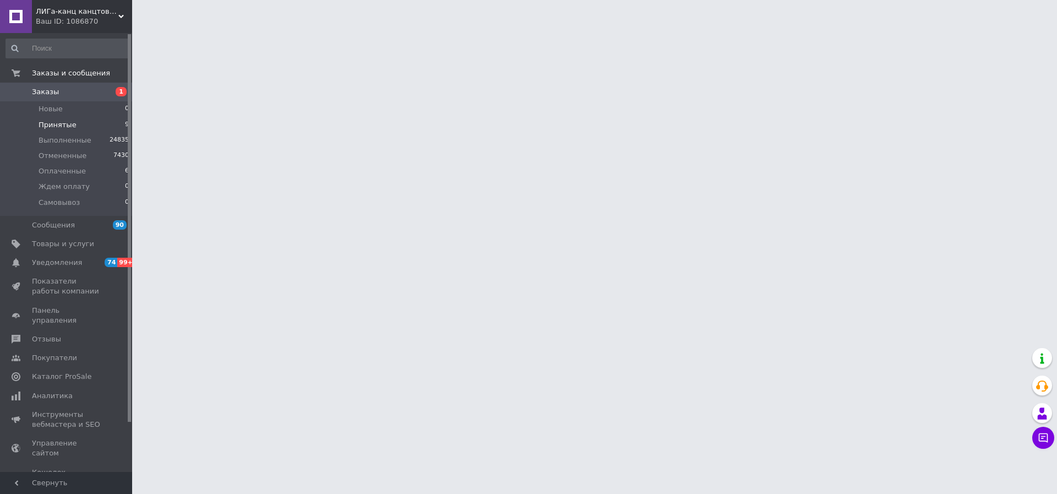
click at [66, 126] on span "Принятые" at bounding box center [58, 125] width 38 height 10
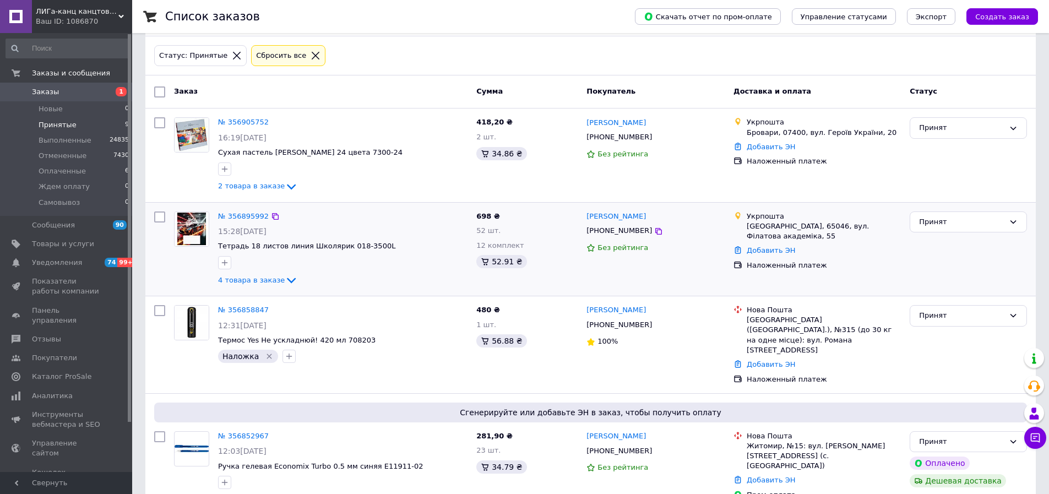
scroll to position [110, 0]
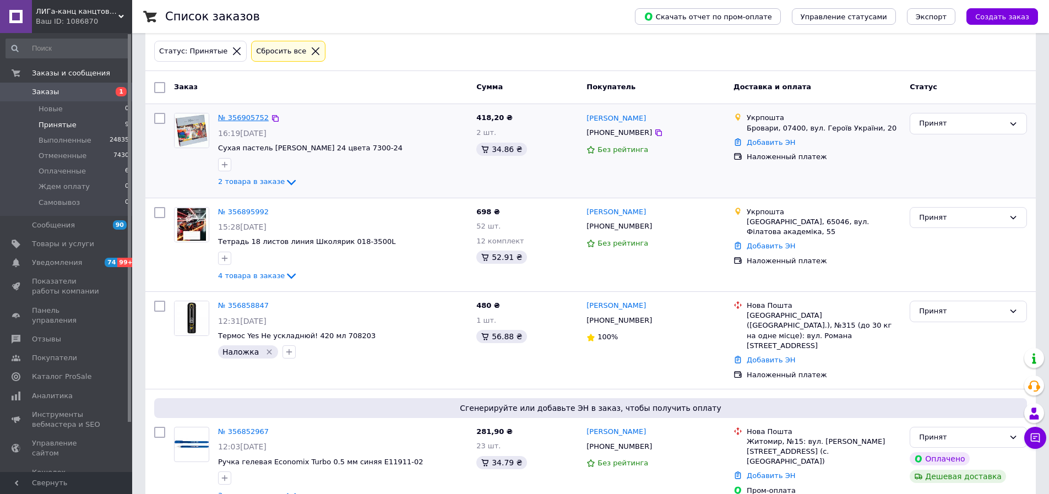
click at [247, 118] on link "№ 356905752" at bounding box center [243, 117] width 51 height 8
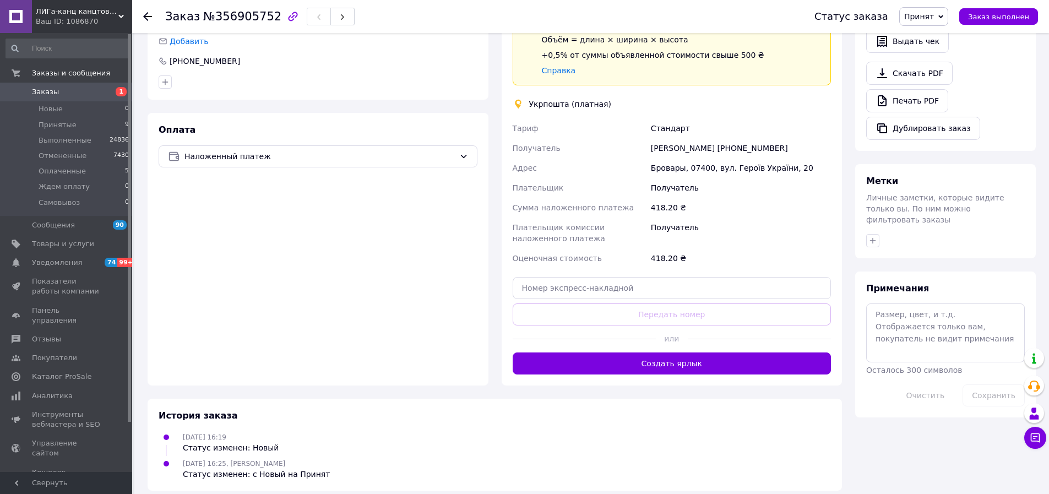
scroll to position [385, 0]
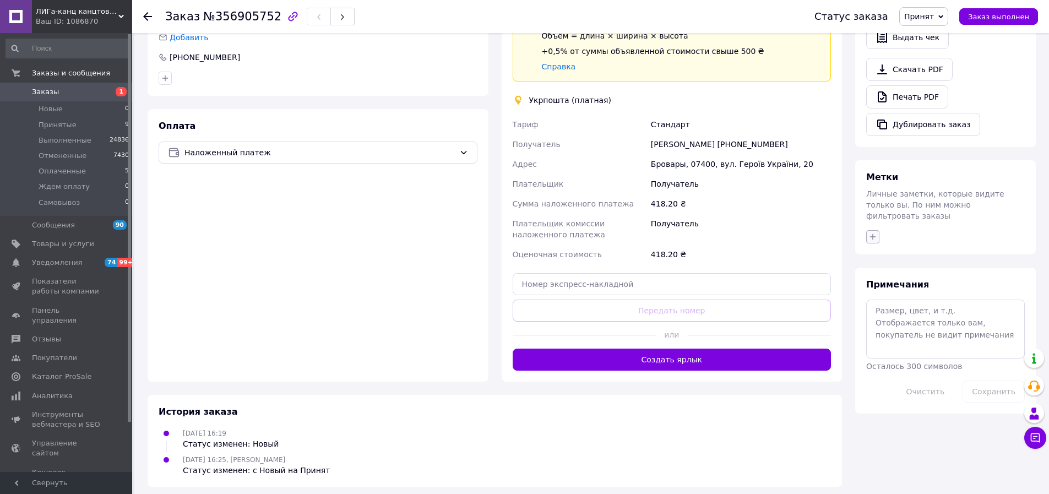
click at [878, 230] on button "button" at bounding box center [872, 236] width 13 height 13
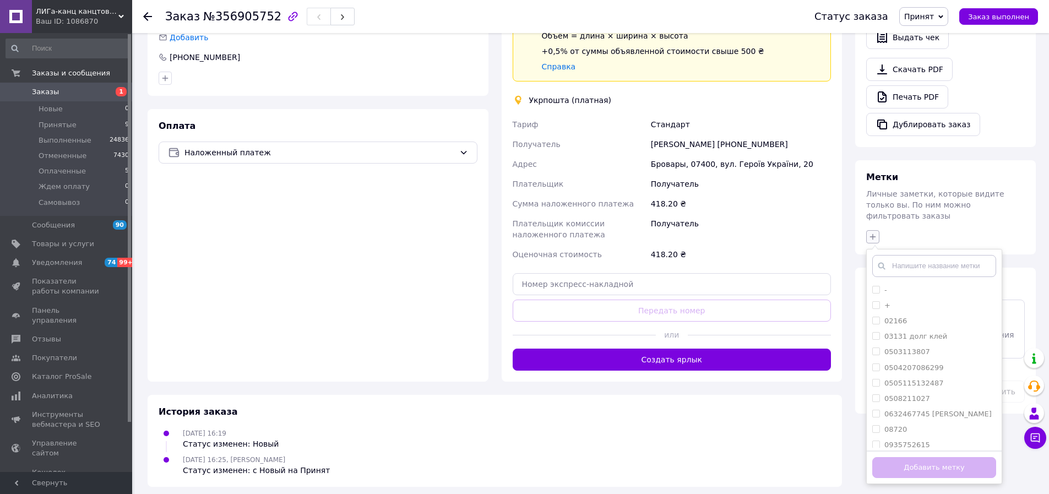
click at [875, 232] on icon "button" at bounding box center [872, 236] width 9 height 9
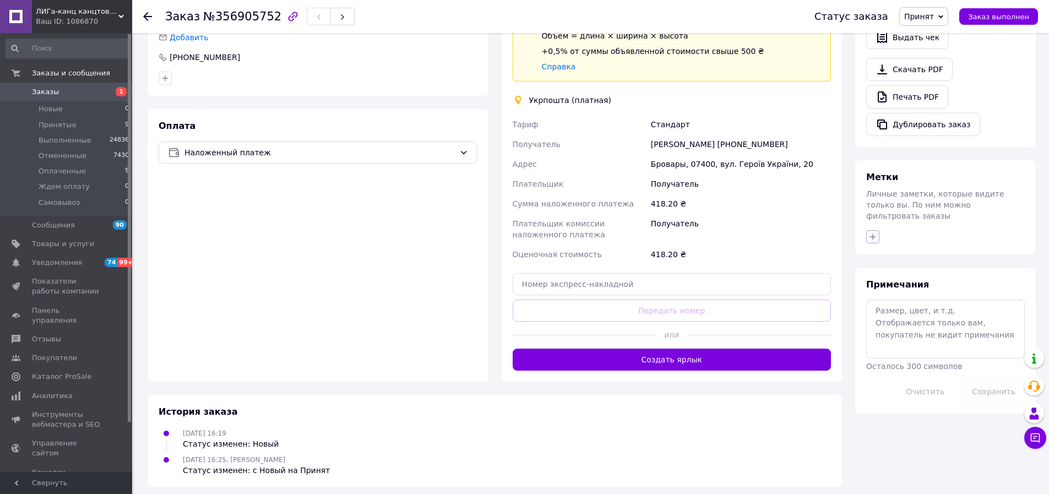
click at [875, 232] on icon "button" at bounding box center [872, 236] width 9 height 9
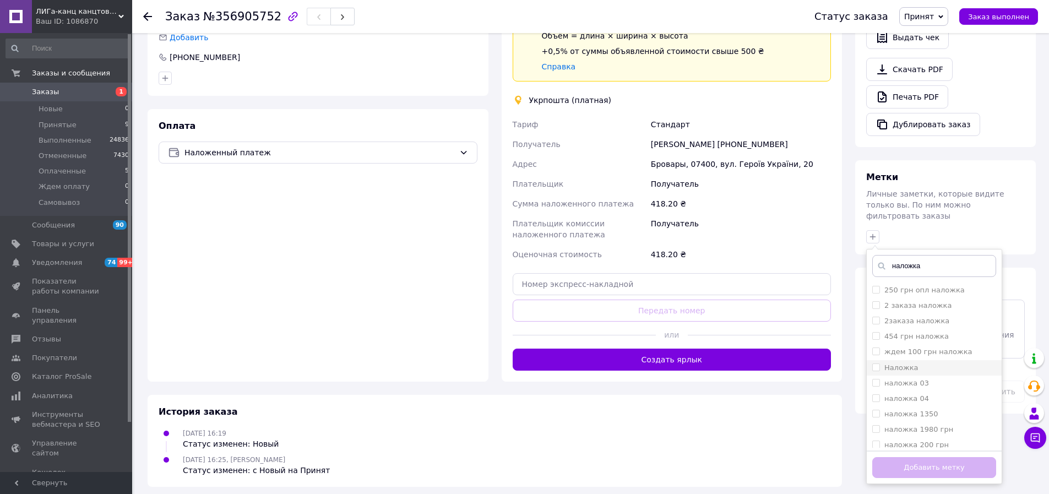
type input "наложка"
click at [875, 363] on input "Наложка" at bounding box center [875, 366] width 7 height 7
checkbox input "true"
click at [952, 457] on button "Добавить метку" at bounding box center [934, 467] width 124 height 21
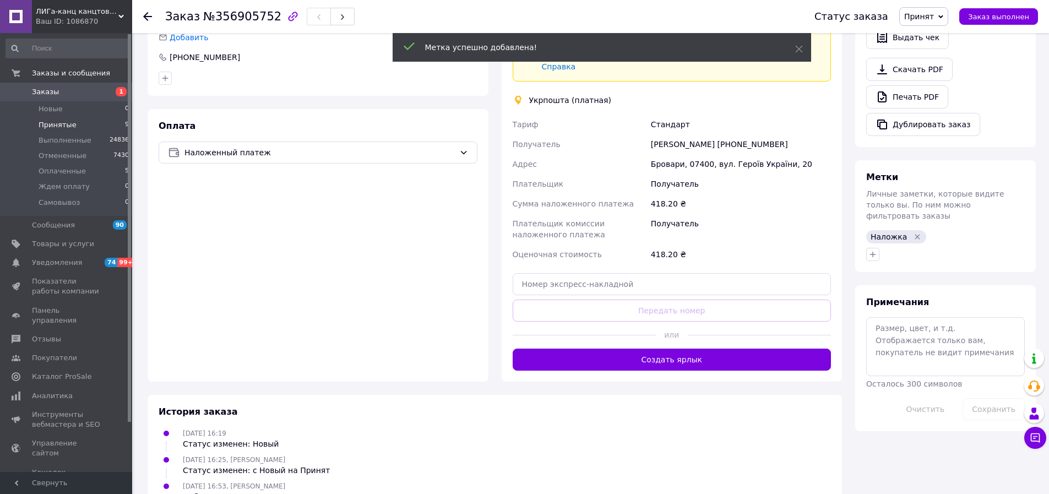
click at [50, 126] on span "Принятые" at bounding box center [58, 125] width 38 height 10
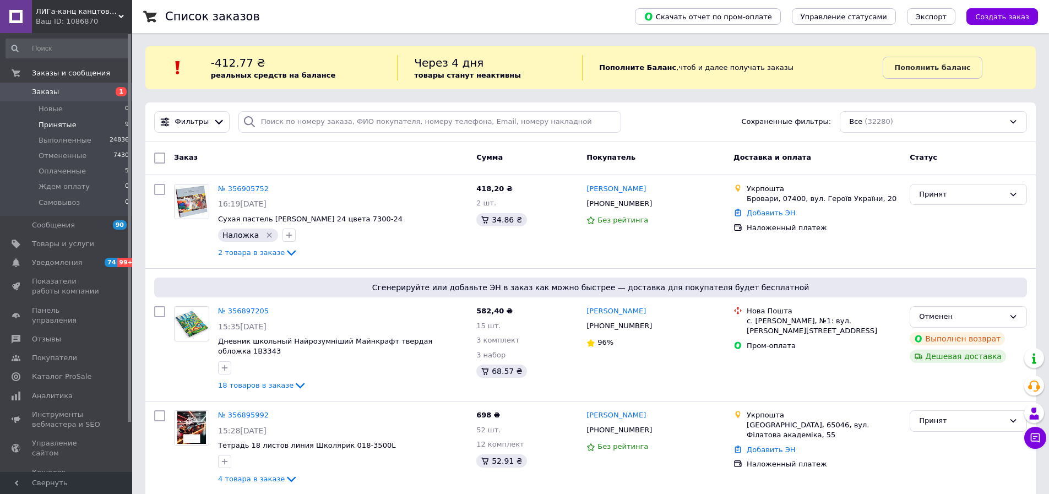
click at [60, 124] on span "Принятые" at bounding box center [58, 125] width 38 height 10
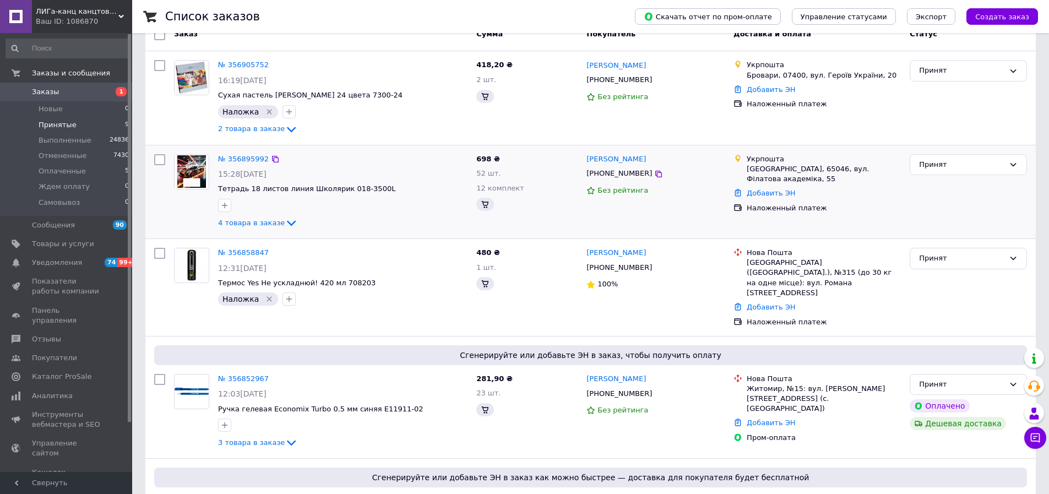
scroll to position [57, 0]
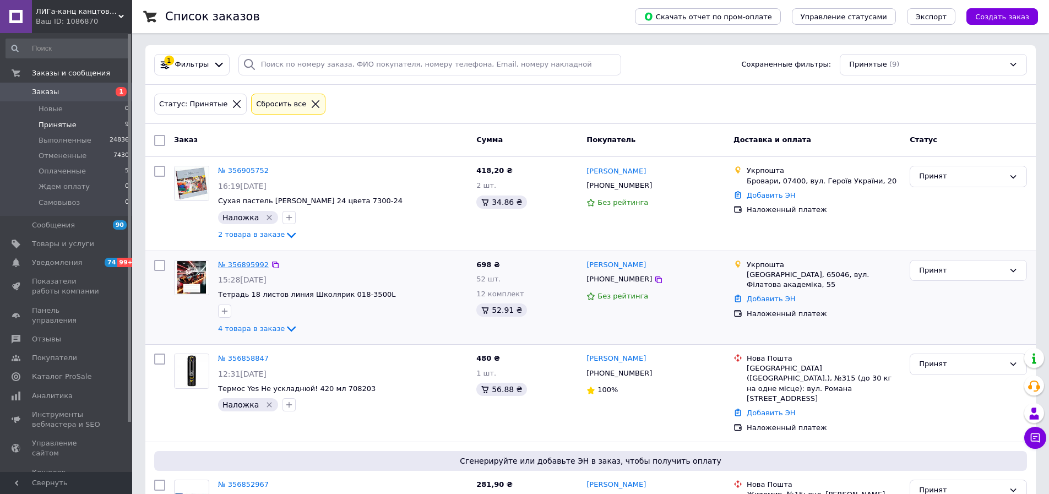
click at [241, 262] on link "№ 356895992" at bounding box center [243, 264] width 51 height 8
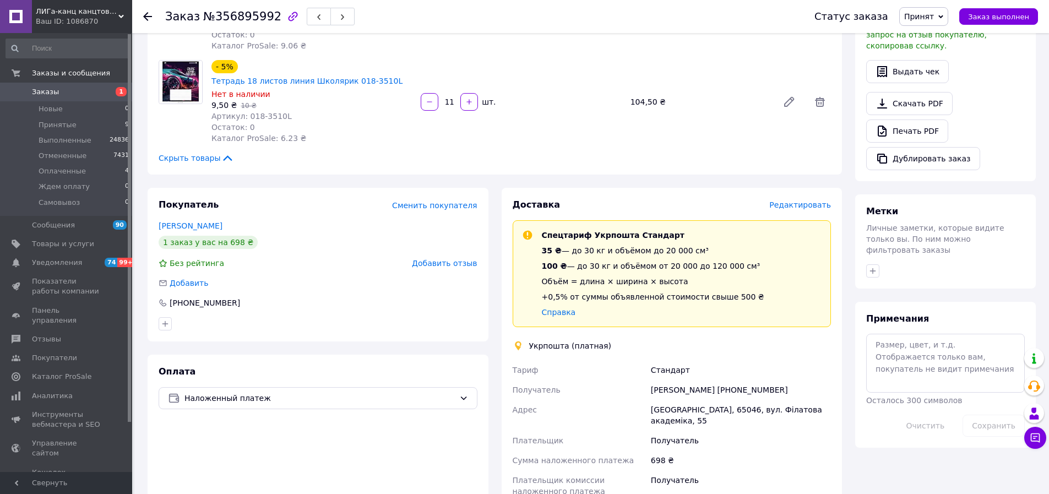
scroll to position [385, 0]
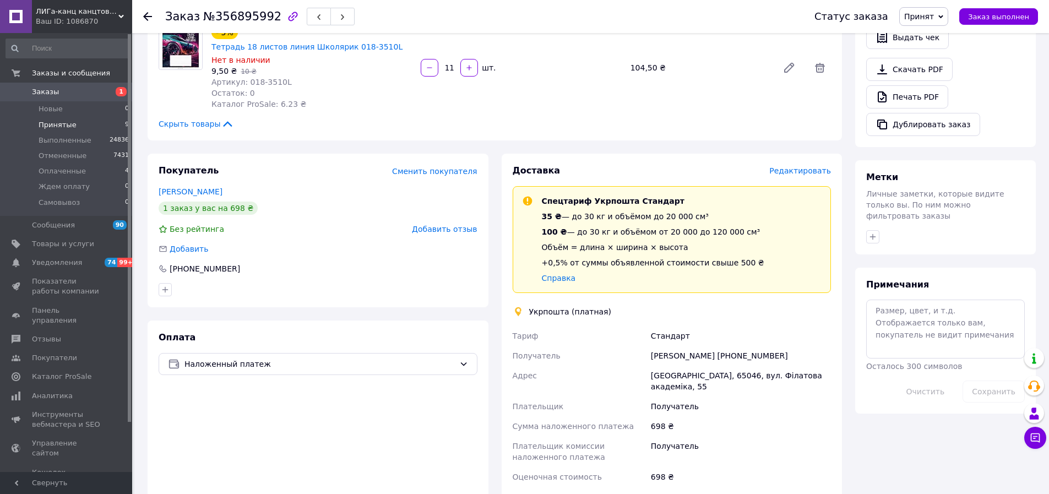
click at [59, 124] on span "Принятые" at bounding box center [58, 125] width 38 height 10
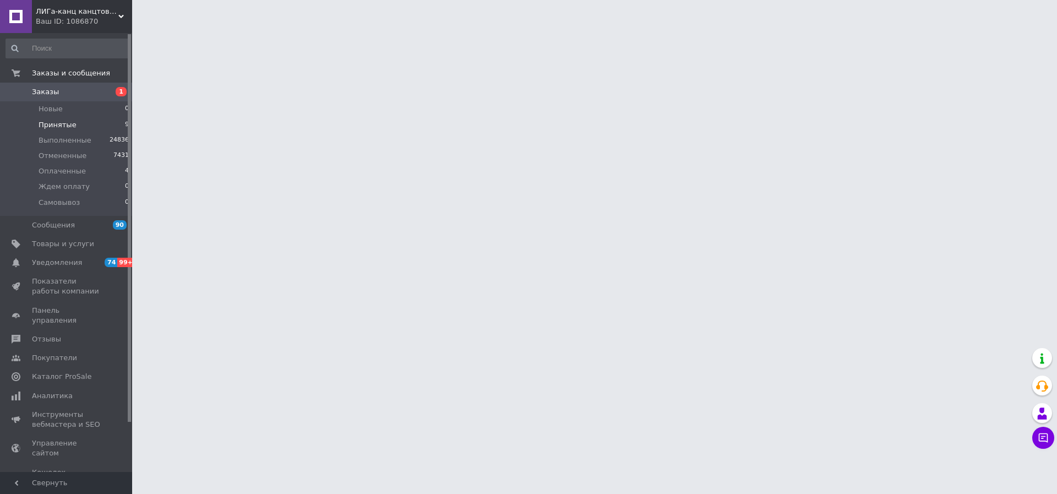
click at [68, 124] on span "Принятые" at bounding box center [58, 125] width 38 height 10
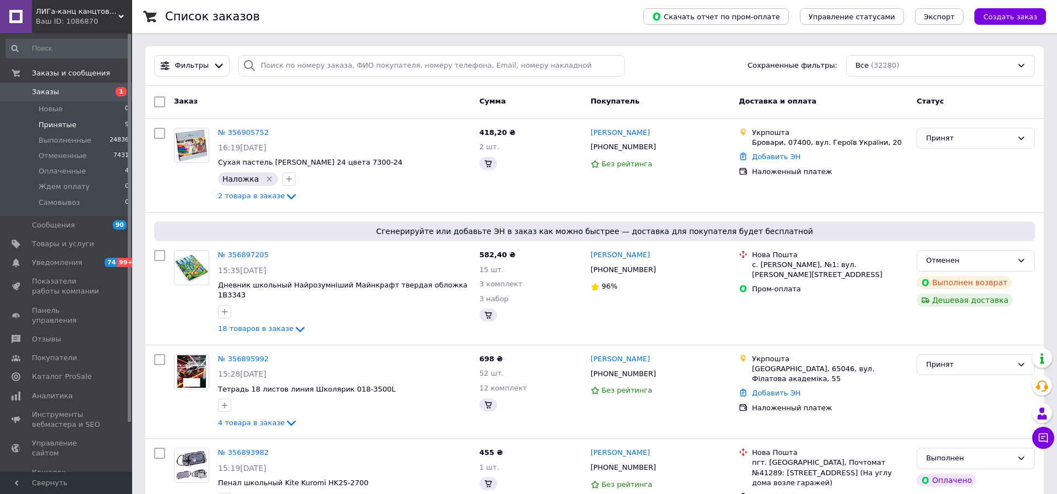
click at [57, 124] on span "Принятые" at bounding box center [58, 125] width 38 height 10
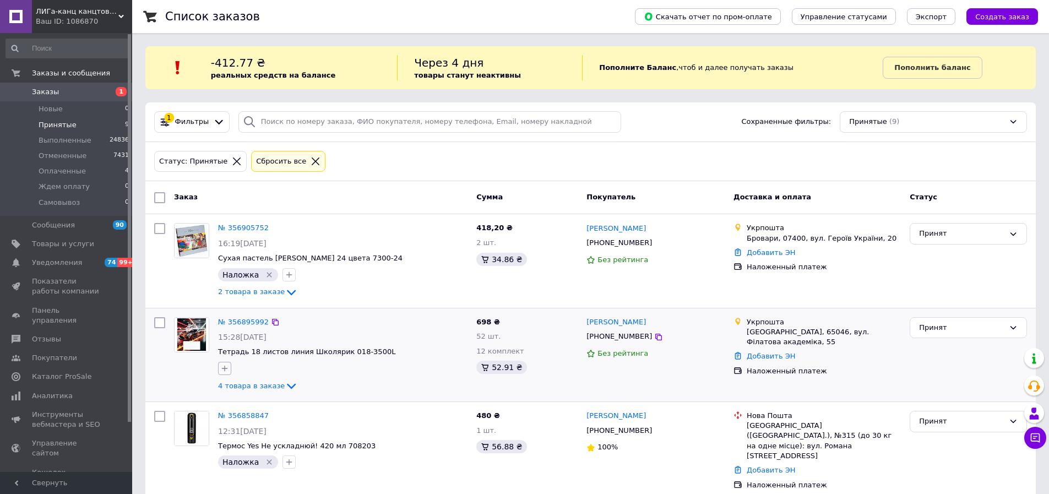
click at [229, 368] on icon "button" at bounding box center [224, 368] width 9 height 9
type input "смс"
click at [228, 422] on input "смс" at bounding box center [227, 420] width 7 height 7
checkbox input "true"
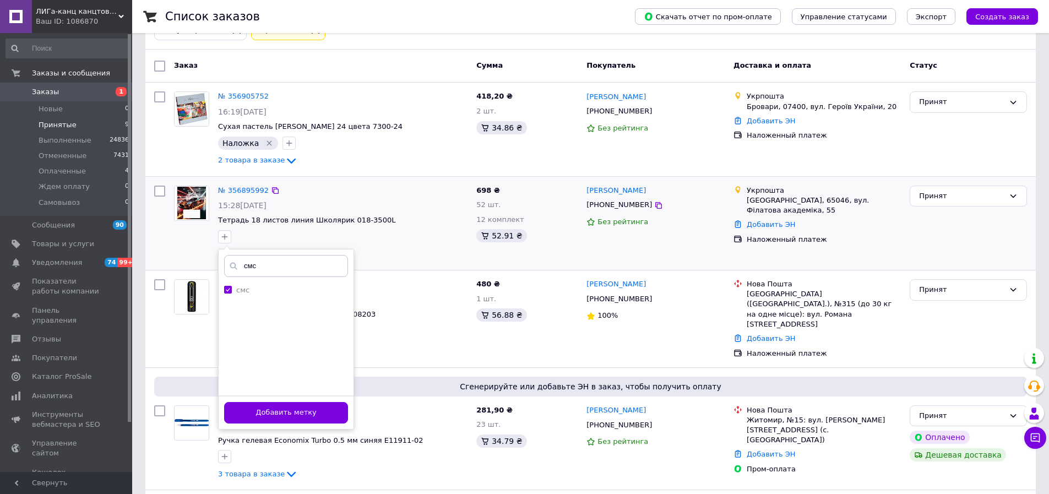
scroll to position [220, 0]
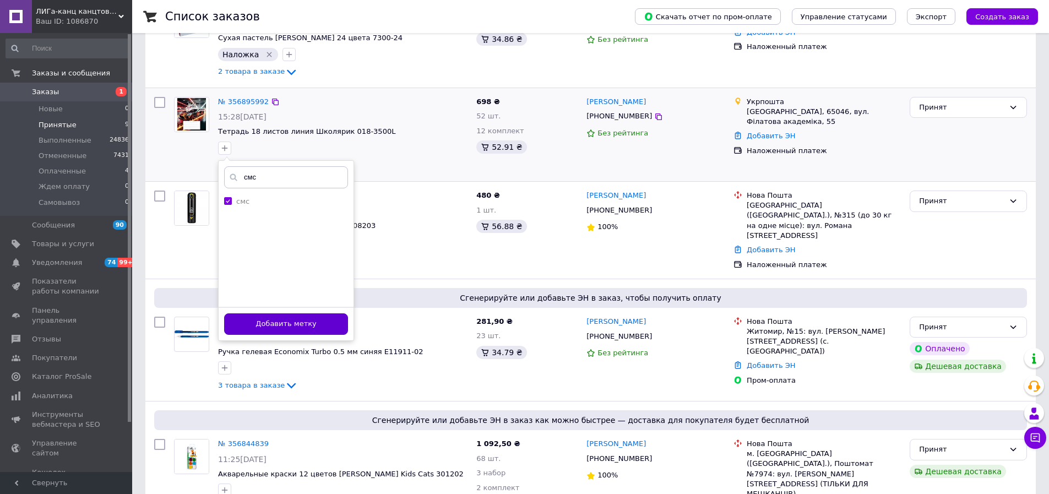
click at [279, 324] on button "Добавить метку" at bounding box center [286, 323] width 124 height 21
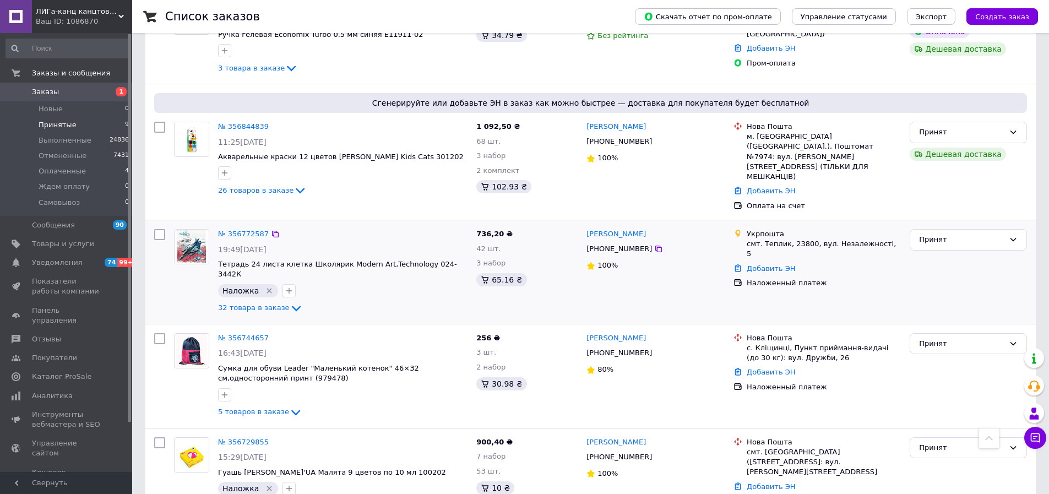
scroll to position [606, 0]
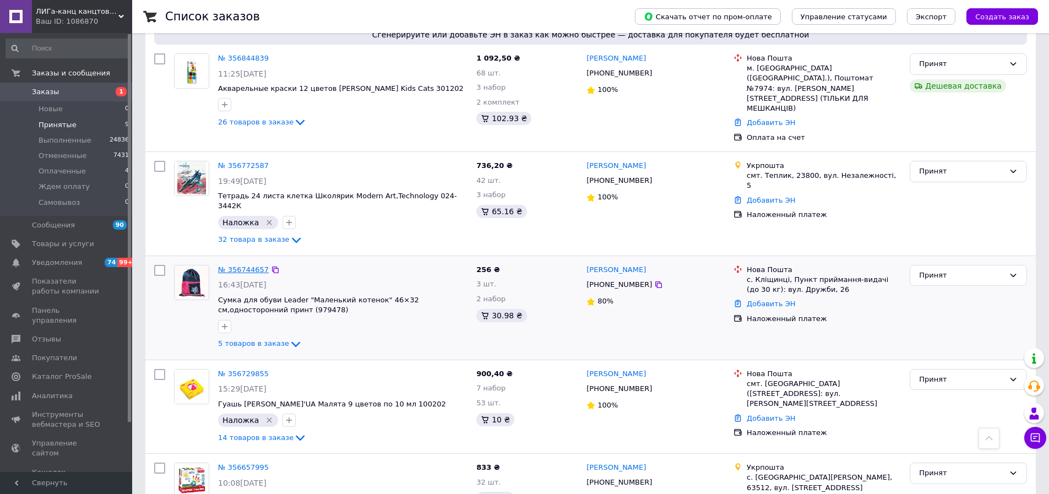
click at [235, 265] on link "№ 356744657" at bounding box center [243, 269] width 51 height 8
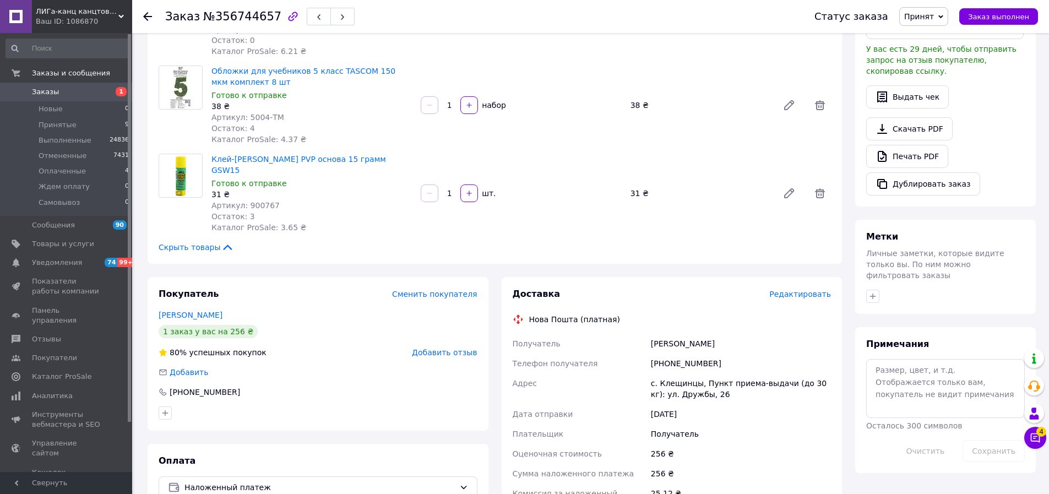
scroll to position [330, 0]
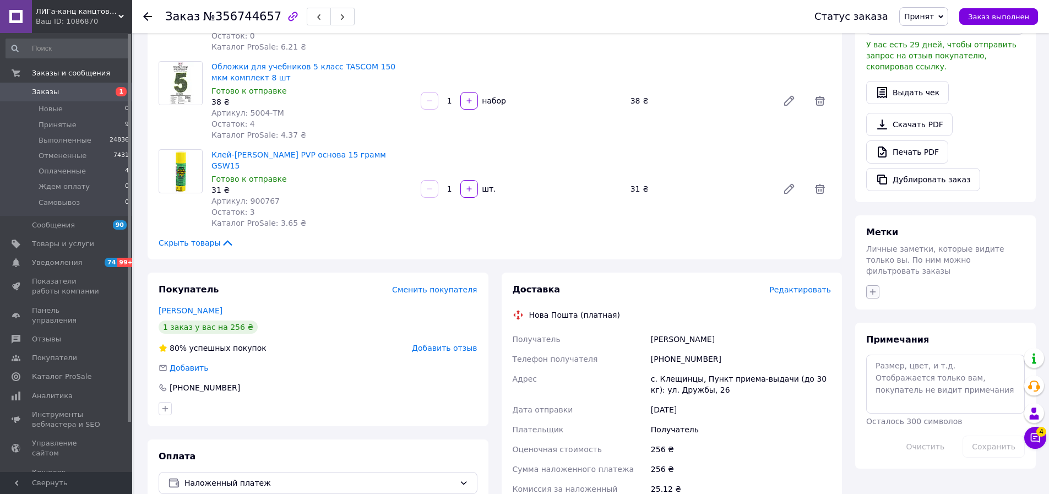
click at [873, 287] on icon "button" at bounding box center [872, 291] width 9 height 9
type input "наложка"
click at [878, 419] on input "Наложка" at bounding box center [875, 422] width 7 height 7
checkbox input "true"
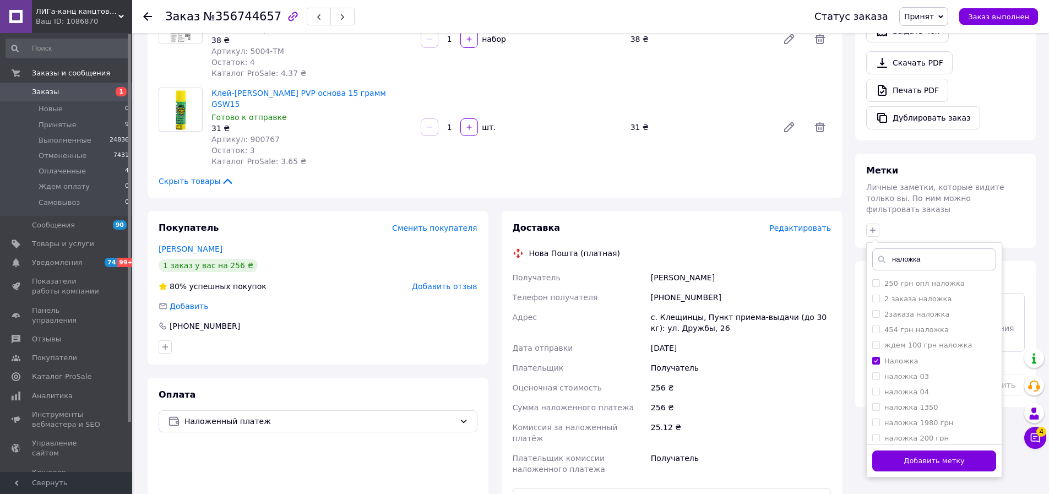
scroll to position [580, 0]
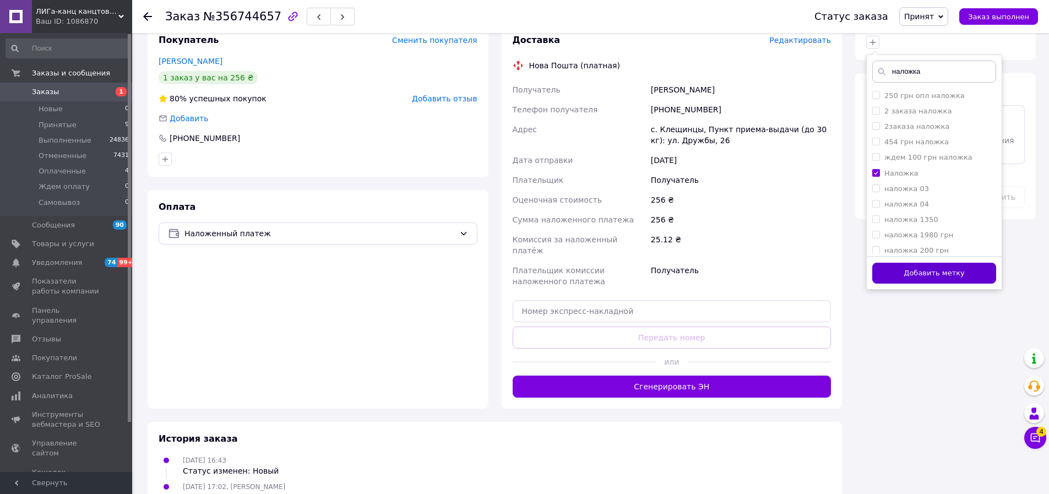
click at [950, 263] on button "Добавить метку" at bounding box center [934, 273] width 124 height 21
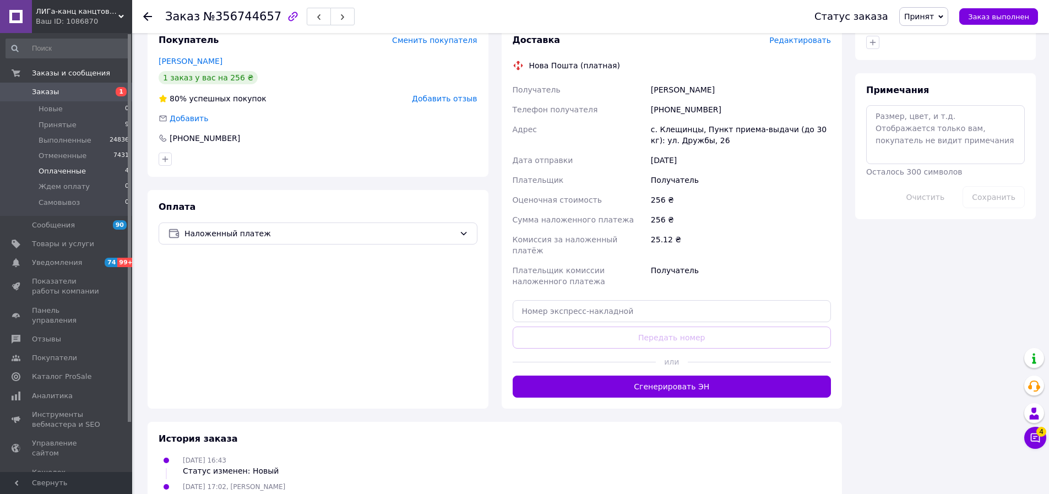
click at [66, 169] on span "Оплаченные" at bounding box center [62, 171] width 47 height 10
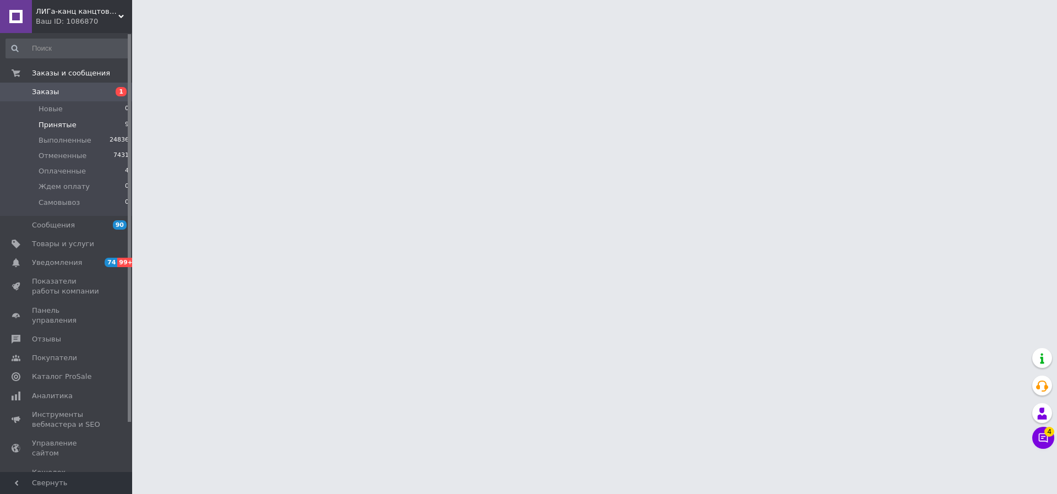
click at [62, 124] on span "Принятые" at bounding box center [58, 125] width 38 height 10
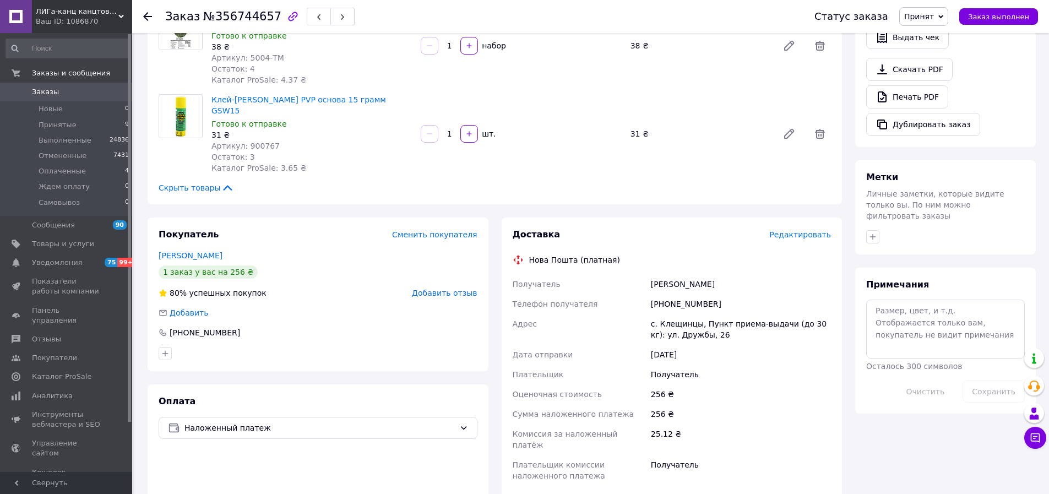
scroll to position [385, 0]
